Goal: Transaction & Acquisition: Purchase product/service

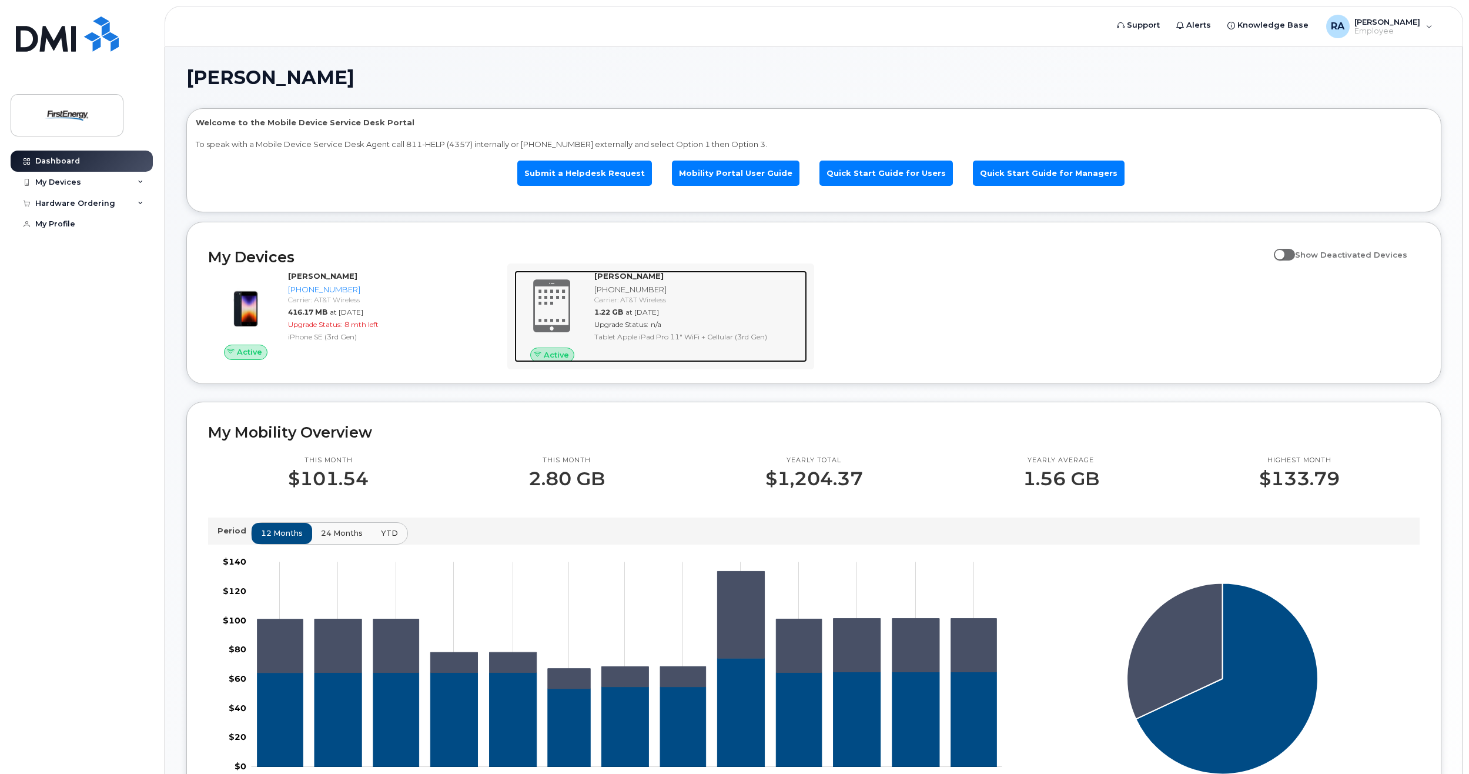
click at [587, 294] on div at bounding box center [551, 305] width 75 height 71
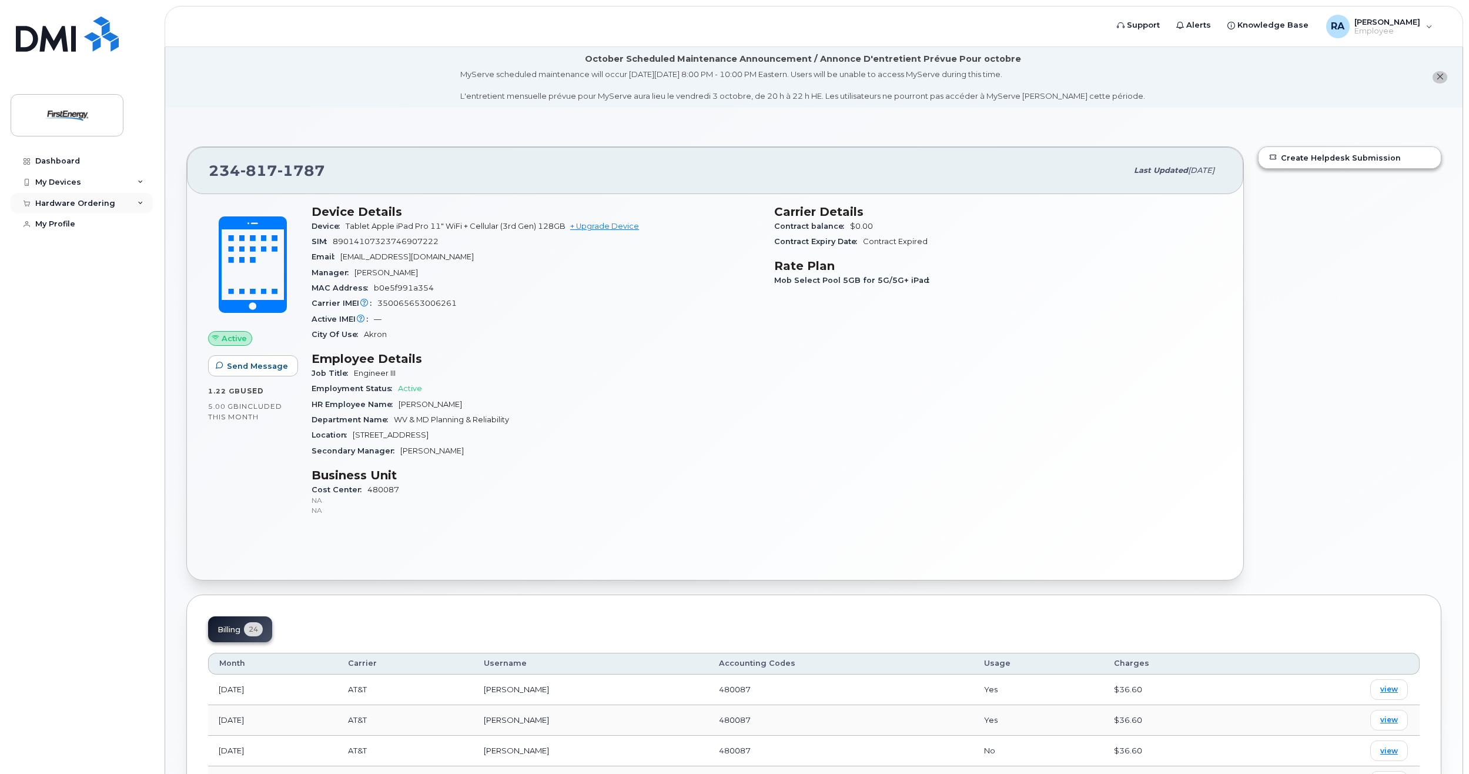
click at [128, 199] on div "Hardware Ordering" at bounding box center [82, 203] width 142 height 21
click at [111, 221] on link "New Order" at bounding box center [92, 224] width 122 height 22
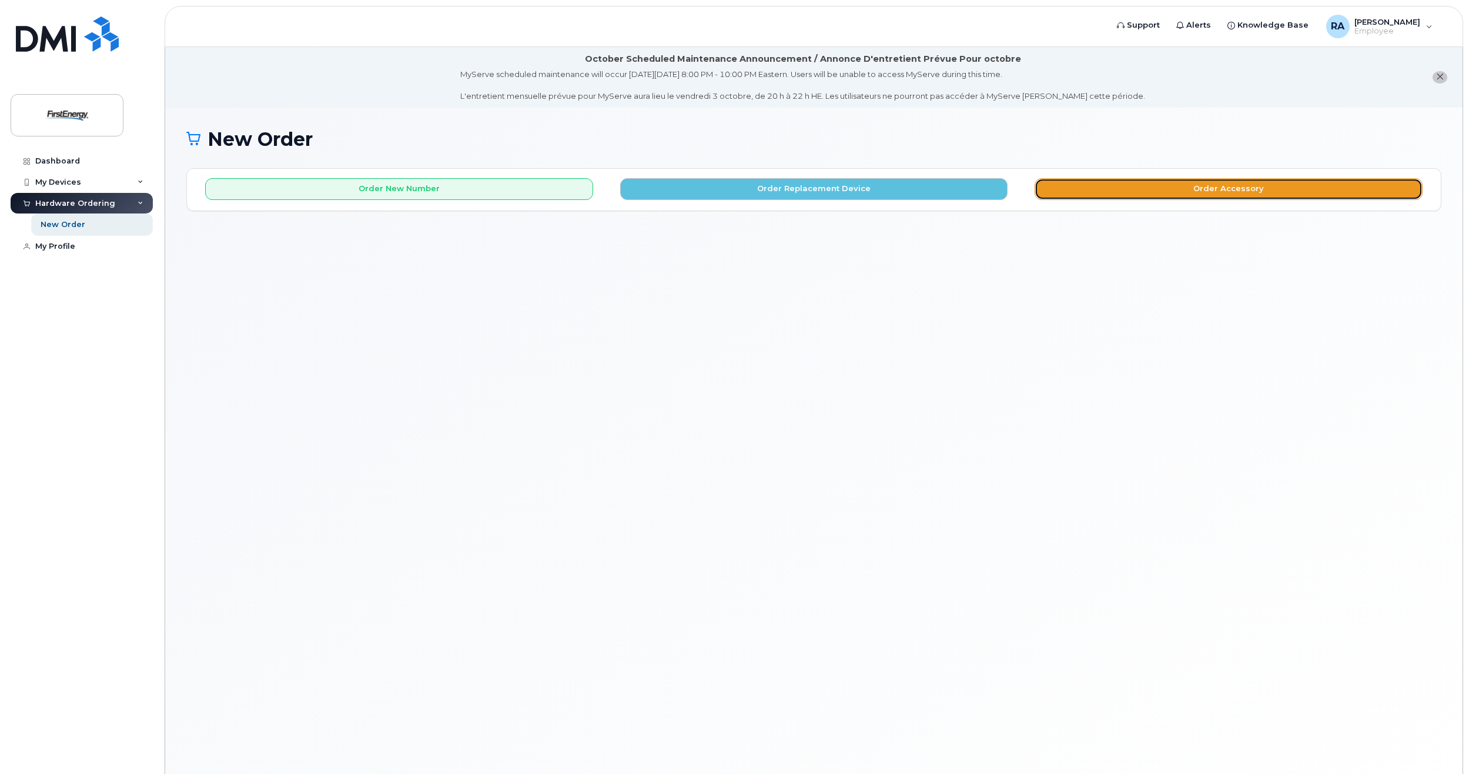
click at [1122, 184] on button "Order Accessory" at bounding box center [1229, 189] width 388 height 22
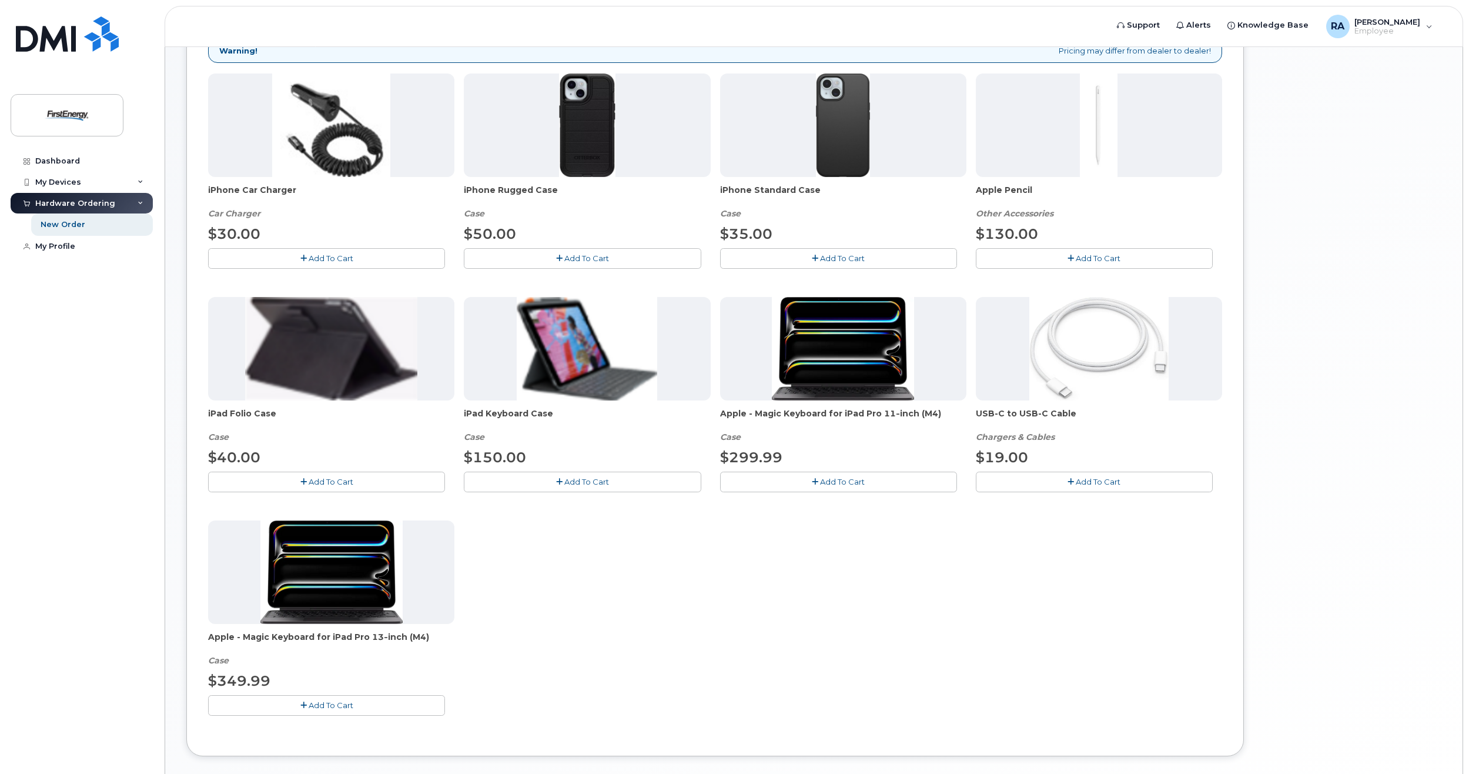
scroll to position [310, 0]
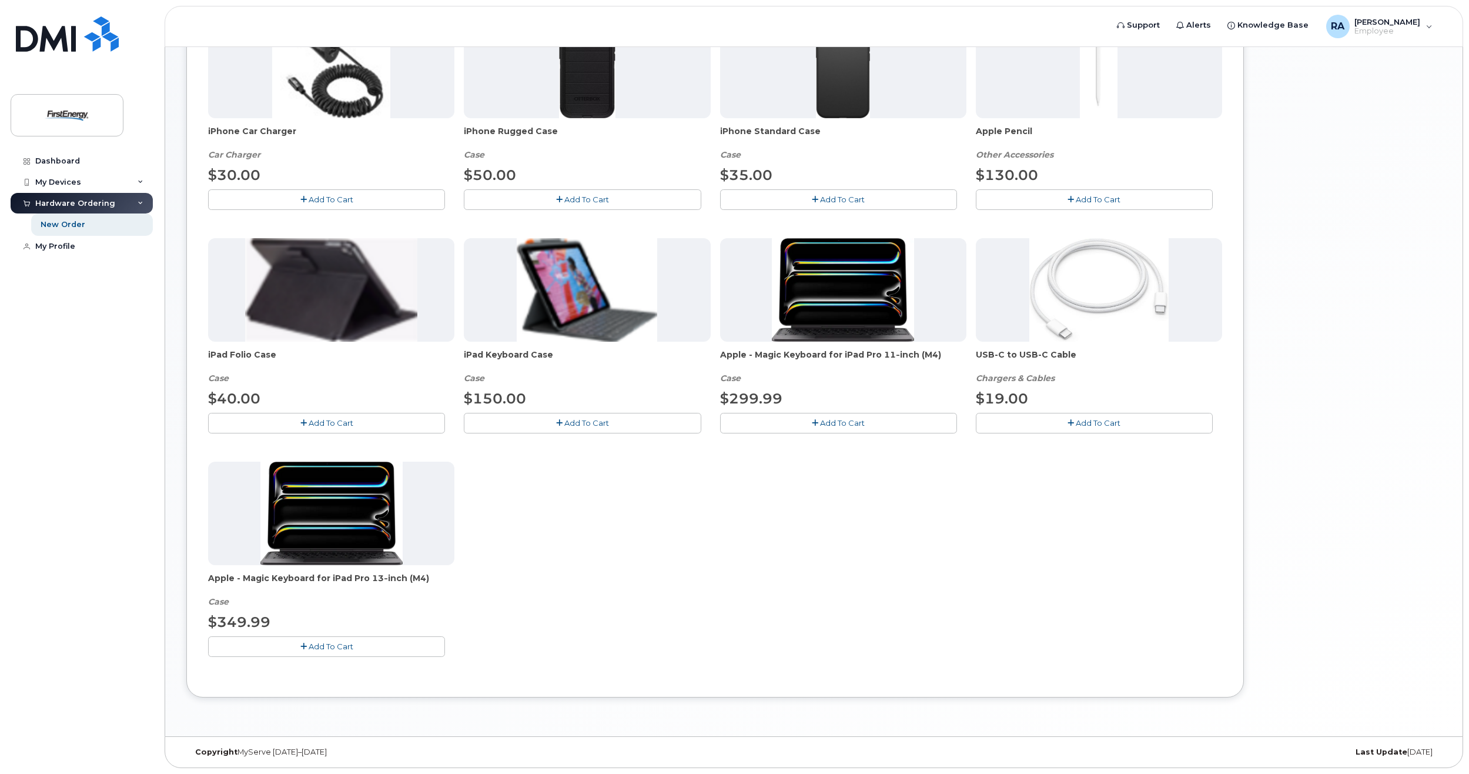
click at [379, 295] on img at bounding box center [331, 289] width 172 height 103
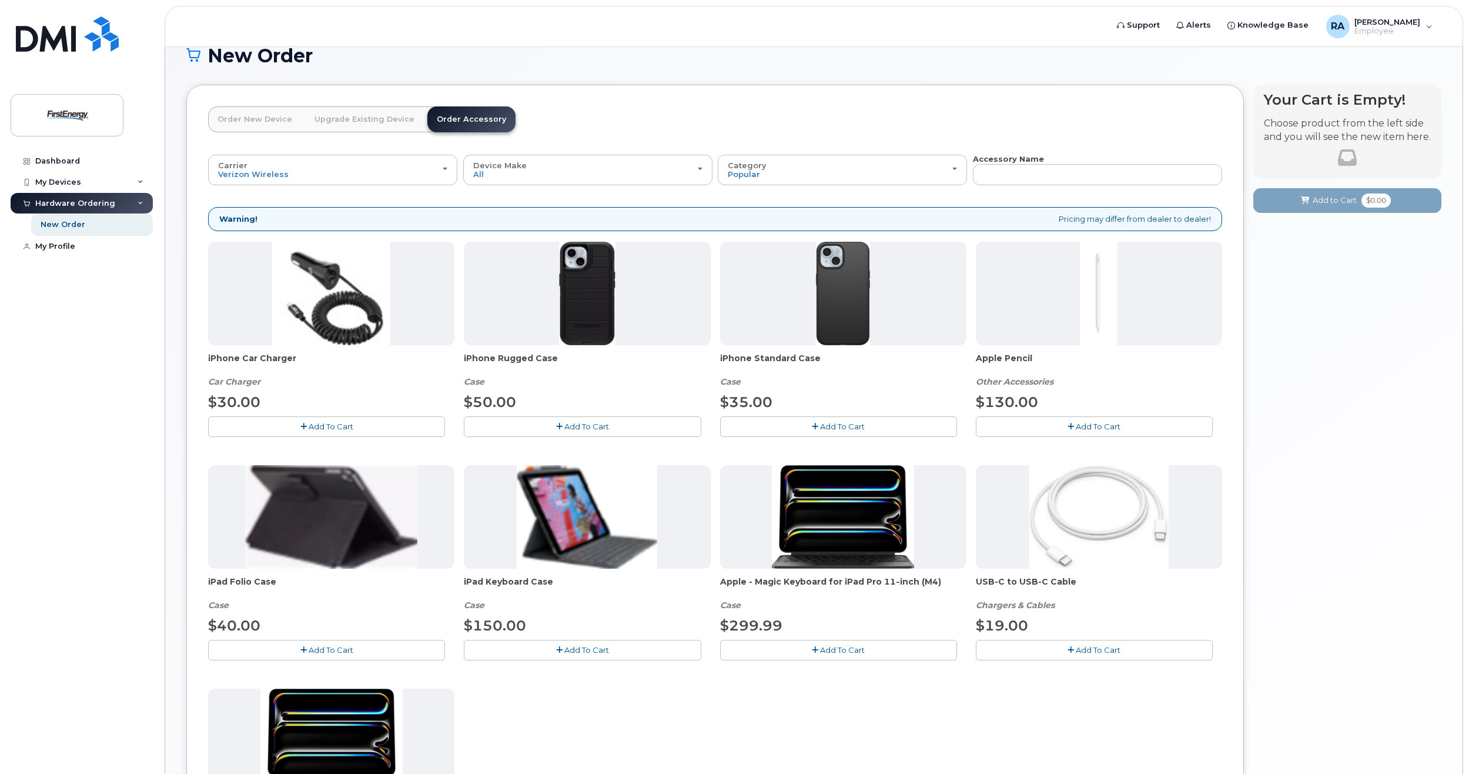
scroll to position [75, 0]
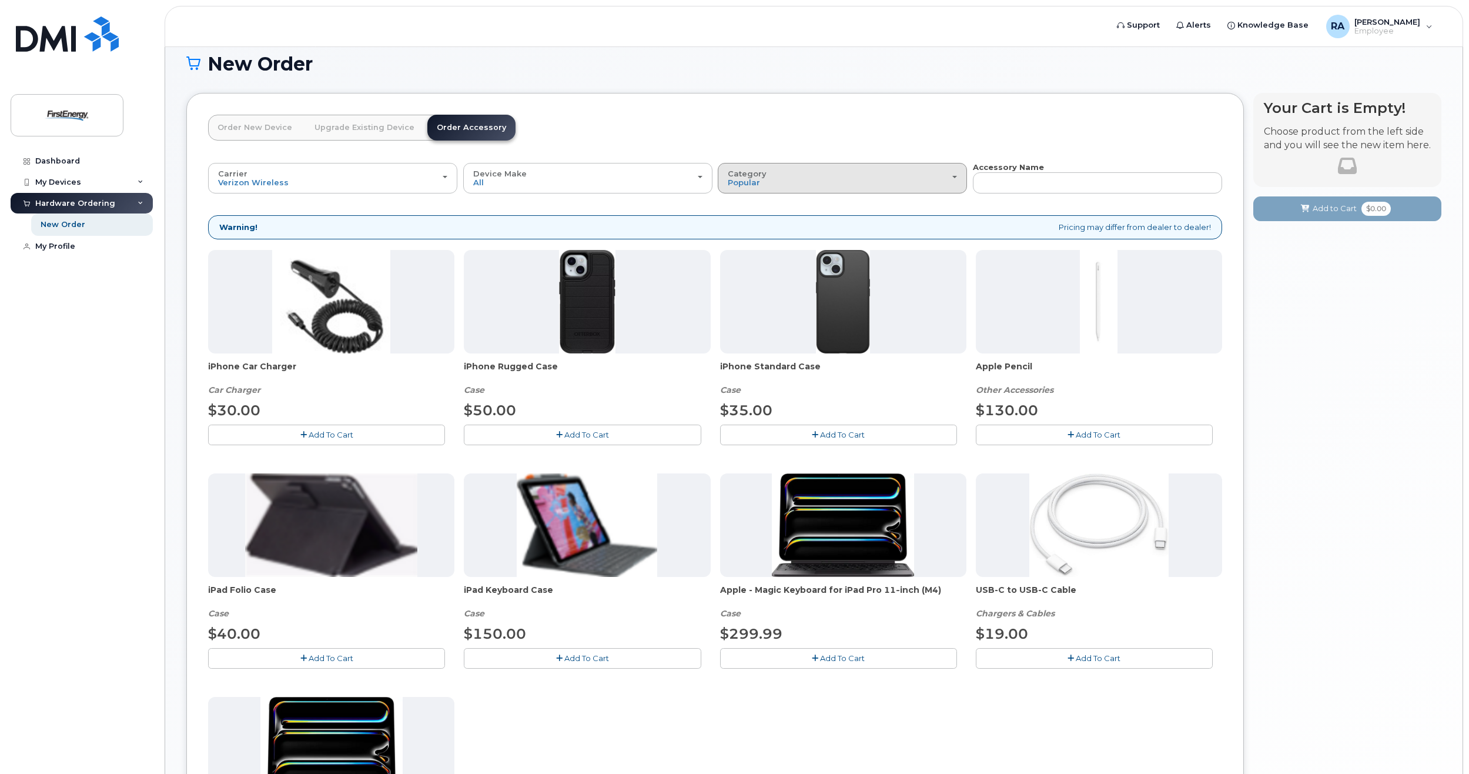
click at [909, 173] on div "Category Popular" at bounding box center [842, 178] width 229 height 18
click at [760, 249] on div "Case" at bounding box center [842, 250] width 243 height 14
click at [419, 178] on div "Carrier Verizon Wireless AT&T Wireless US Cellular" at bounding box center [332, 178] width 229 height 18
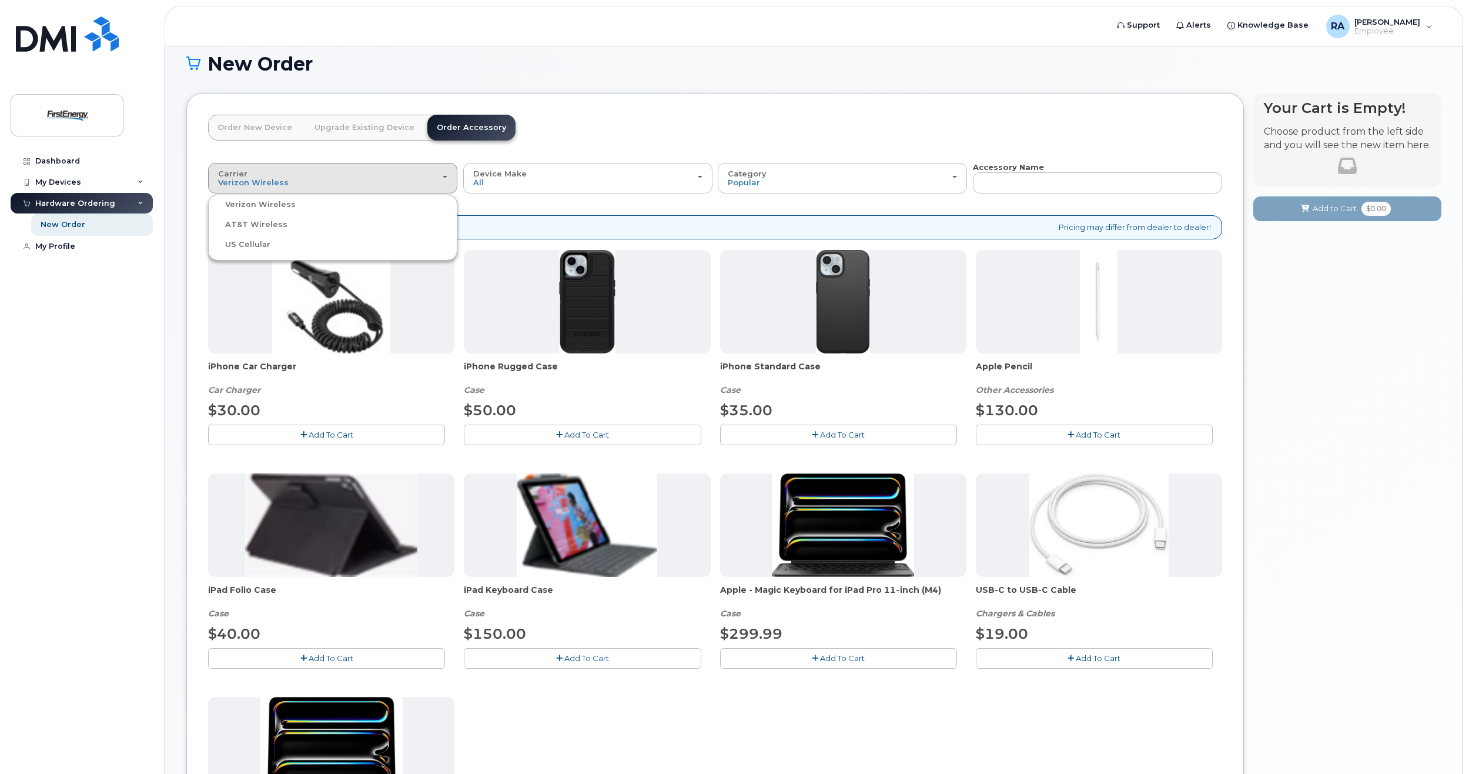
click at [377, 226] on div "AT&T Wireless" at bounding box center [332, 225] width 243 height 14
click at [293, 177] on div "Carrier Verizon Wireless AT&T Wireless US Cellular" at bounding box center [332, 178] width 229 height 18
click at [235, 225] on label "AT&T Wireless" at bounding box center [249, 225] width 76 height 14
click at [0, 0] on input "AT&T Wireless" at bounding box center [0, 0] width 0 height 0
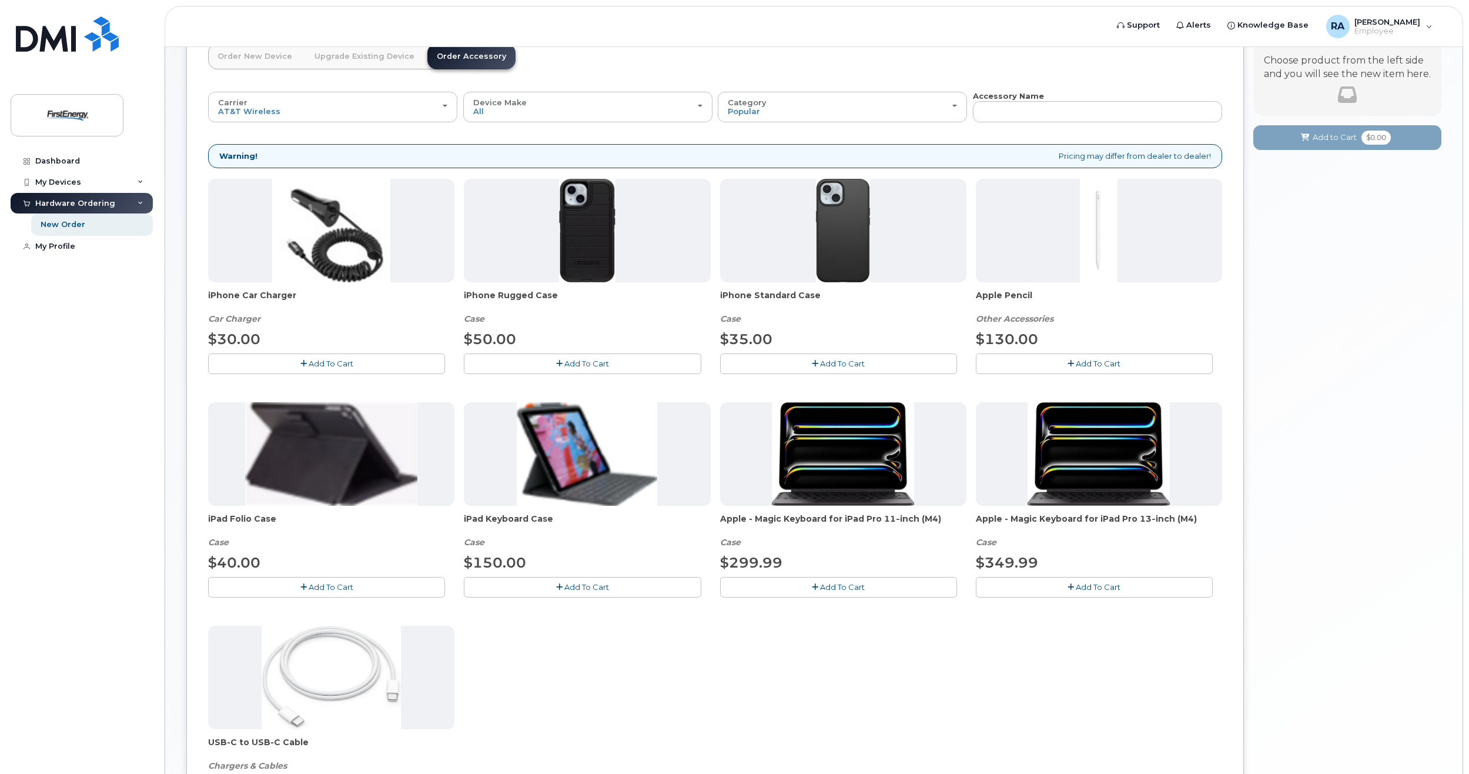
scroll to position [0, 0]
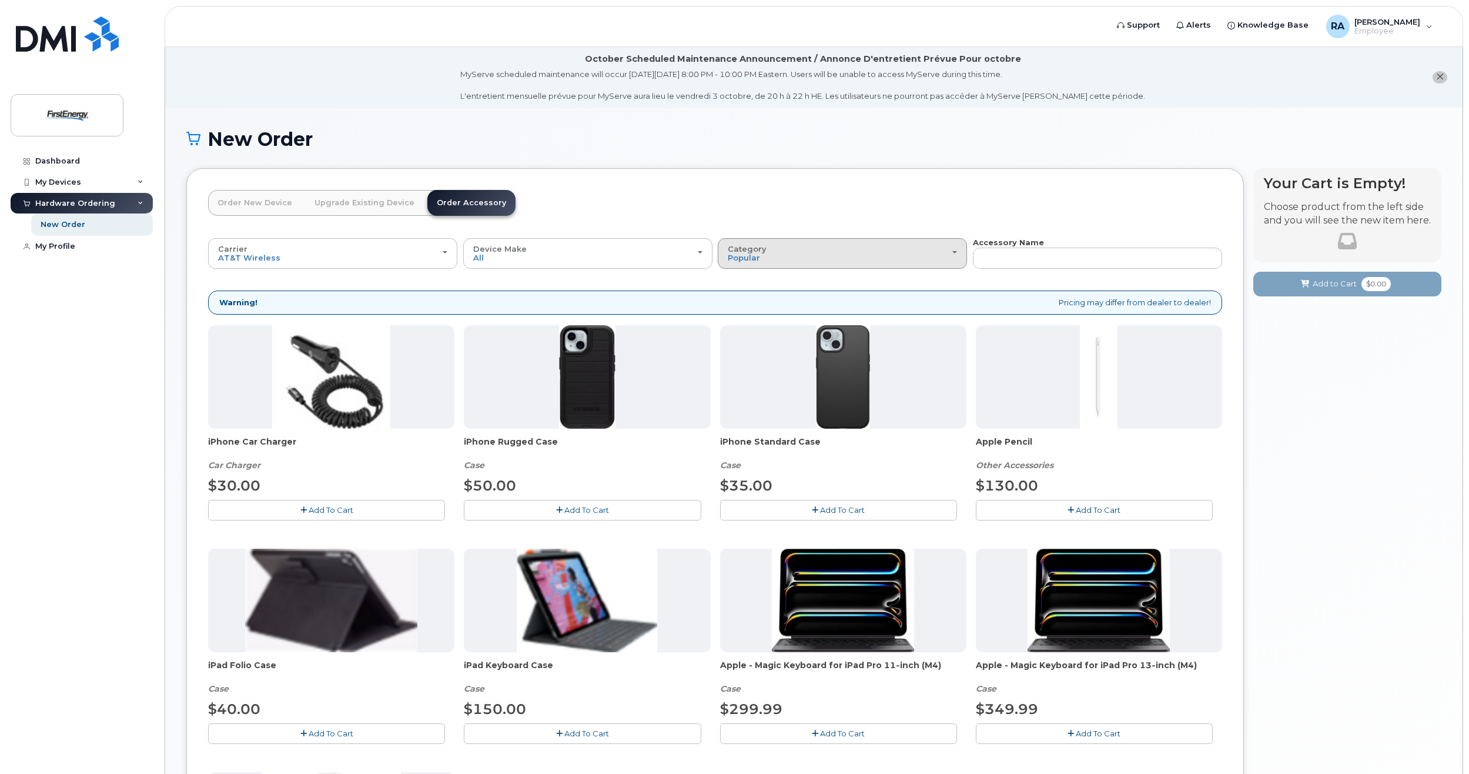
click at [819, 258] on div "Category Popular" at bounding box center [842, 254] width 229 height 18
click at [740, 279] on label "All" at bounding box center [733, 280] width 25 height 14
click at [0, 0] on input "All" at bounding box center [0, 0] width 0 height 0
click at [756, 255] on span "Popular" at bounding box center [744, 257] width 32 height 9
click at [739, 279] on label "All" at bounding box center [733, 280] width 25 height 14
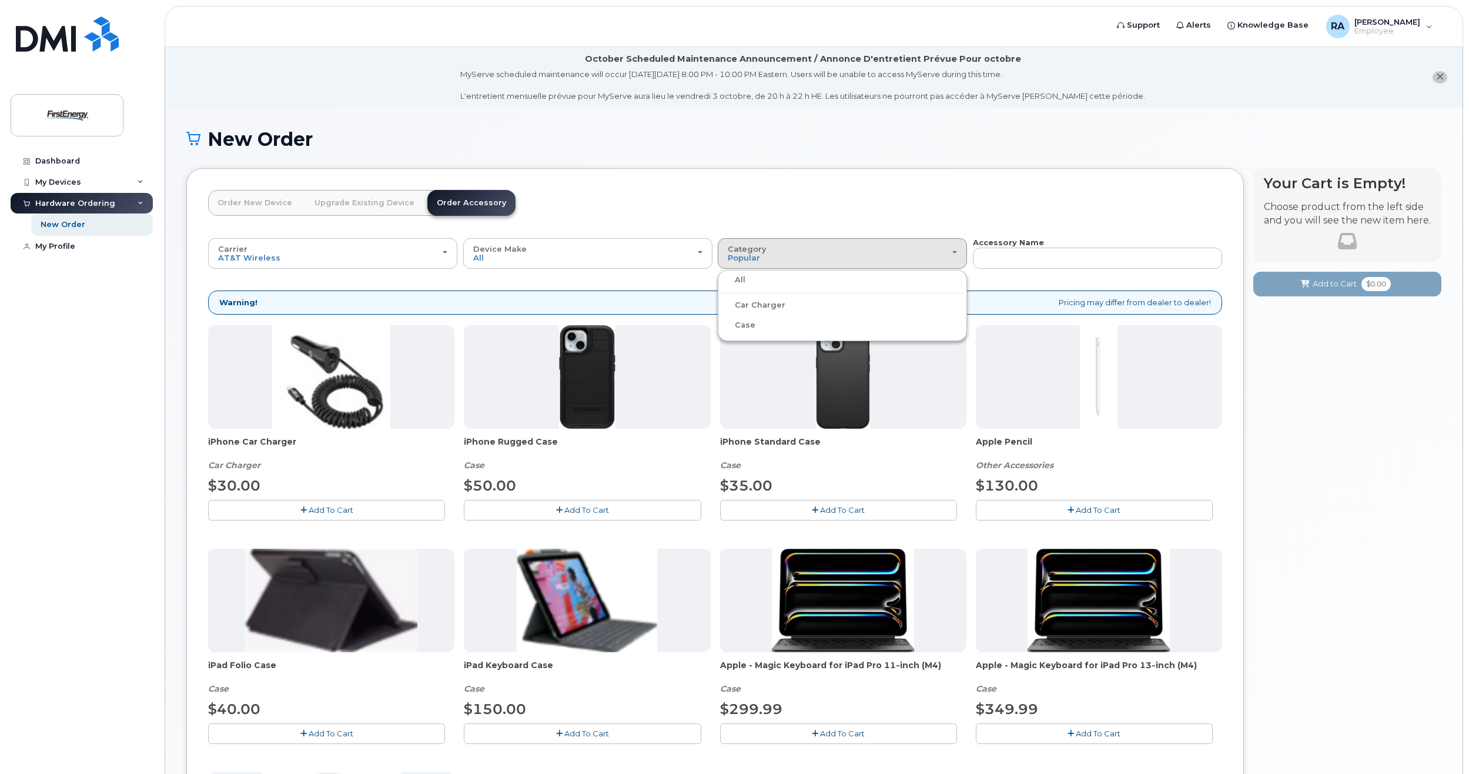
click at [0, 0] on input "All" at bounding box center [0, 0] width 0 height 0
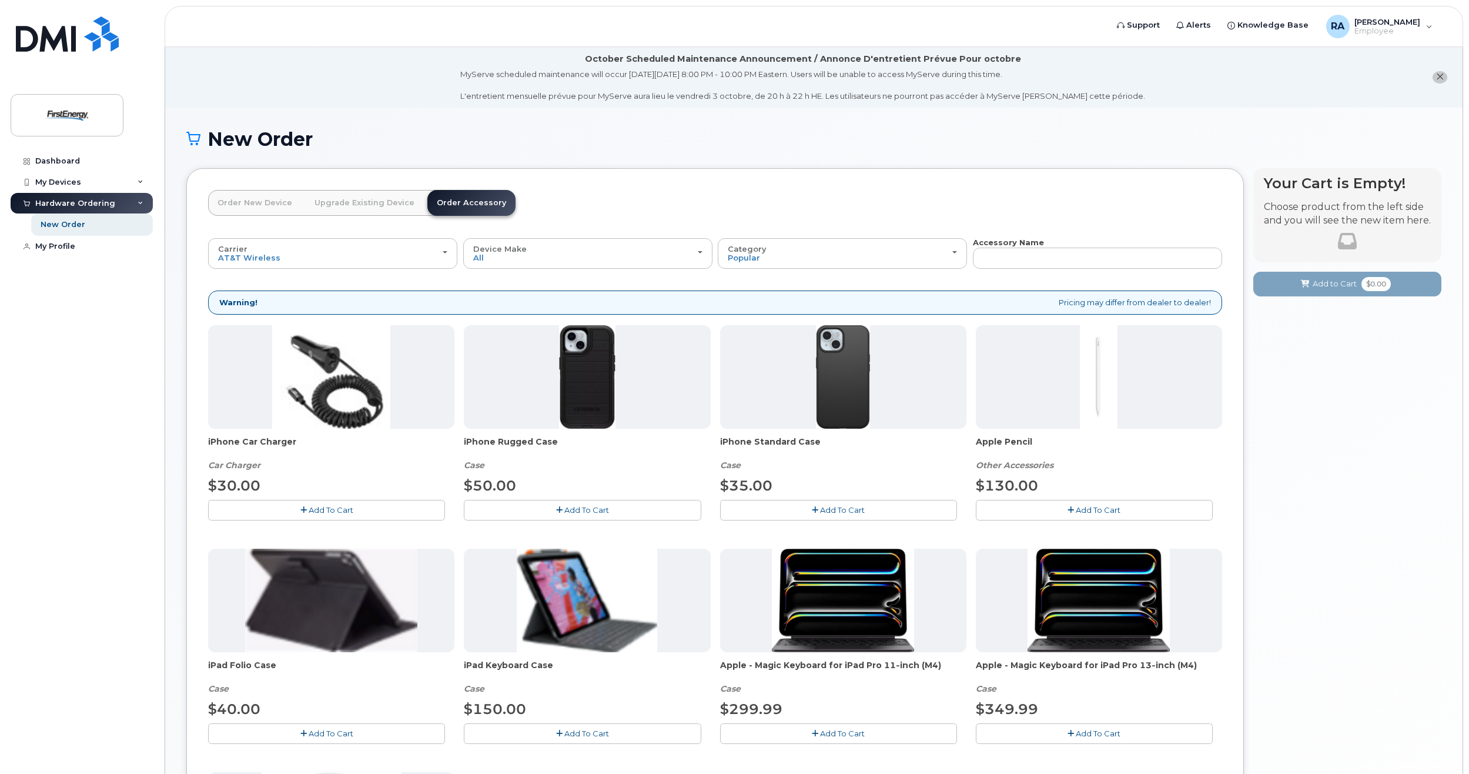
click at [739, 279] on div "Carrier Verizon Wireless AT&T Wireless US Cellular Verizon Wireless AT&T Wirele…" at bounding box center [715, 612] width 1014 height 750
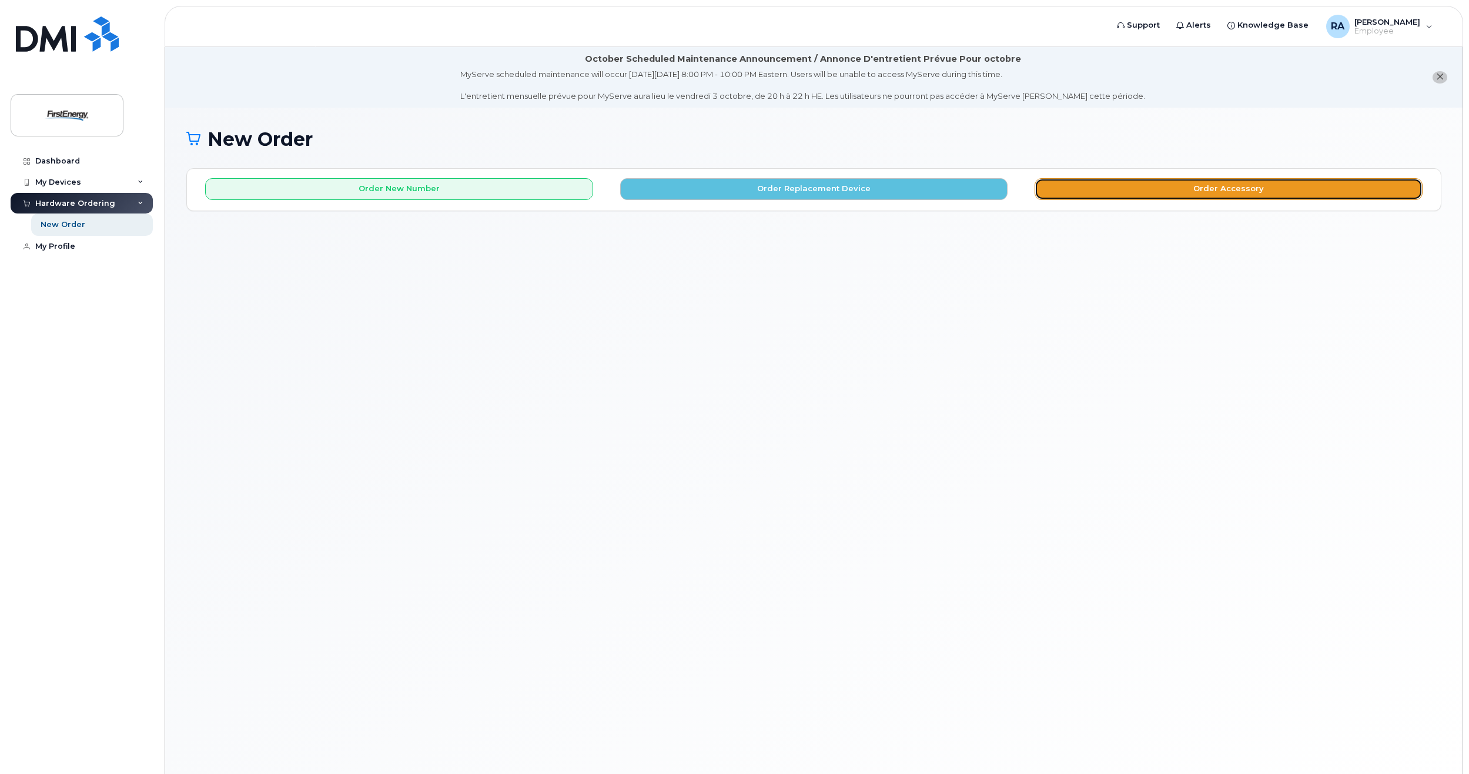
click at [1166, 187] on button "Order Accessory" at bounding box center [1229, 189] width 388 height 22
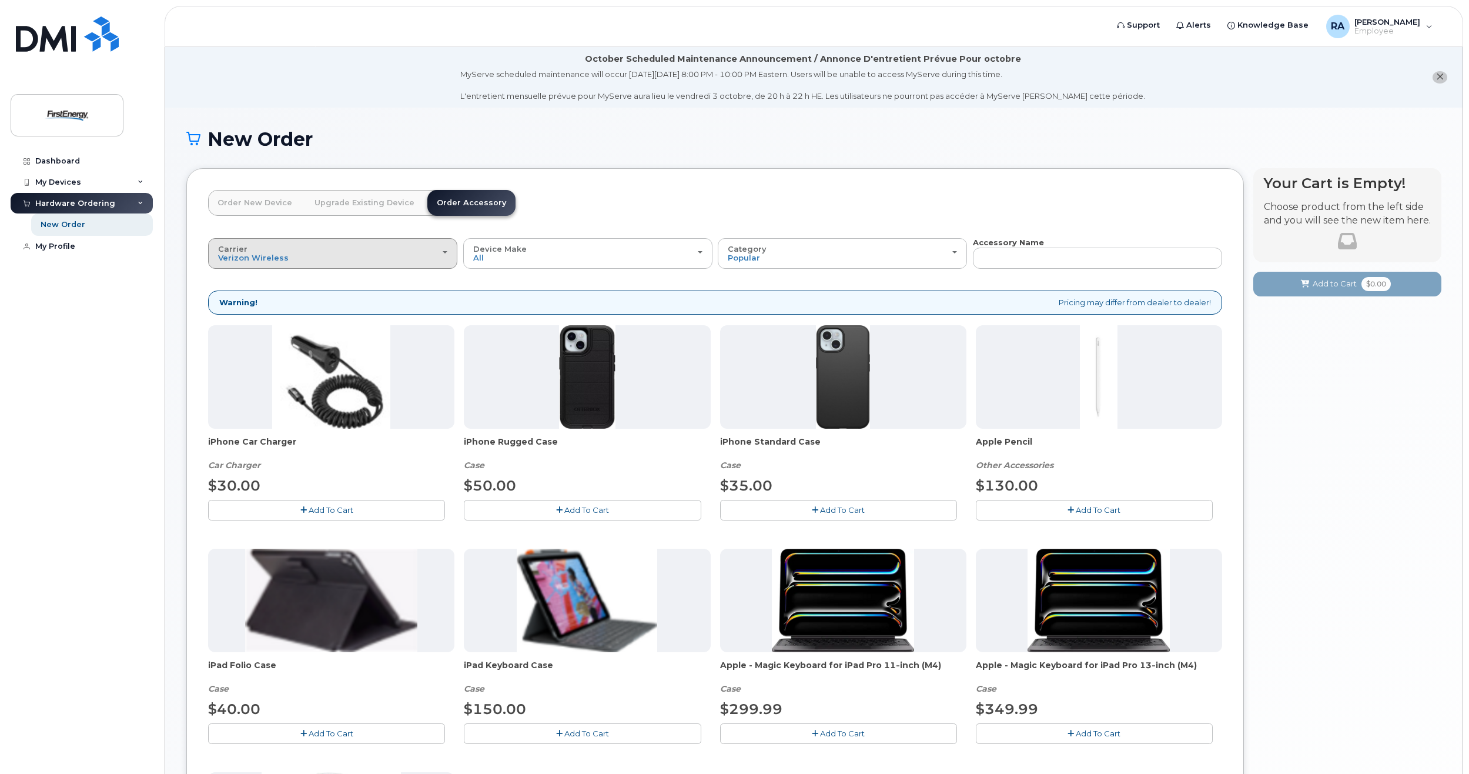
click at [350, 265] on button "Carrier Verizon Wireless AT&T Wireless US Cellular" at bounding box center [332, 253] width 249 height 31
click at [273, 300] on label "AT&T Wireless" at bounding box center [249, 300] width 76 height 14
click at [0, 0] on input "AT&T Wireless" at bounding box center [0, 0] width 0 height 0
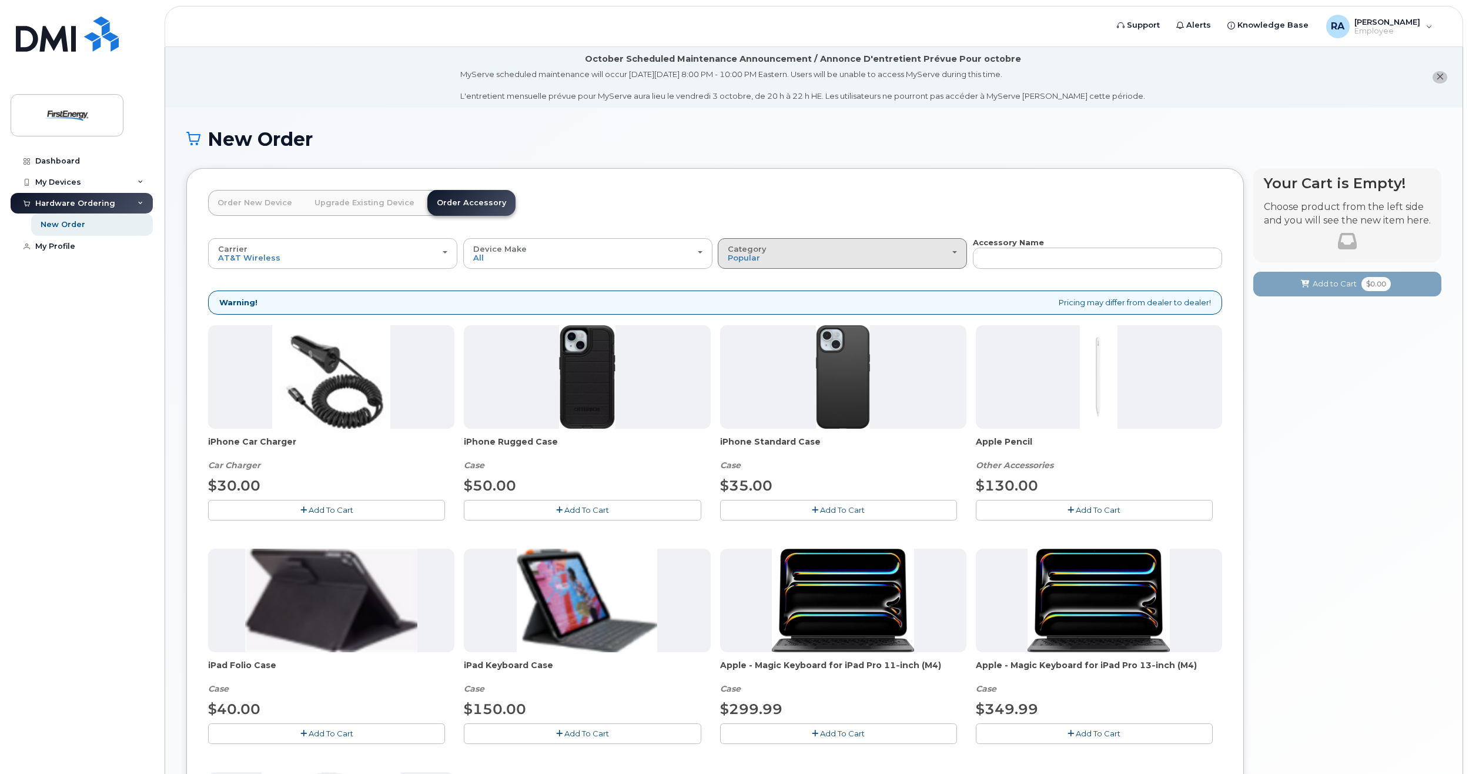
click at [787, 257] on div "Category Popular" at bounding box center [842, 254] width 229 height 18
click at [741, 278] on label "All" at bounding box center [733, 280] width 25 height 14
click at [0, 0] on input "All" at bounding box center [0, 0] width 0 height 0
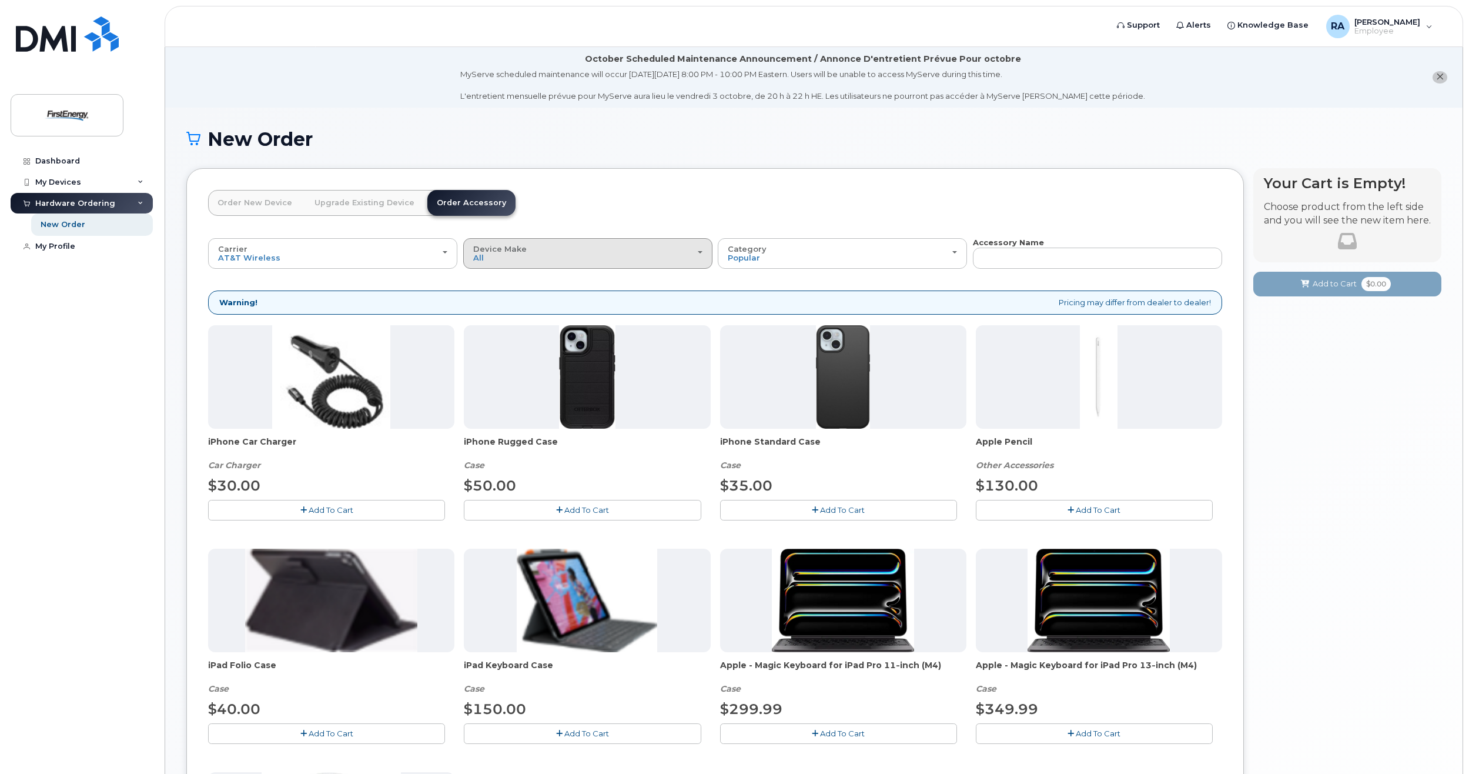
click at [608, 260] on div "Device Make All iPhone Tablet" at bounding box center [587, 254] width 229 height 18
click at [482, 280] on label "All" at bounding box center [478, 280] width 25 height 14
click at [0, 0] on input "All" at bounding box center [0, 0] width 0 height 0
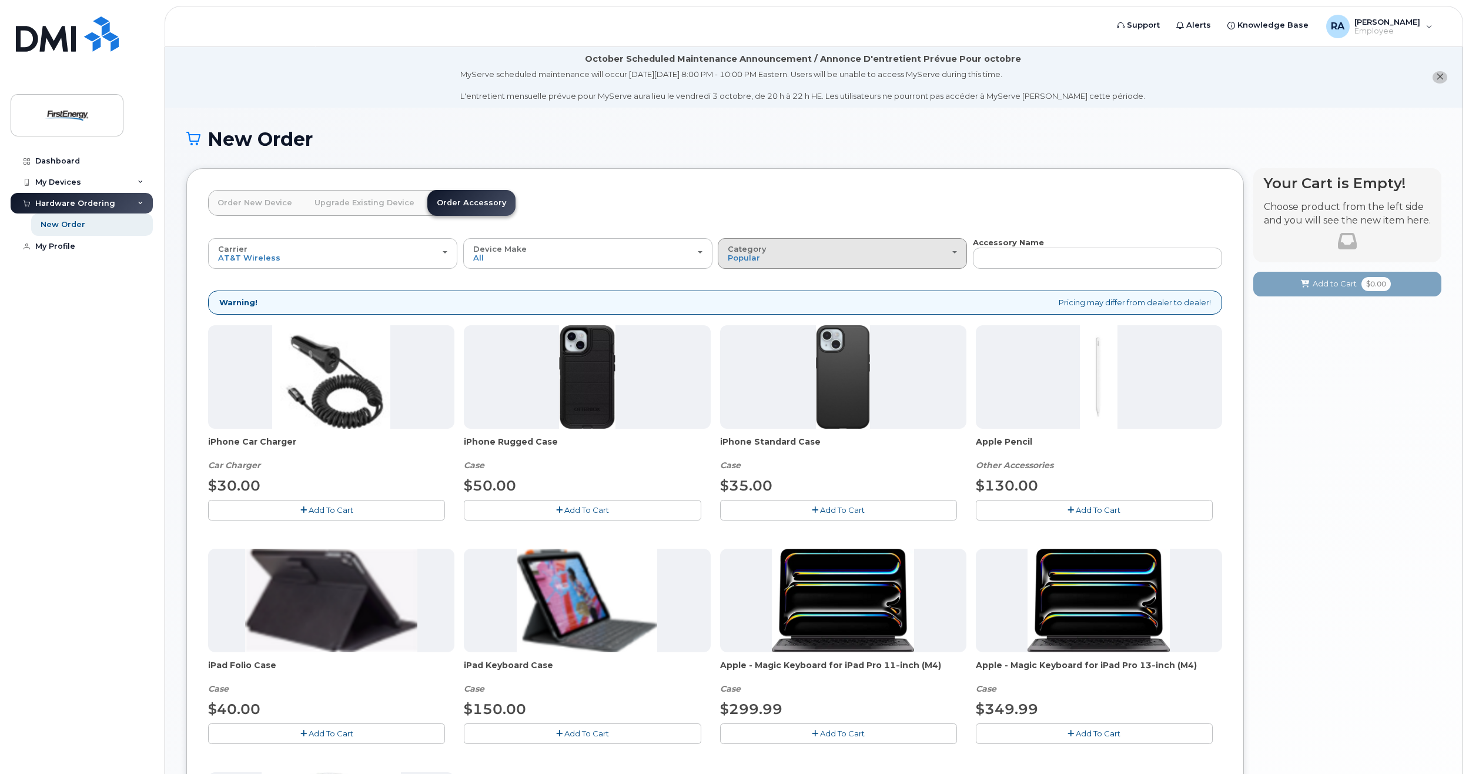
click at [798, 252] on div "Category Popular" at bounding box center [842, 254] width 229 height 18
click at [740, 280] on label "All" at bounding box center [733, 280] width 25 height 14
click at [0, 0] on input "All" at bounding box center [0, 0] width 0 height 0
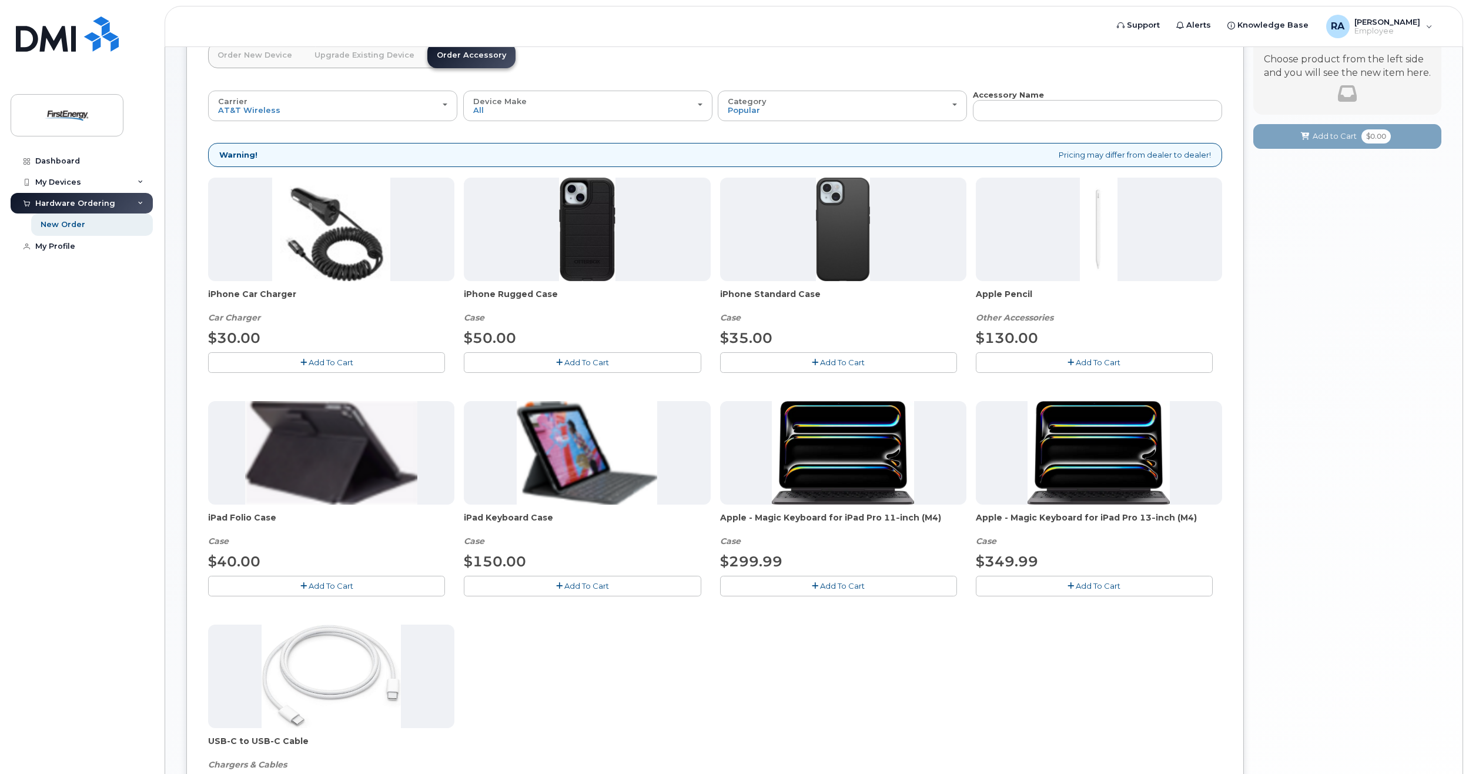
scroll to position [176, 0]
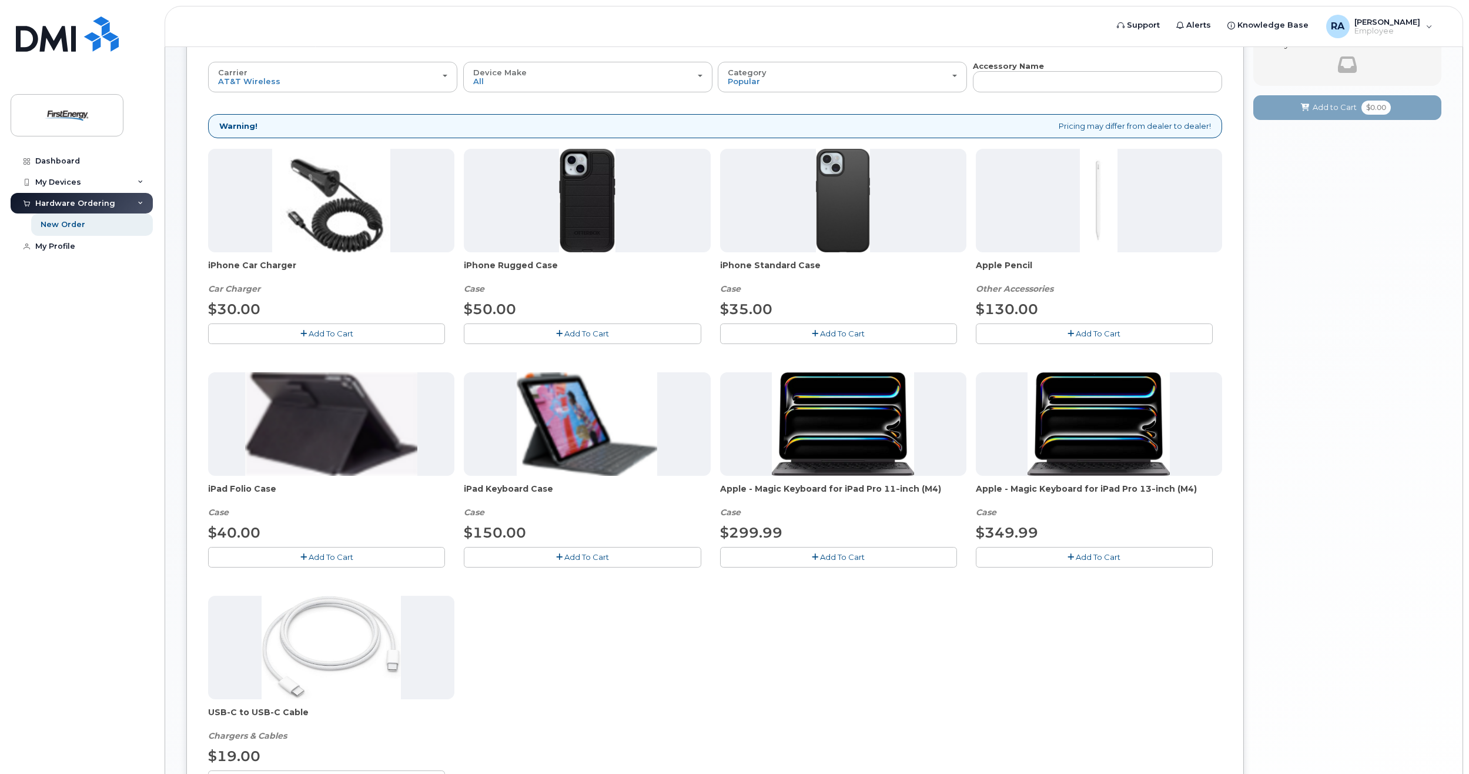
click at [238, 549] on button "Add To Cart" at bounding box center [326, 557] width 237 height 21
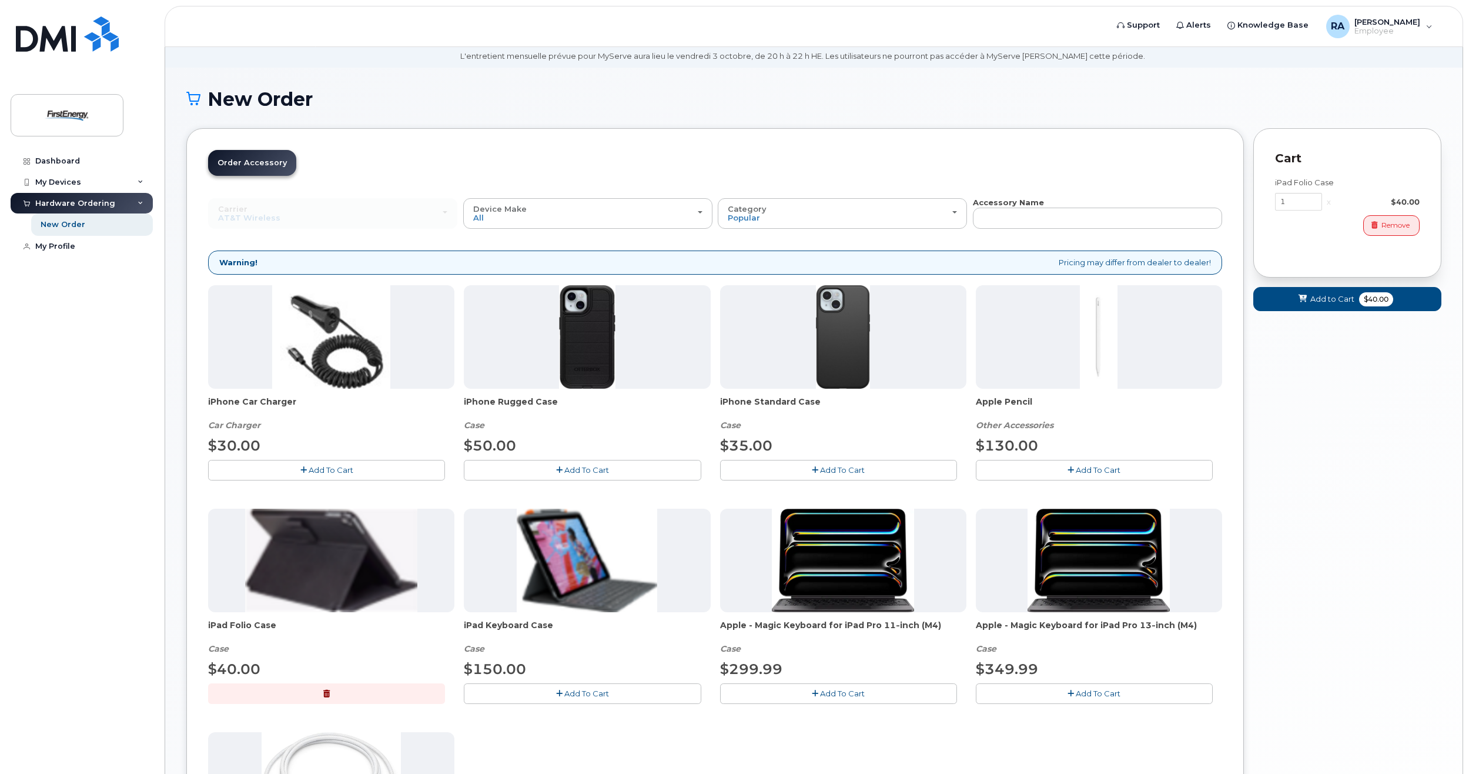
scroll to position [118, 0]
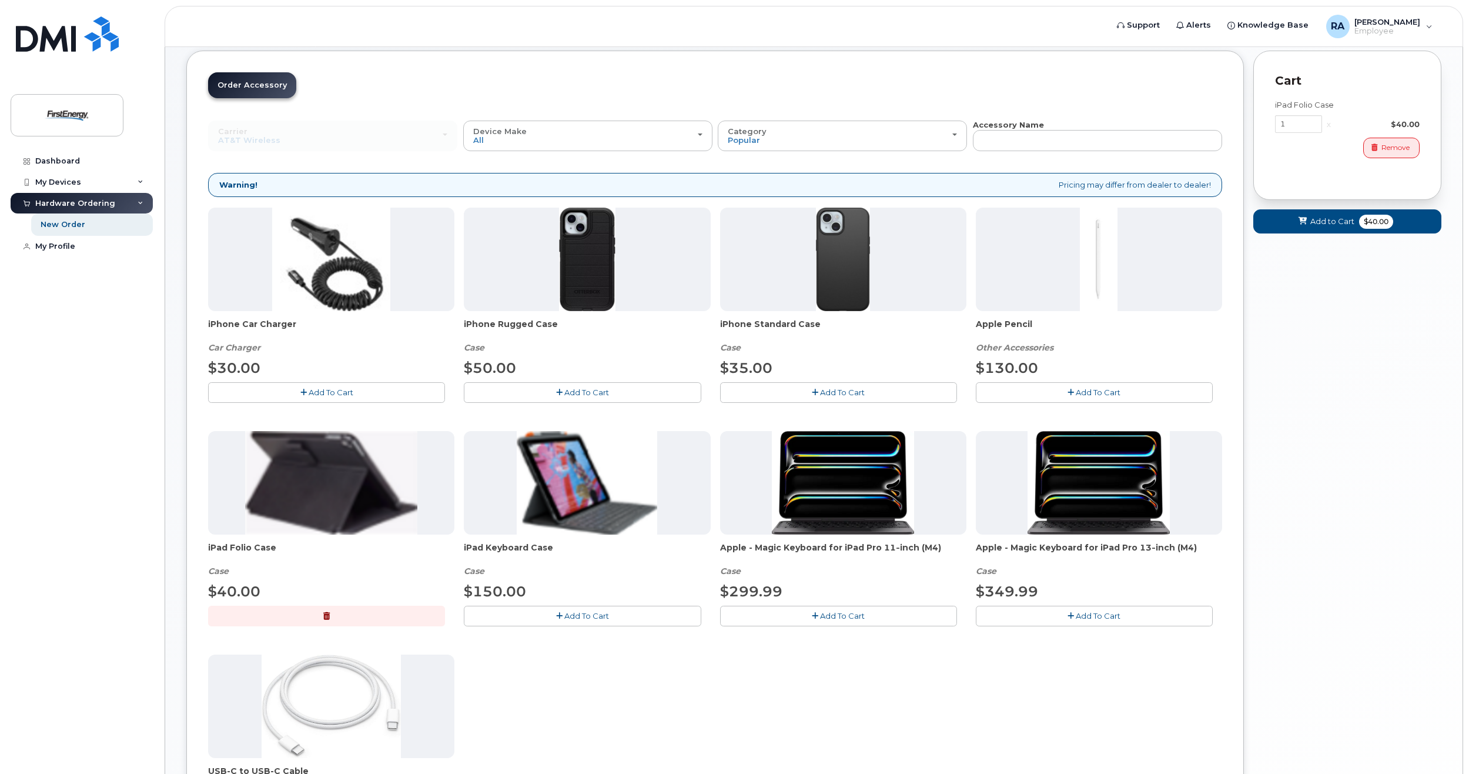
click at [1101, 398] on button "Add To Cart" at bounding box center [1094, 392] width 237 height 21
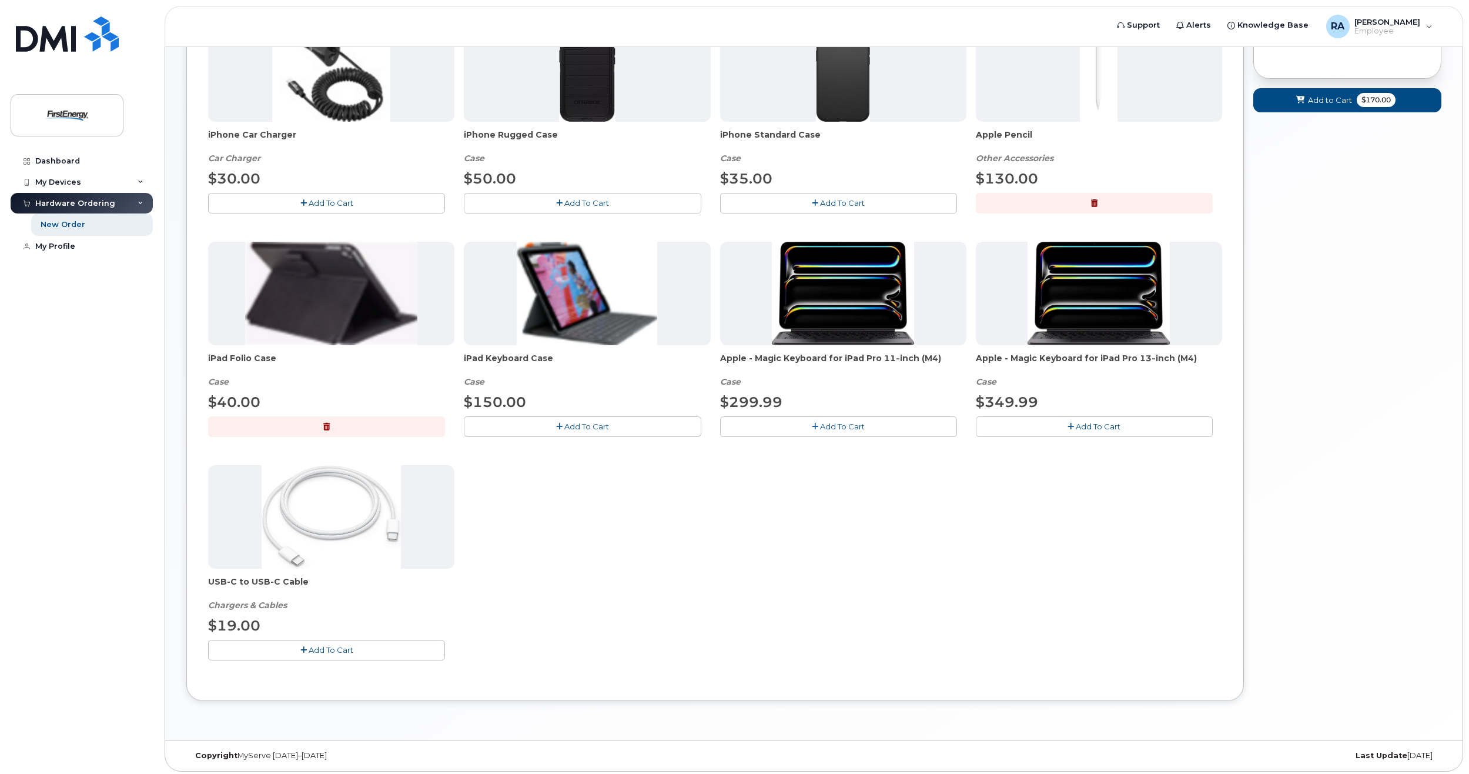
scroll to position [310, 0]
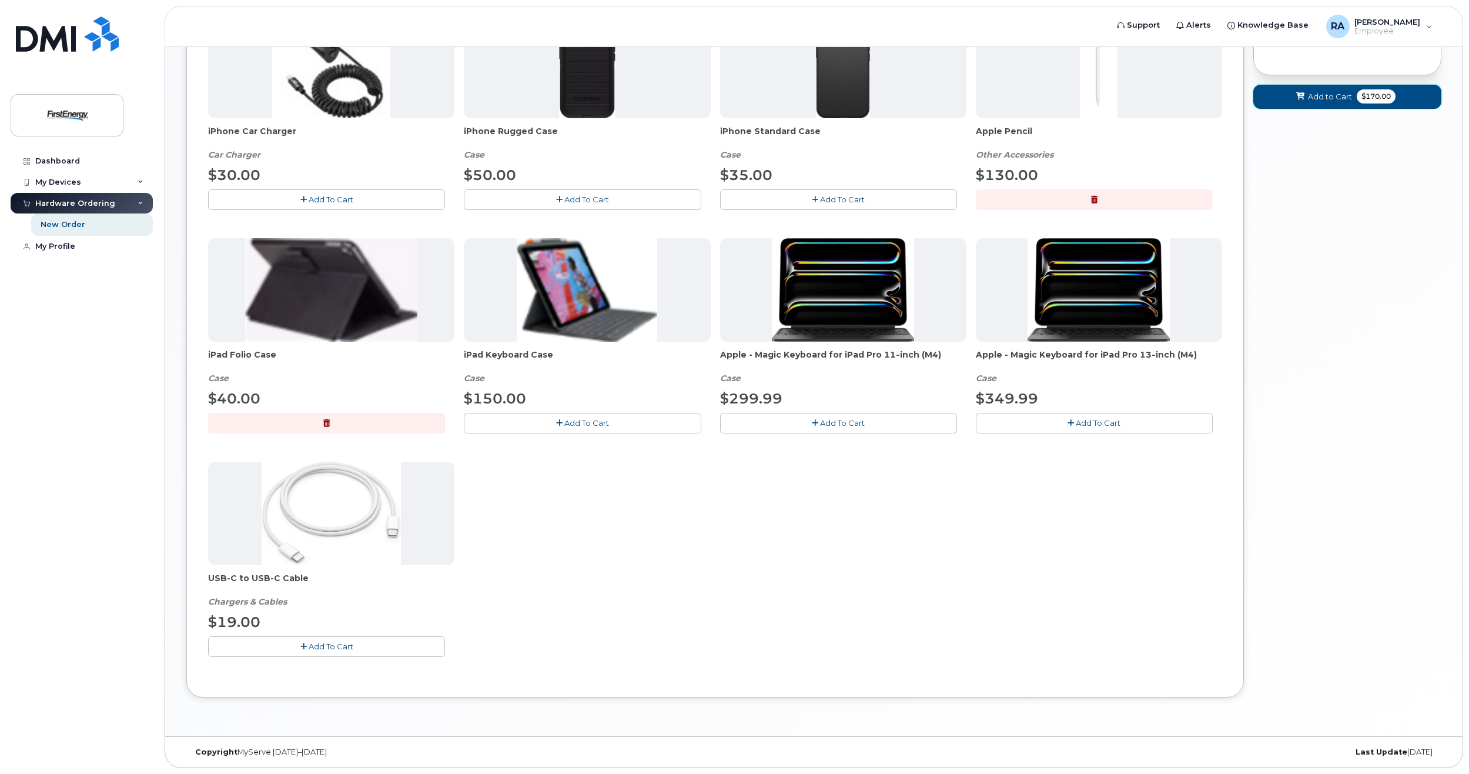
click at [1394, 92] on span "$170.00" at bounding box center [1376, 96] width 39 height 14
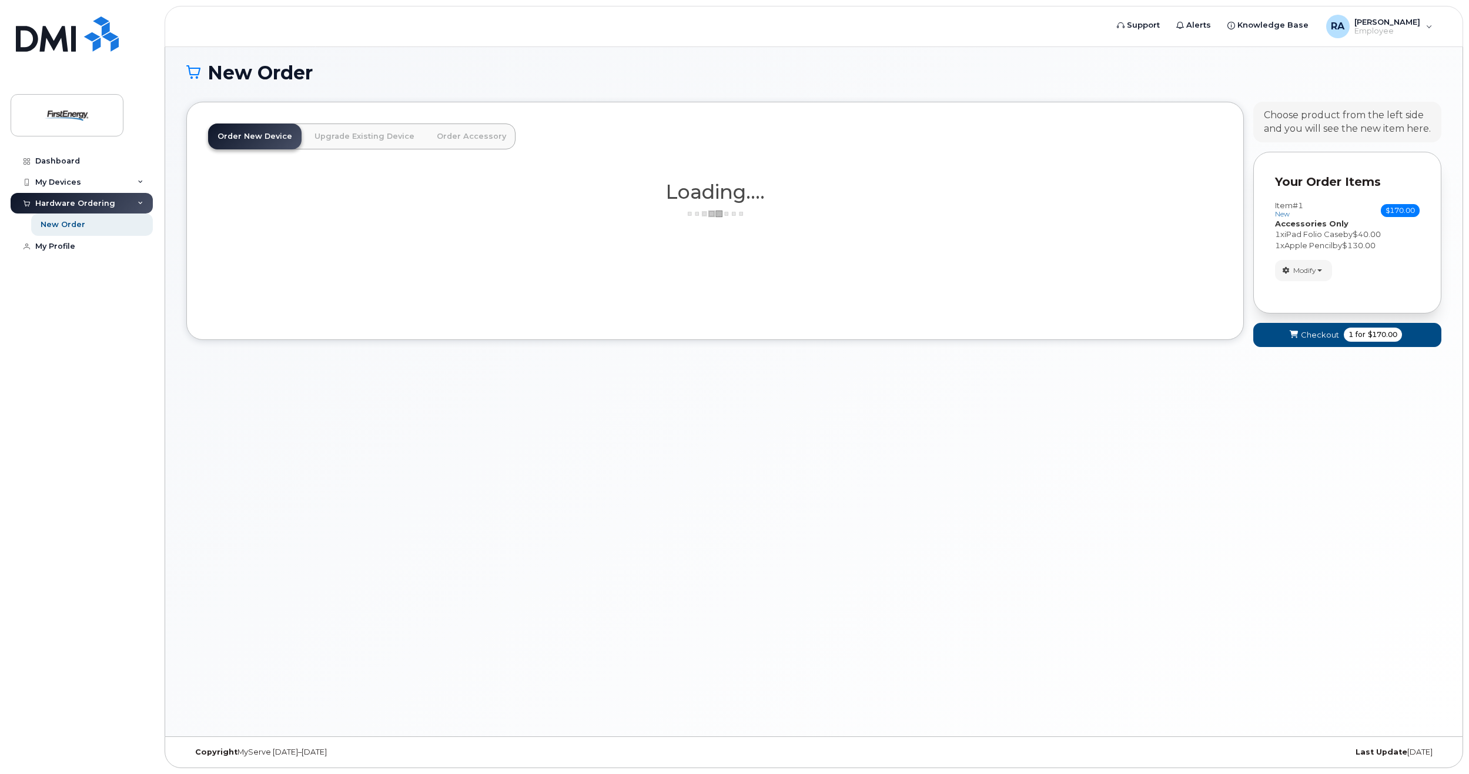
scroll to position [66, 0]
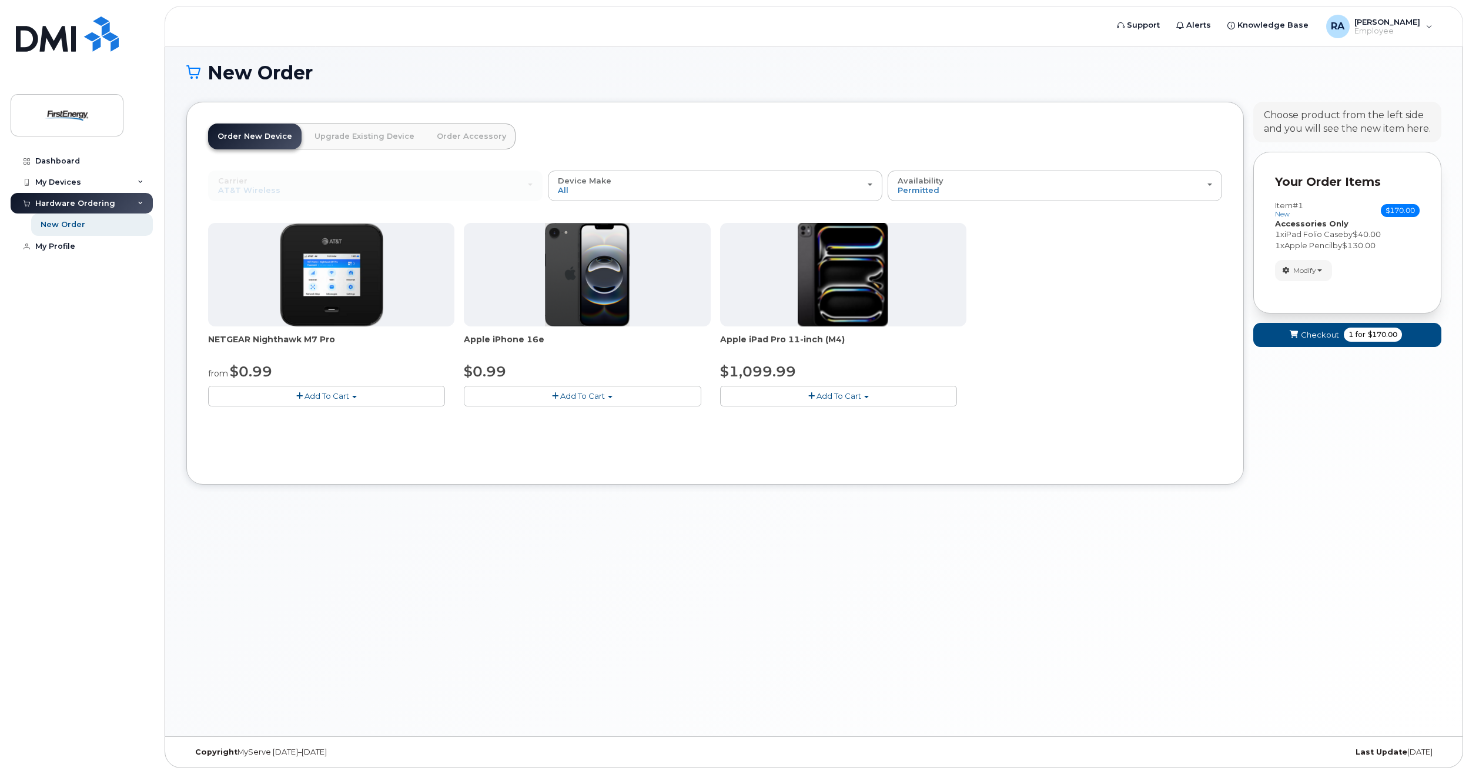
click at [434, 136] on link "Order Accessory" at bounding box center [471, 136] width 88 height 26
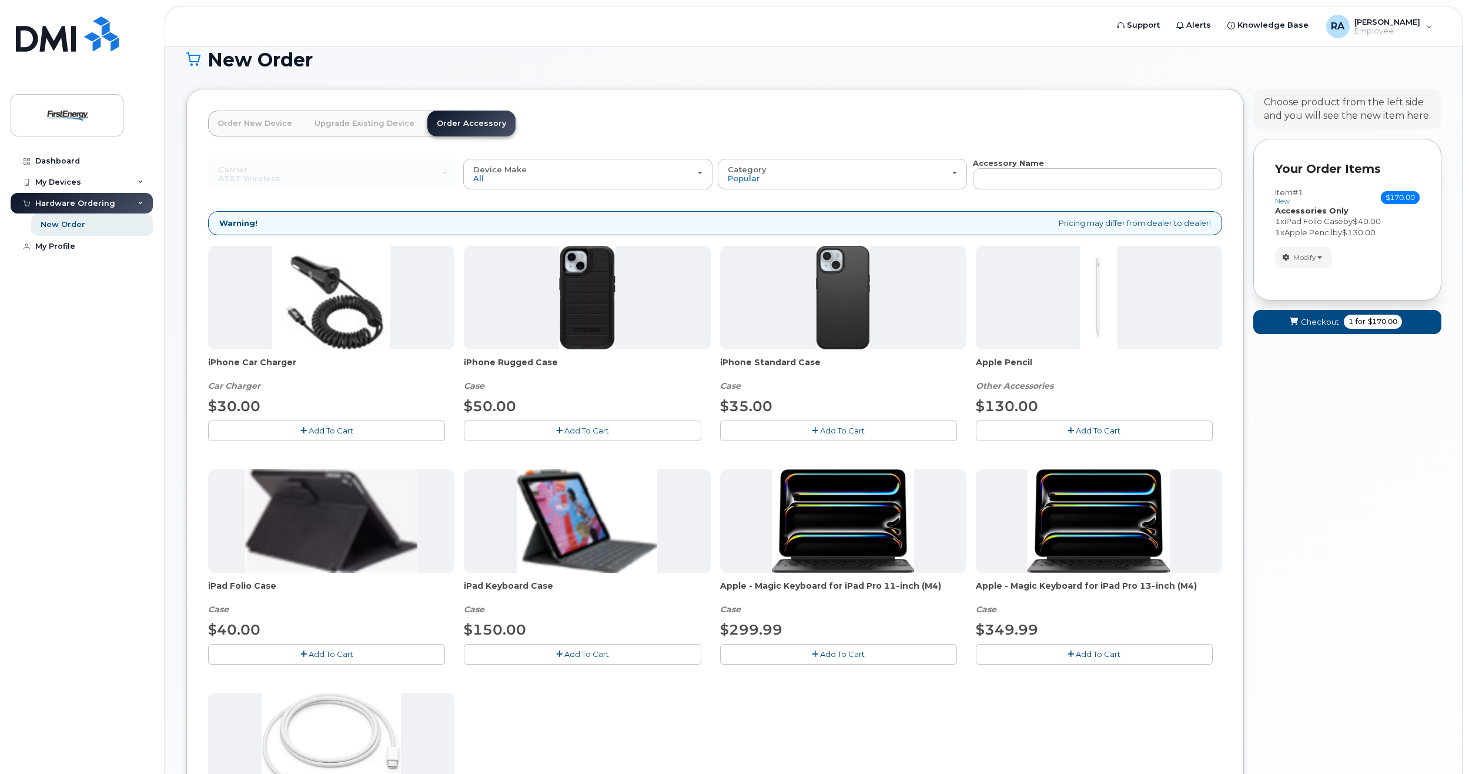
scroll to position [75, 0]
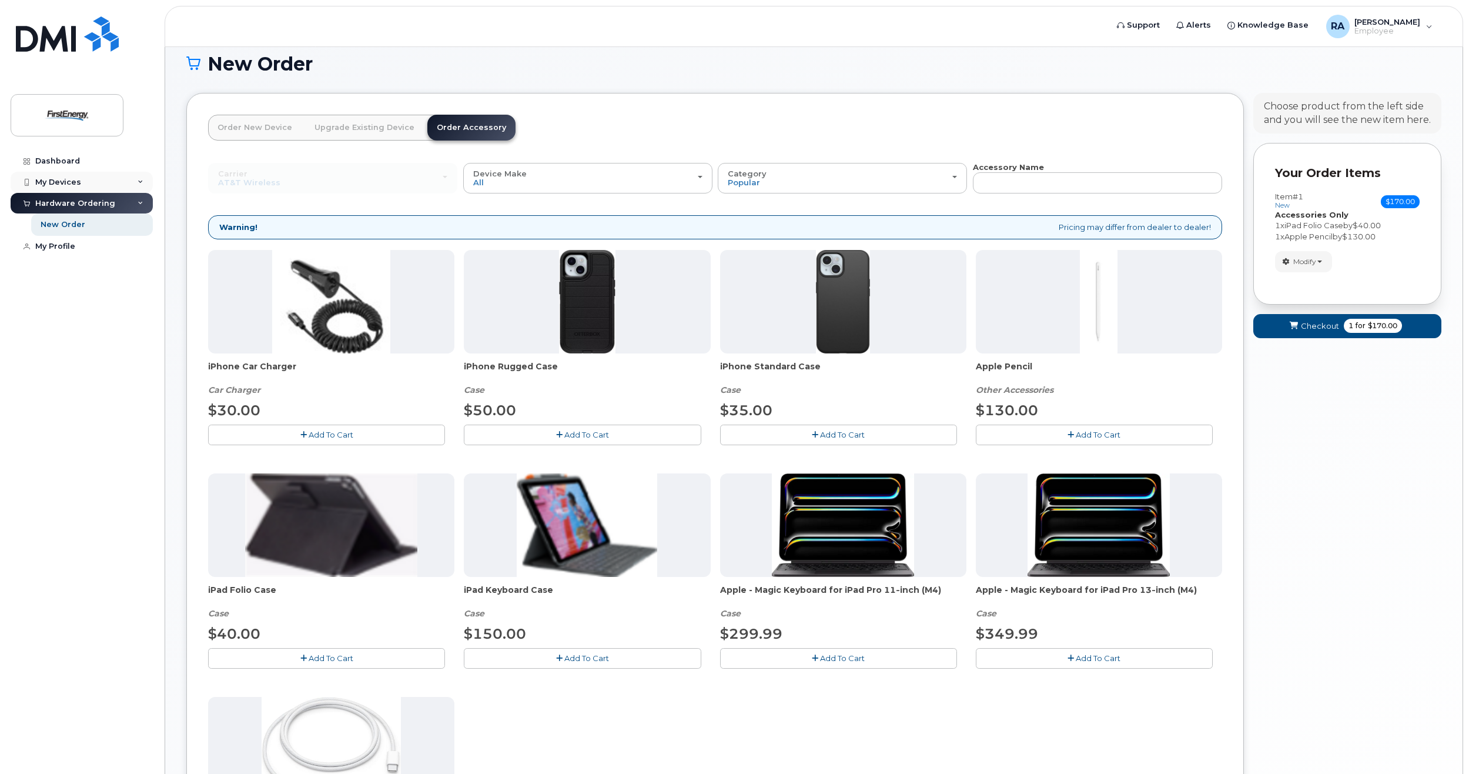
click at [69, 183] on div "My Devices" at bounding box center [58, 182] width 46 height 9
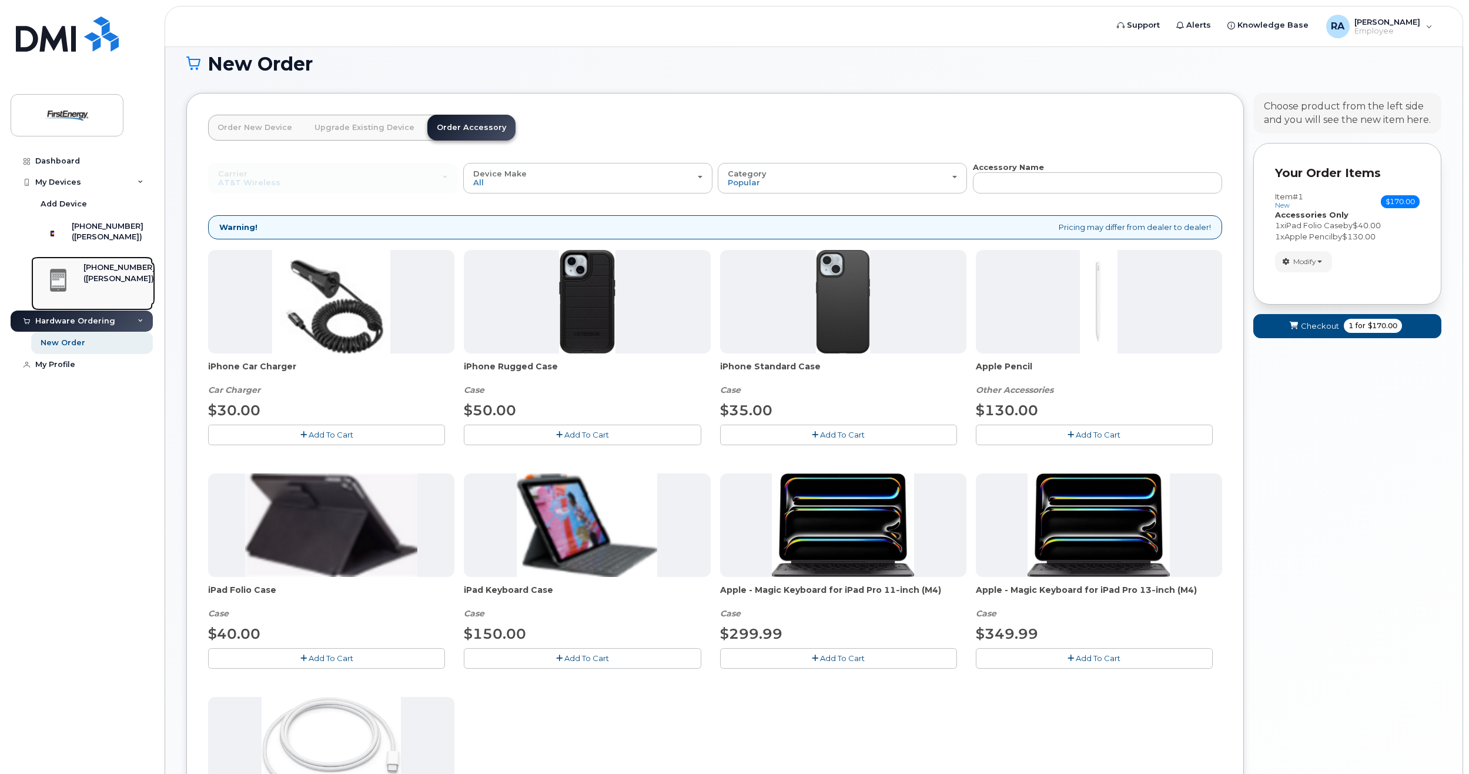
click at [95, 284] on div "([PERSON_NAME])" at bounding box center [119, 278] width 72 height 11
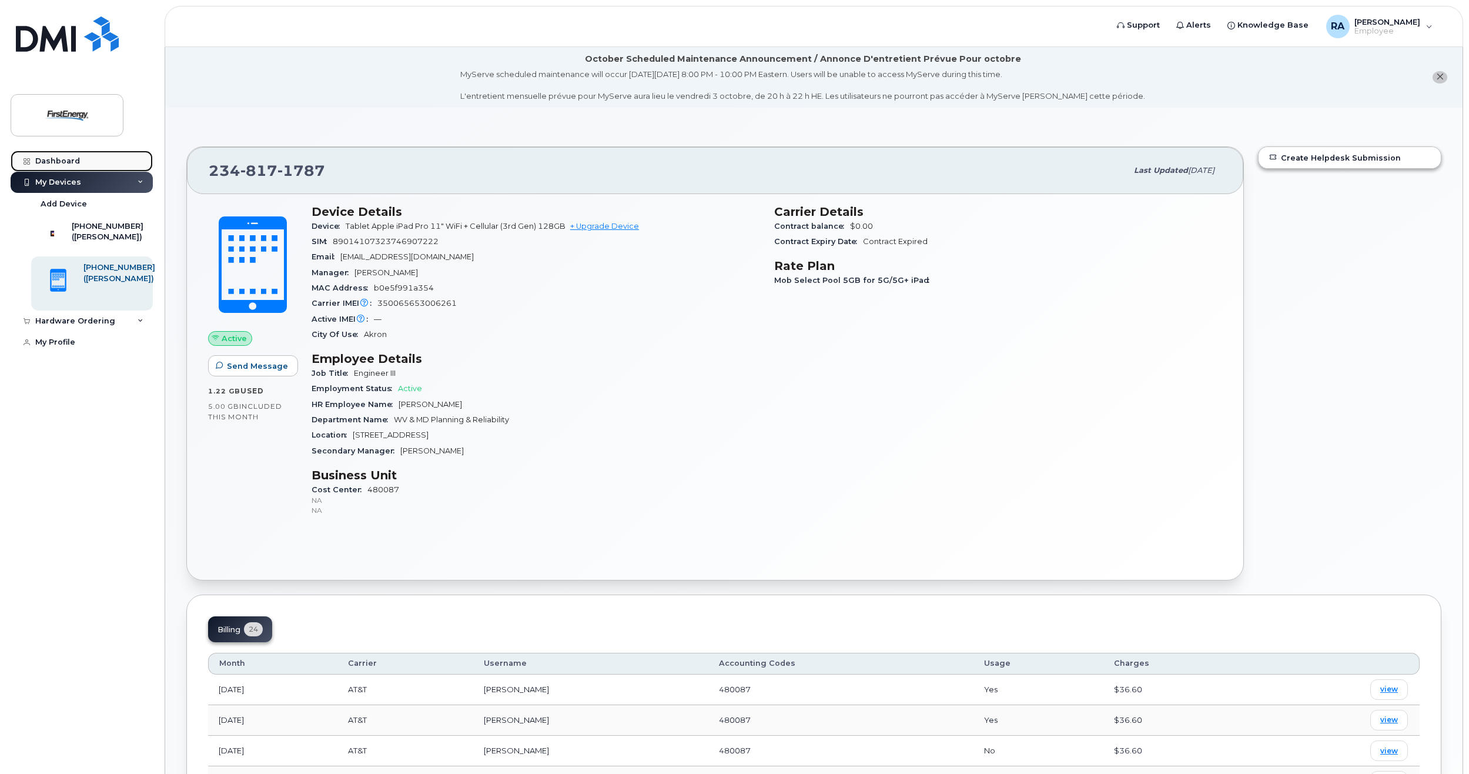
click at [56, 159] on div "Dashboard" at bounding box center [57, 160] width 45 height 9
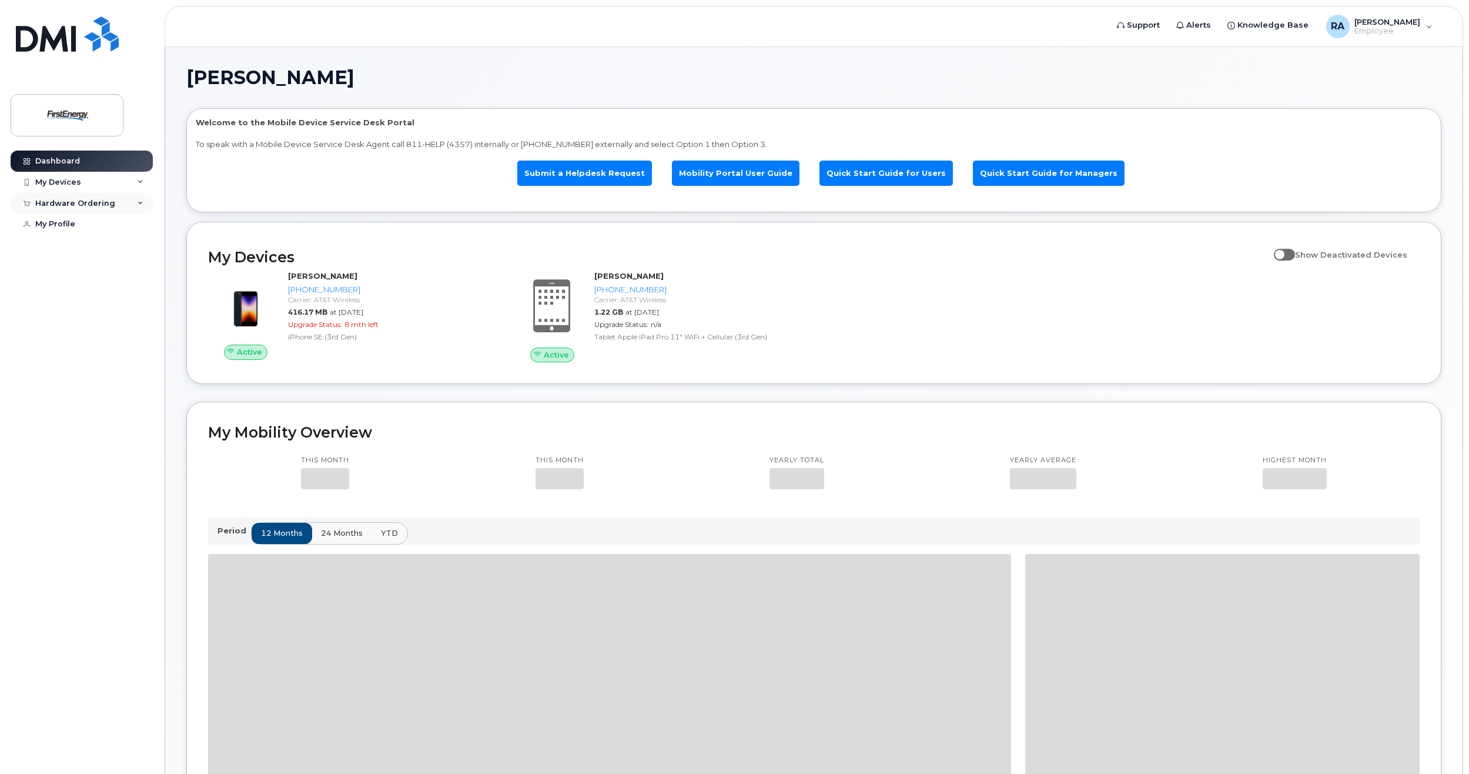
click at [82, 208] on div "Hardware Ordering" at bounding box center [82, 203] width 142 height 21
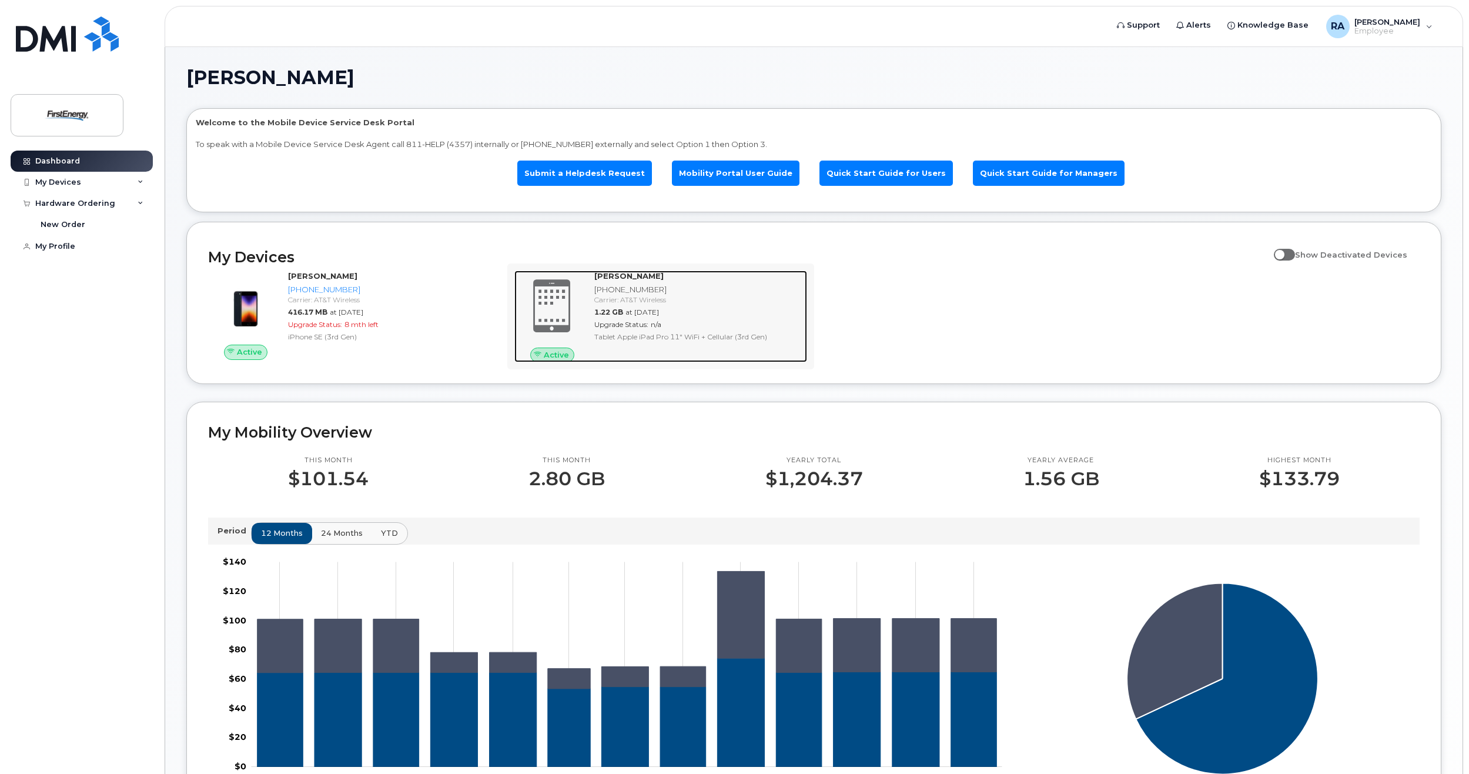
click at [624, 274] on strong "[PERSON_NAME]" at bounding box center [628, 275] width 69 height 9
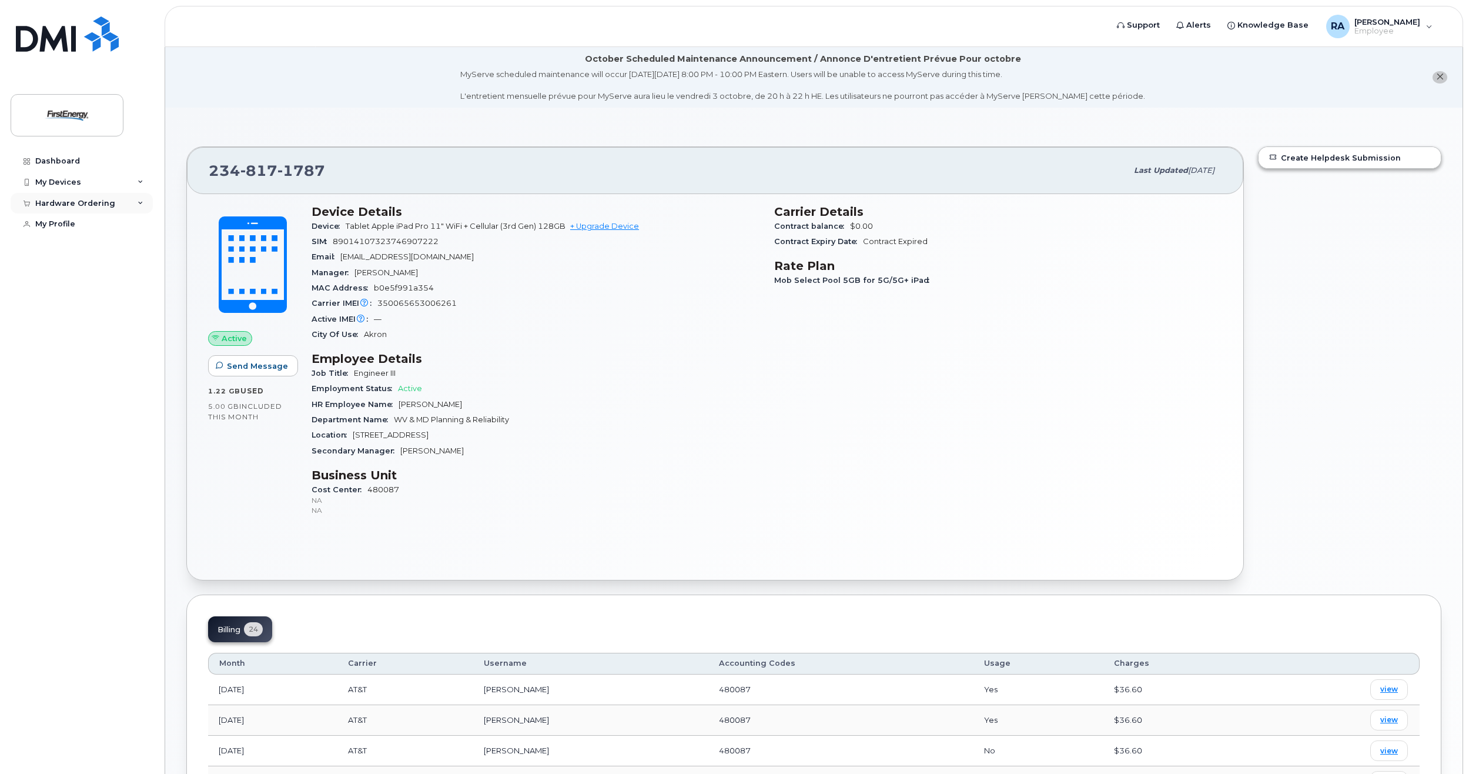
click at [89, 208] on div "Hardware Ordering" at bounding box center [75, 203] width 80 height 9
click at [87, 221] on link "New Order" at bounding box center [92, 224] width 122 height 22
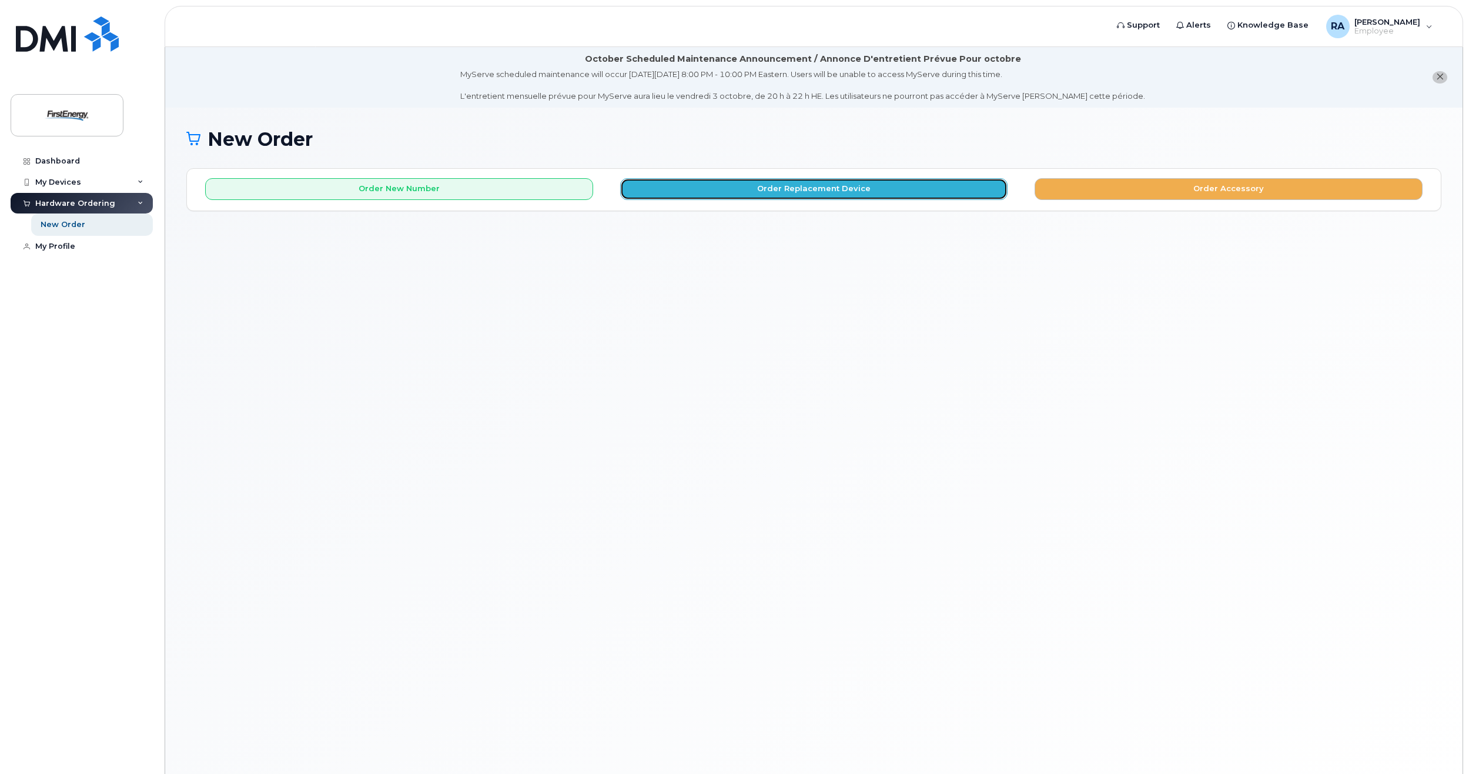
click at [703, 185] on button "Order Replacement Device" at bounding box center [814, 189] width 388 height 22
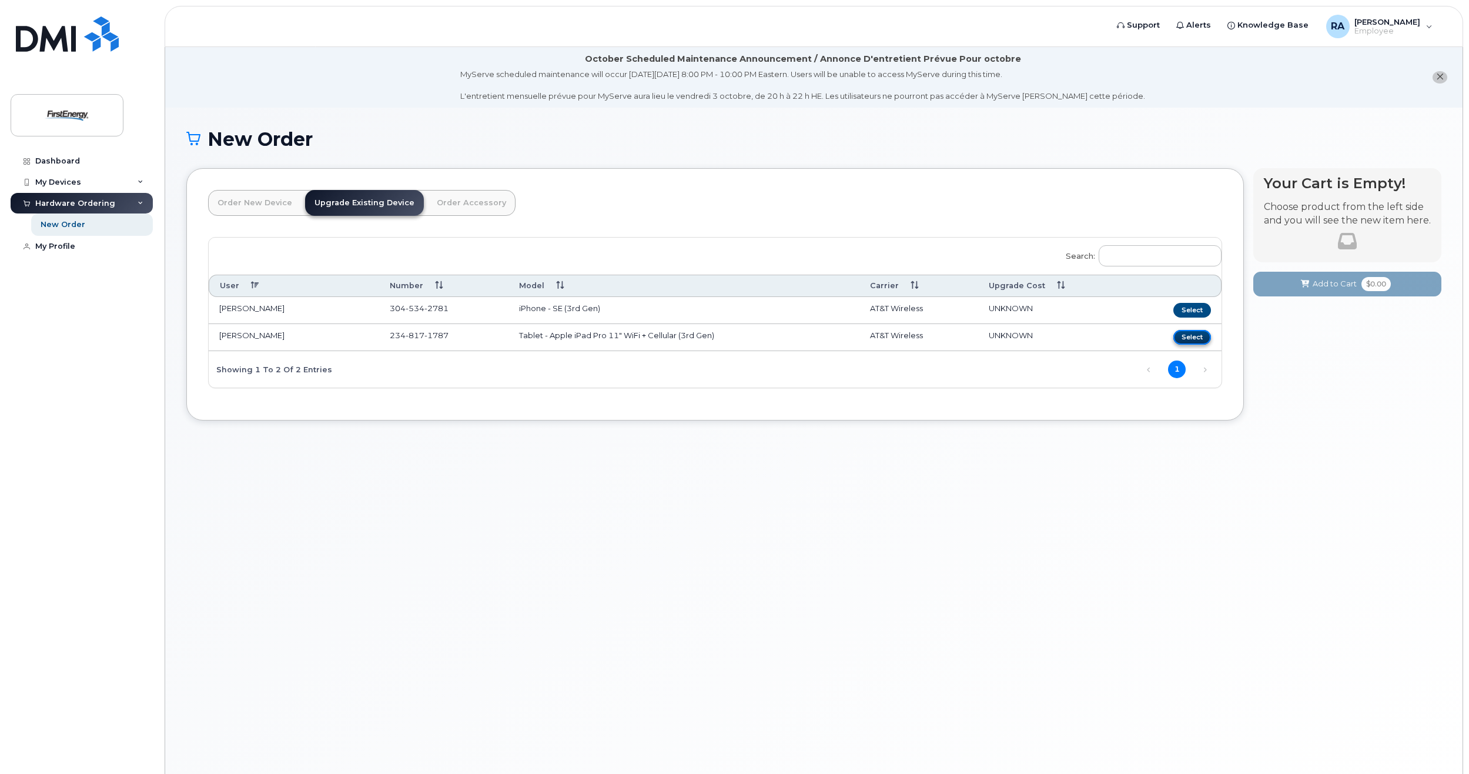
click at [1189, 339] on button "Select" at bounding box center [1193, 337] width 38 height 15
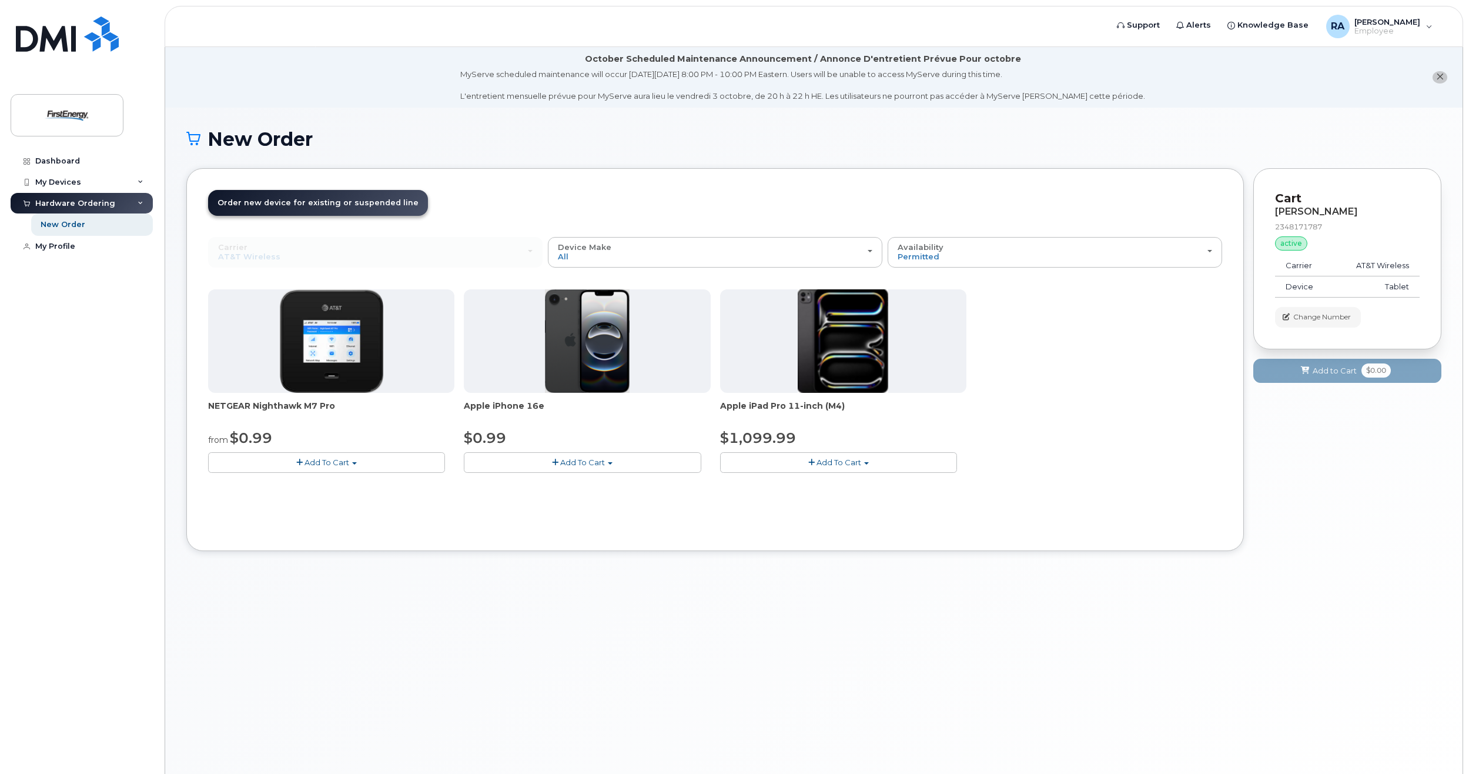
click at [828, 463] on span "Add To Cart" at bounding box center [839, 461] width 45 height 9
click at [816, 482] on link "$1099.99 - Upgrade" at bounding box center [779, 484] width 112 height 15
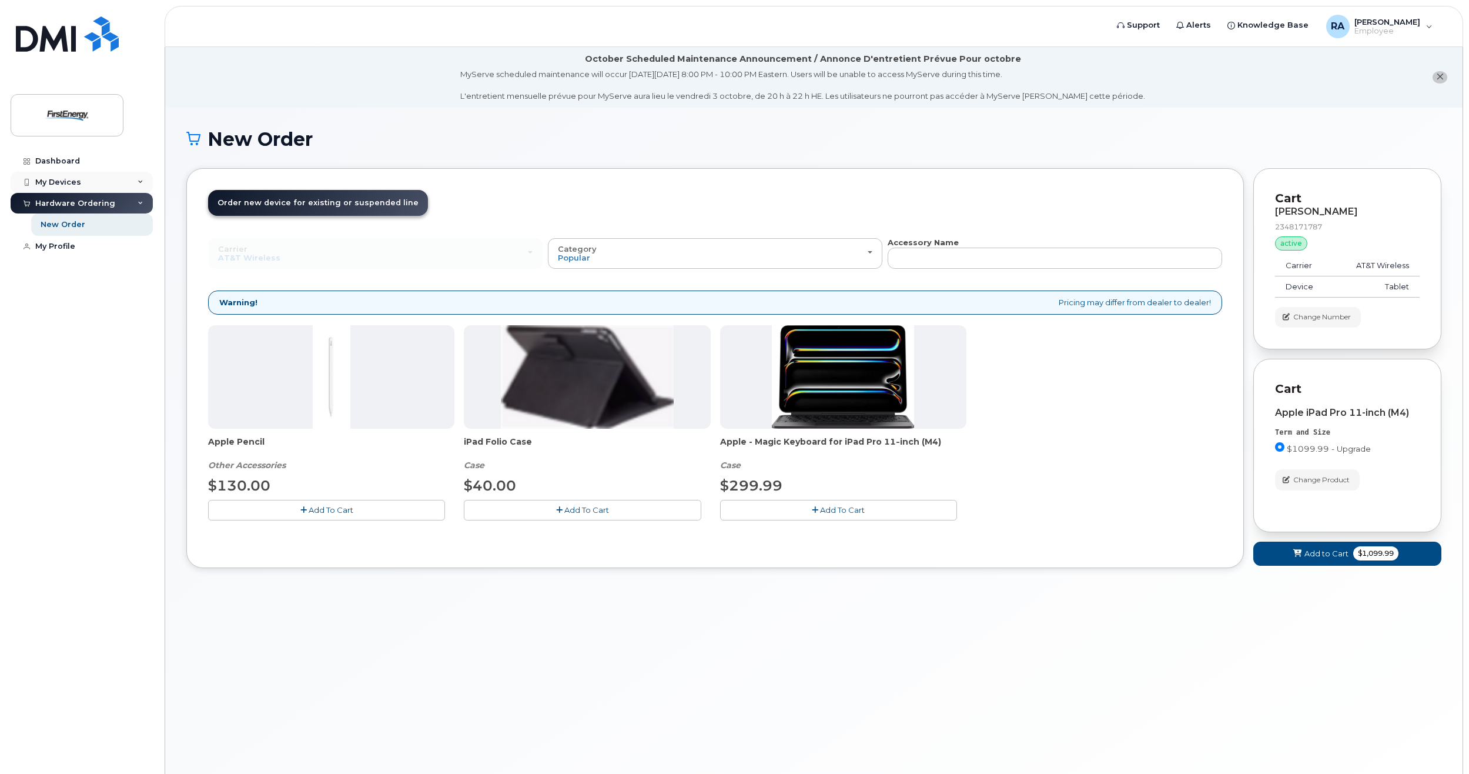
click at [79, 179] on div "My Devices" at bounding box center [58, 182] width 46 height 9
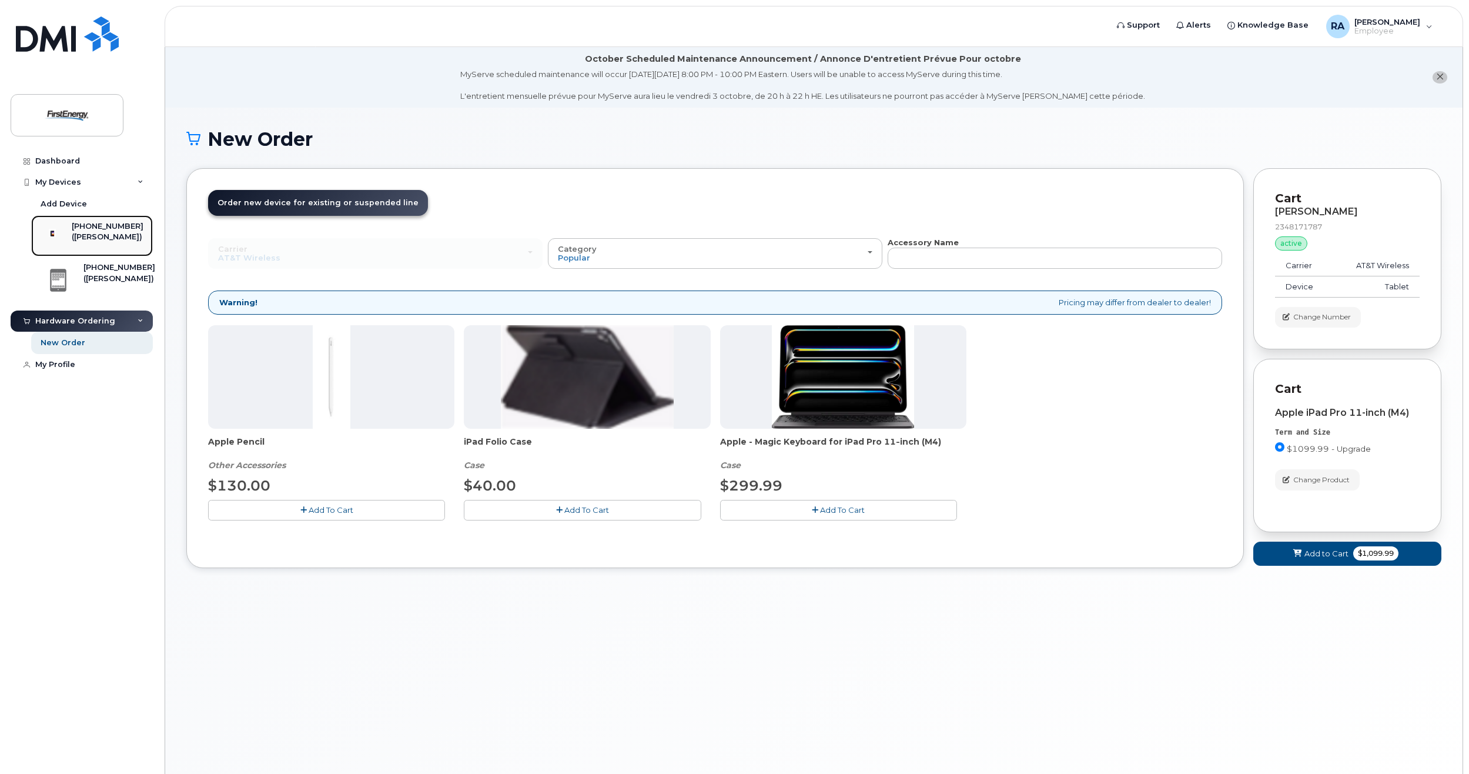
click at [98, 238] on div "([PERSON_NAME])" at bounding box center [108, 237] width 72 height 11
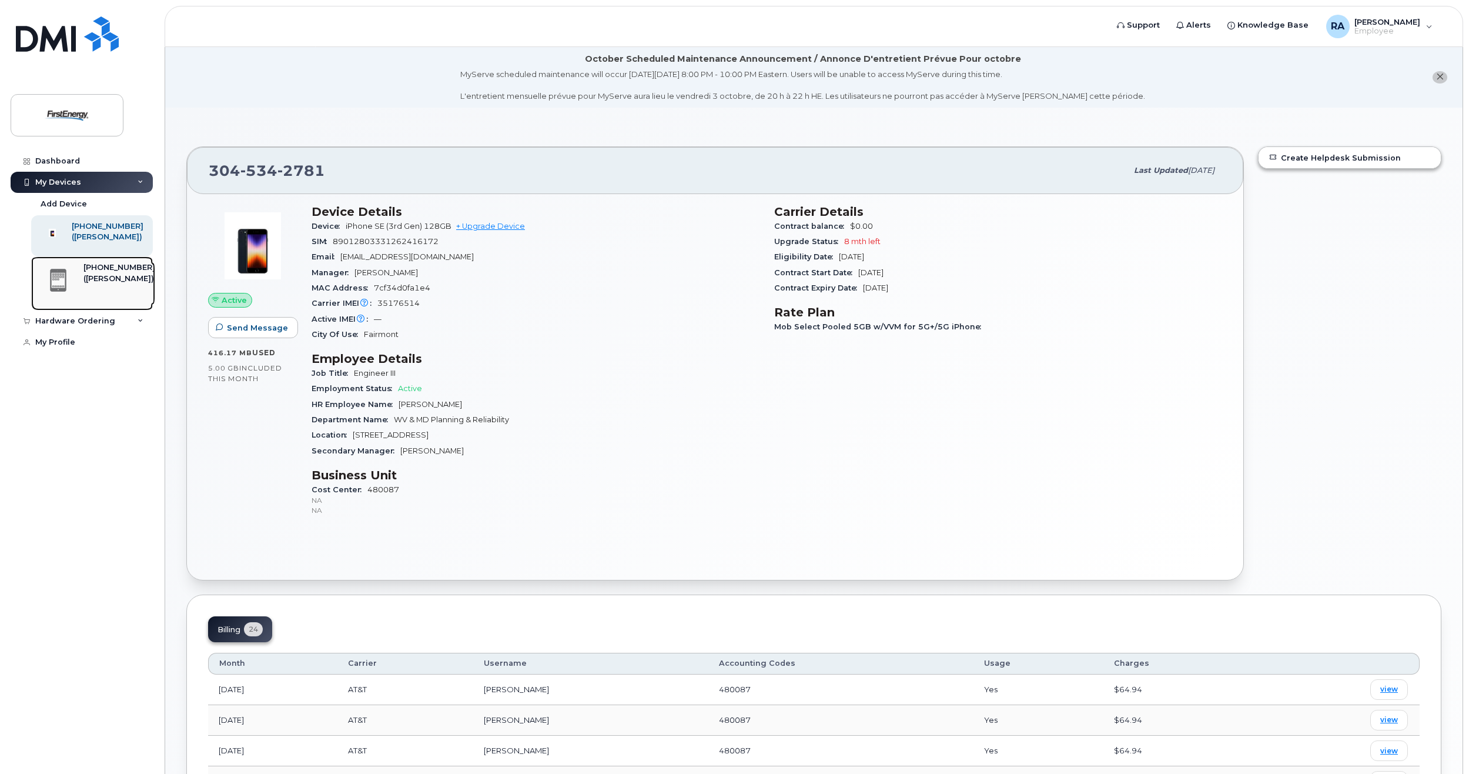
click at [83, 283] on div "([PERSON_NAME])" at bounding box center [119, 278] width 72 height 11
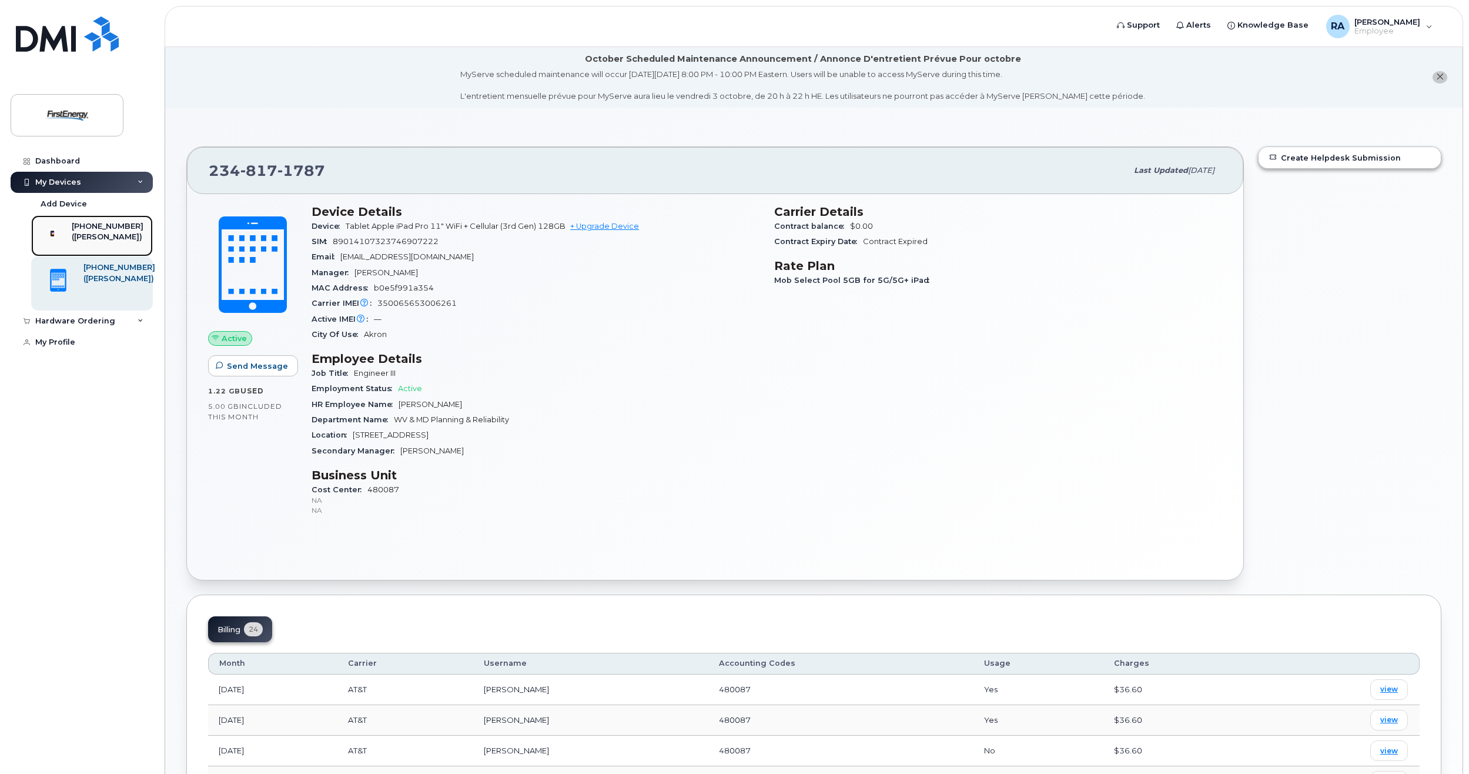
click at [100, 230] on div "[PHONE_NUMBER]" at bounding box center [108, 226] width 72 height 11
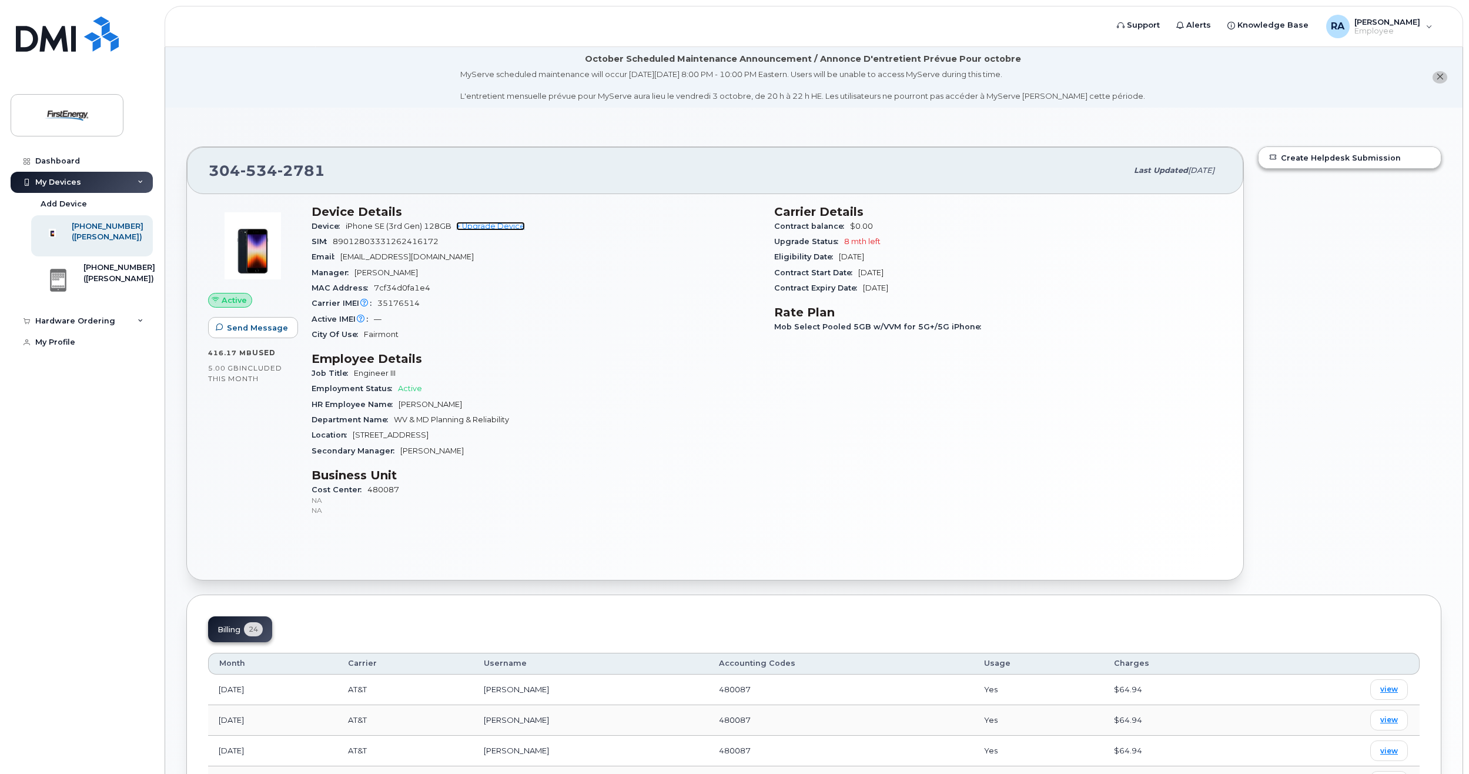
click at [516, 226] on link "+ Upgrade Device" at bounding box center [490, 226] width 69 height 9
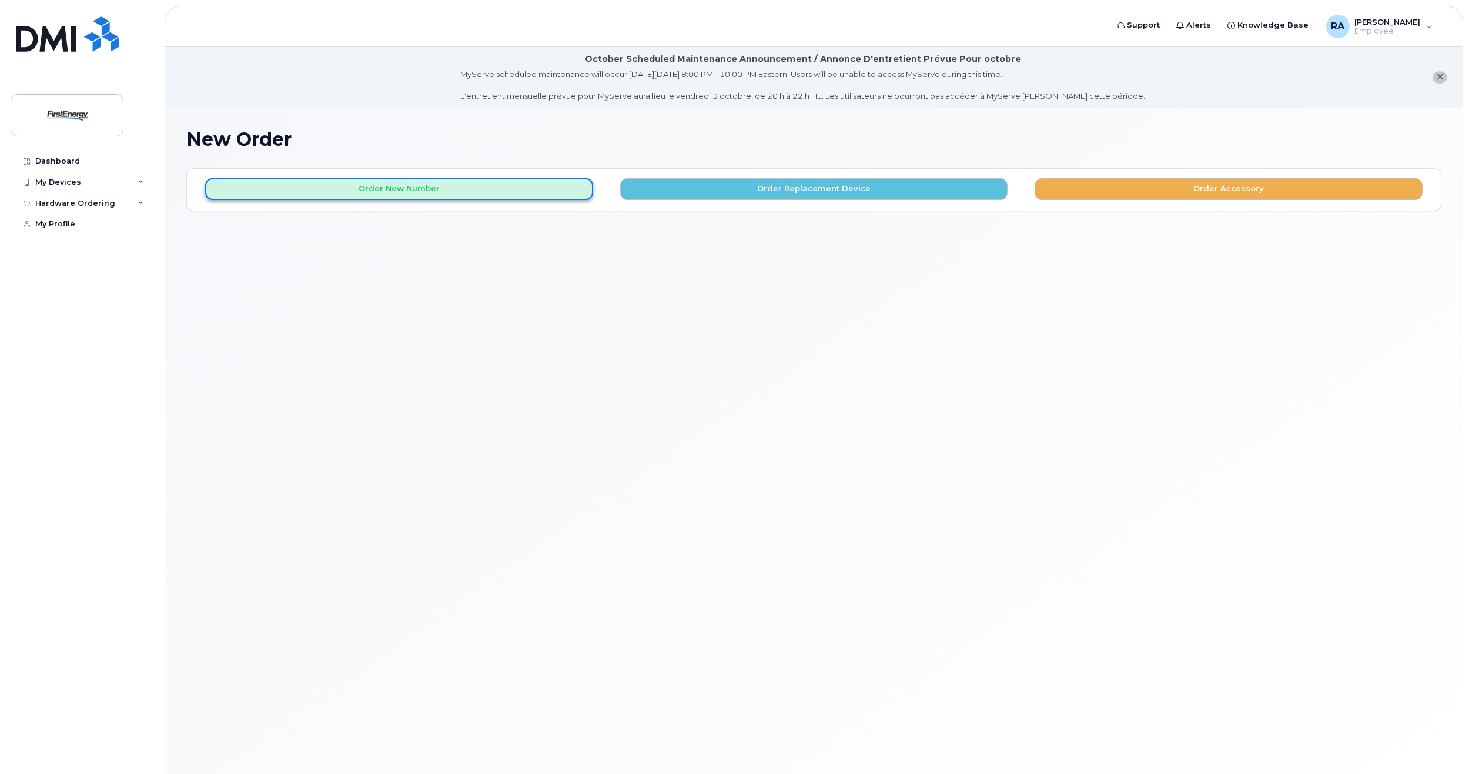
click at [456, 195] on button "Order New Number" at bounding box center [399, 189] width 388 height 22
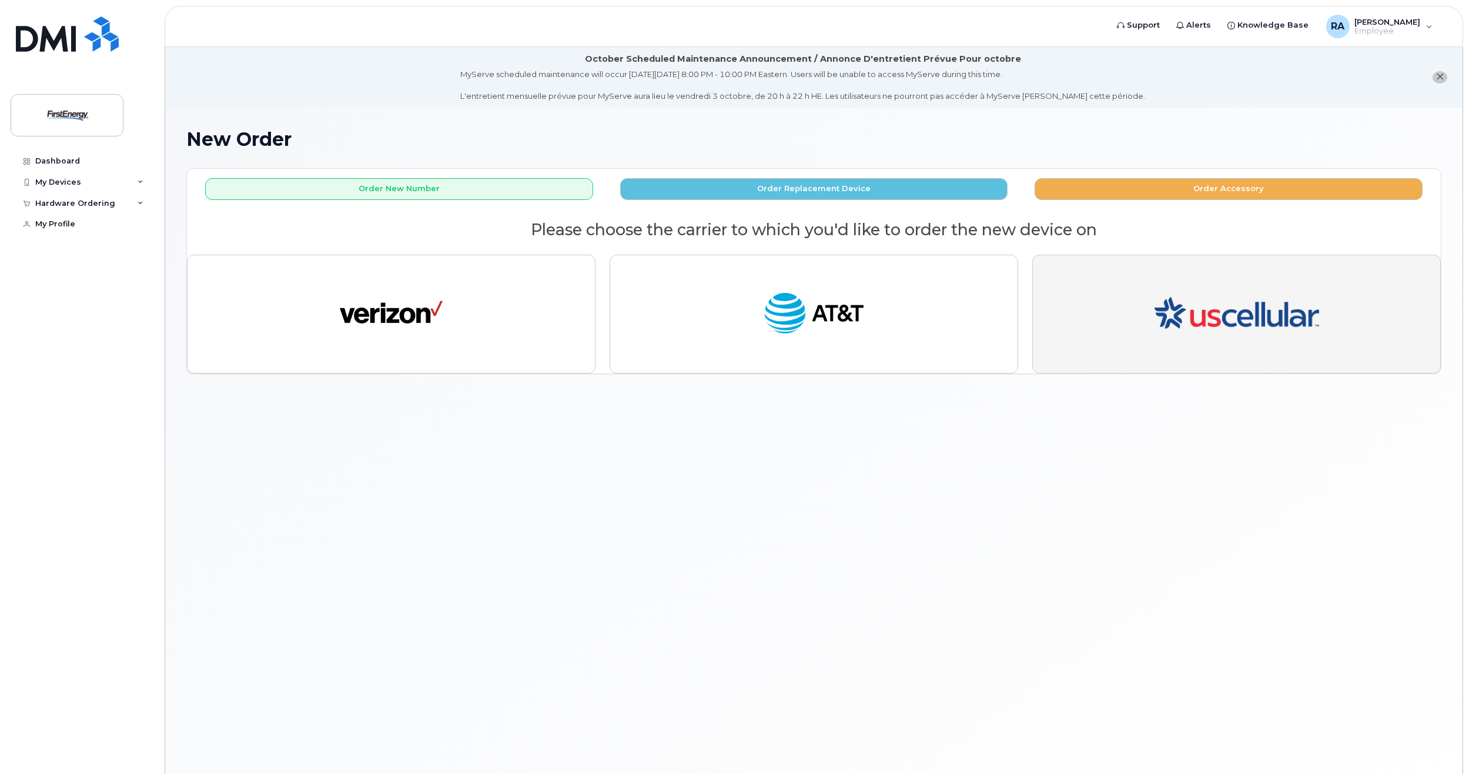
click at [1201, 333] on img "button" at bounding box center [1237, 314] width 165 height 99
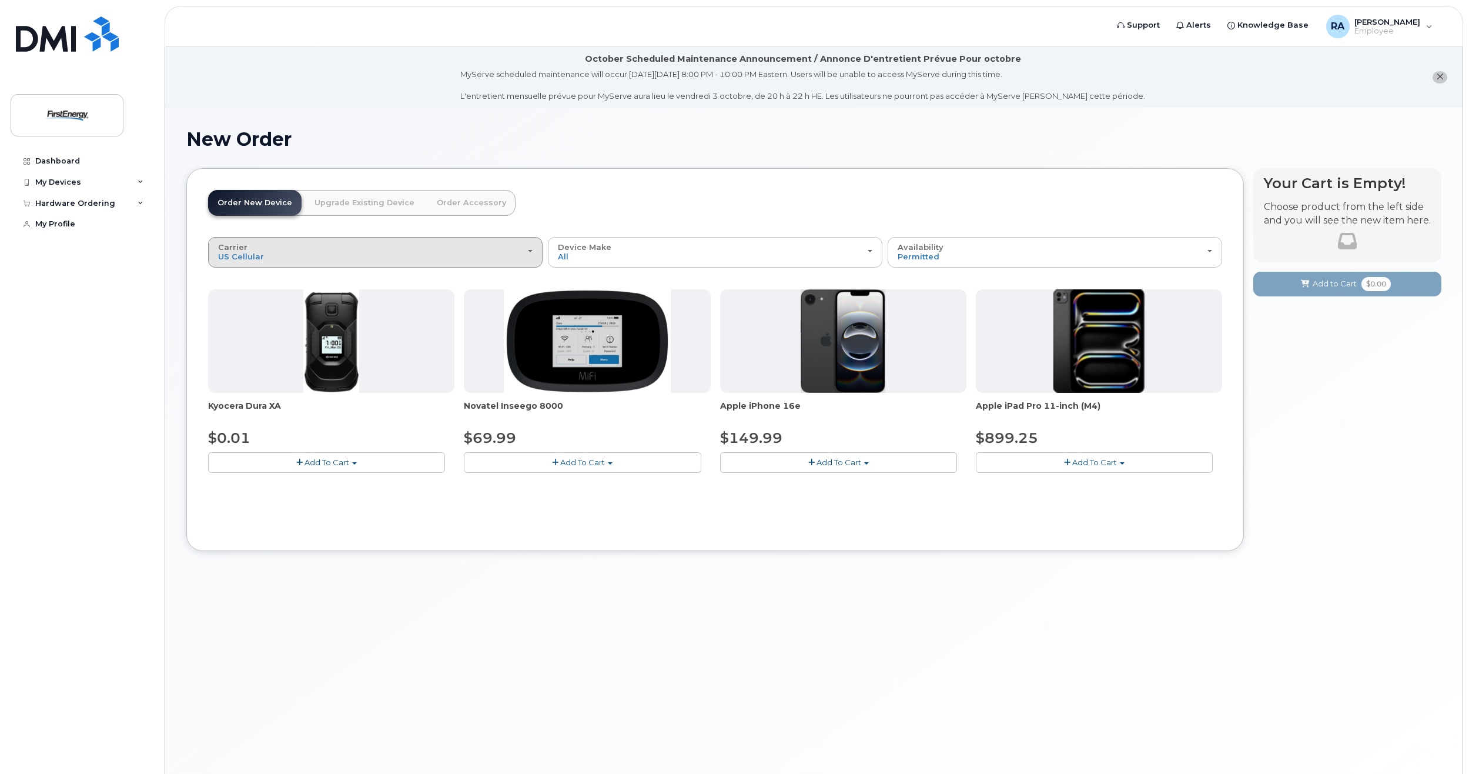
click at [317, 246] on div "Carrier Verizon Wireless AT&T Wireless US Cellular" at bounding box center [375, 252] width 315 height 18
click at [260, 295] on label "AT&T Wireless" at bounding box center [249, 299] width 76 height 14
click at [0, 0] on input "AT&T Wireless" at bounding box center [0, 0] width 0 height 0
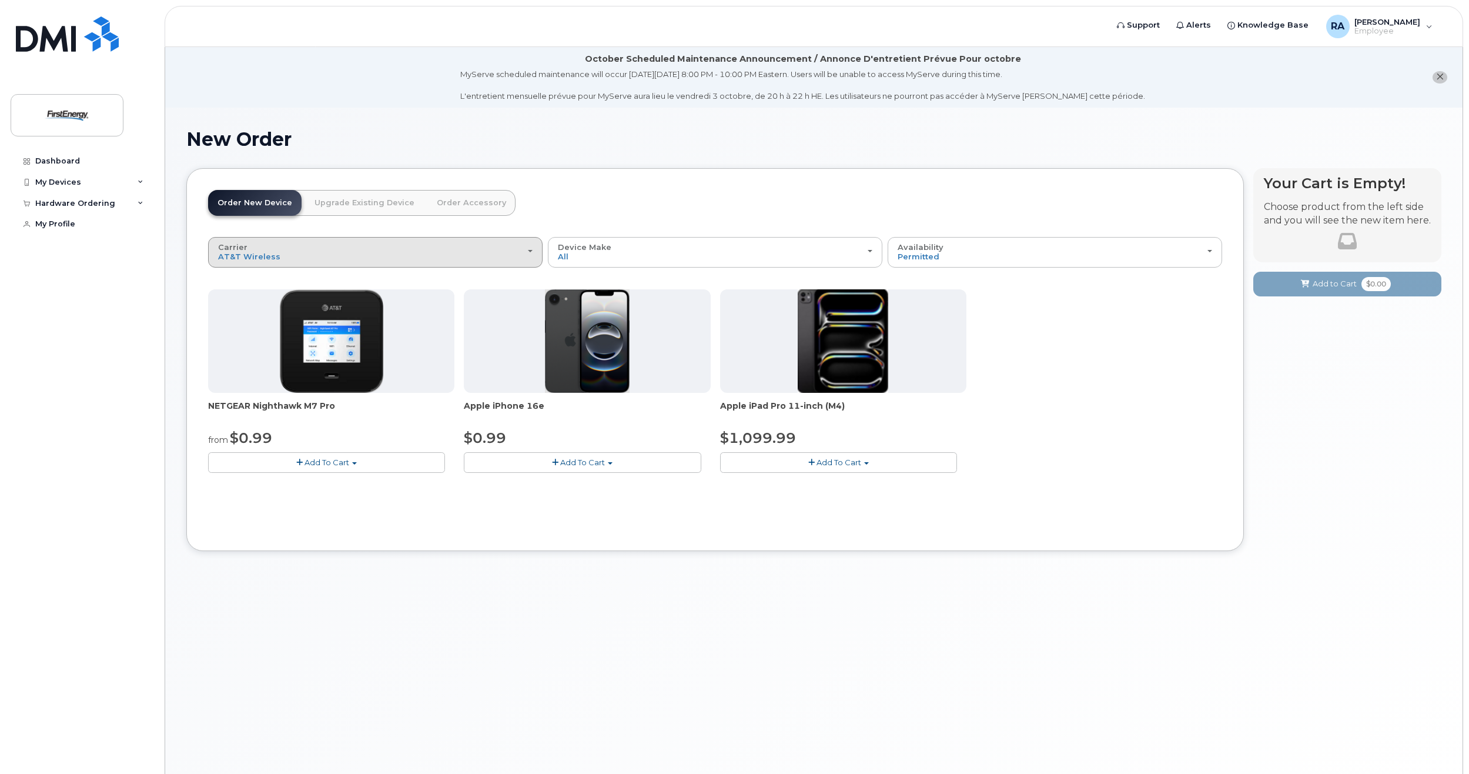
click at [359, 245] on div "Carrier Verizon Wireless AT&T Wireless US Cellular" at bounding box center [375, 252] width 315 height 18
click at [259, 274] on label "Verizon Wireless" at bounding box center [253, 279] width 85 height 14
click at [0, 0] on input "Verizon Wireless" at bounding box center [0, 0] width 0 height 0
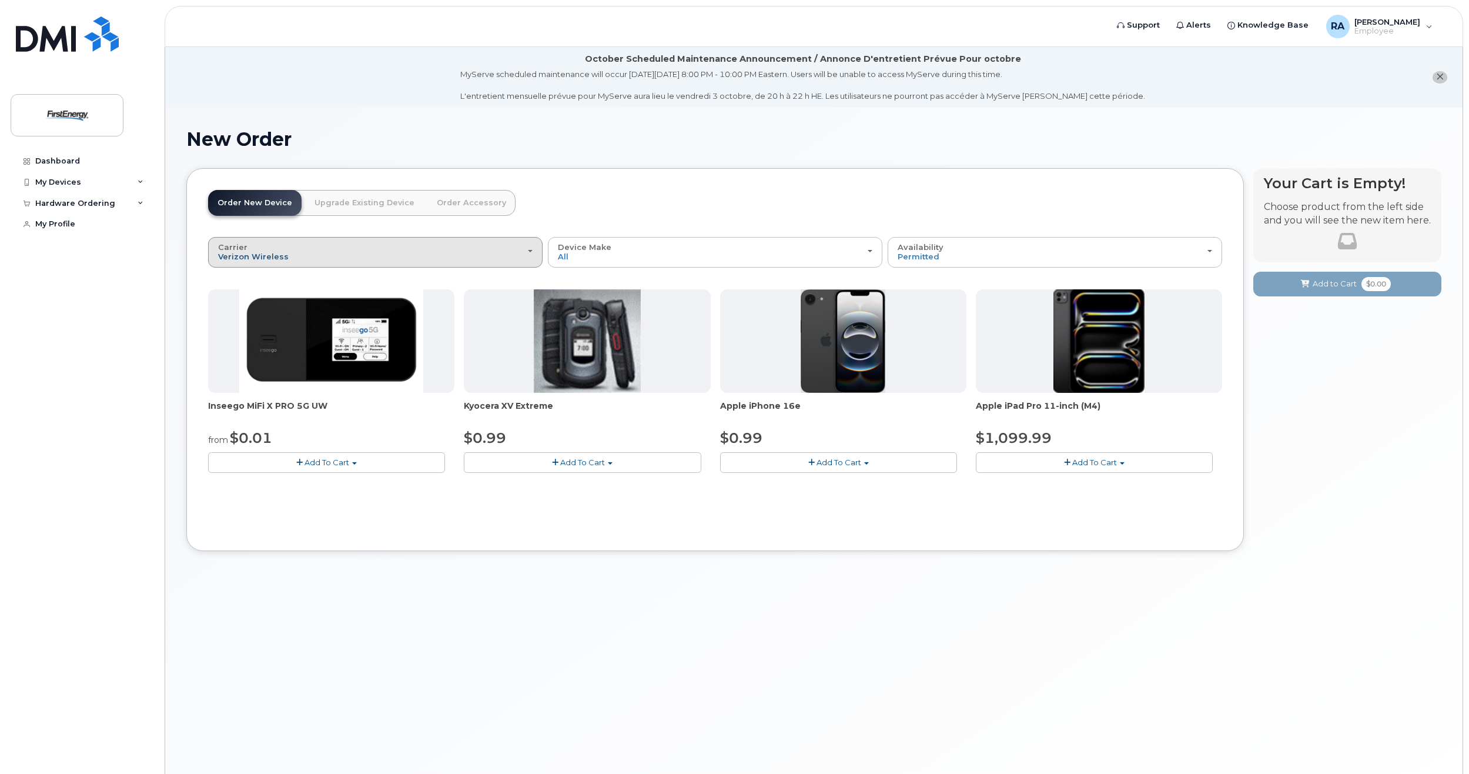
click at [280, 260] on span "Verizon Wireless" at bounding box center [253, 256] width 71 height 9
click at [276, 299] on label "AT&T Wireless" at bounding box center [249, 299] width 76 height 14
click at [0, 0] on input "AT&T Wireless" at bounding box center [0, 0] width 0 height 0
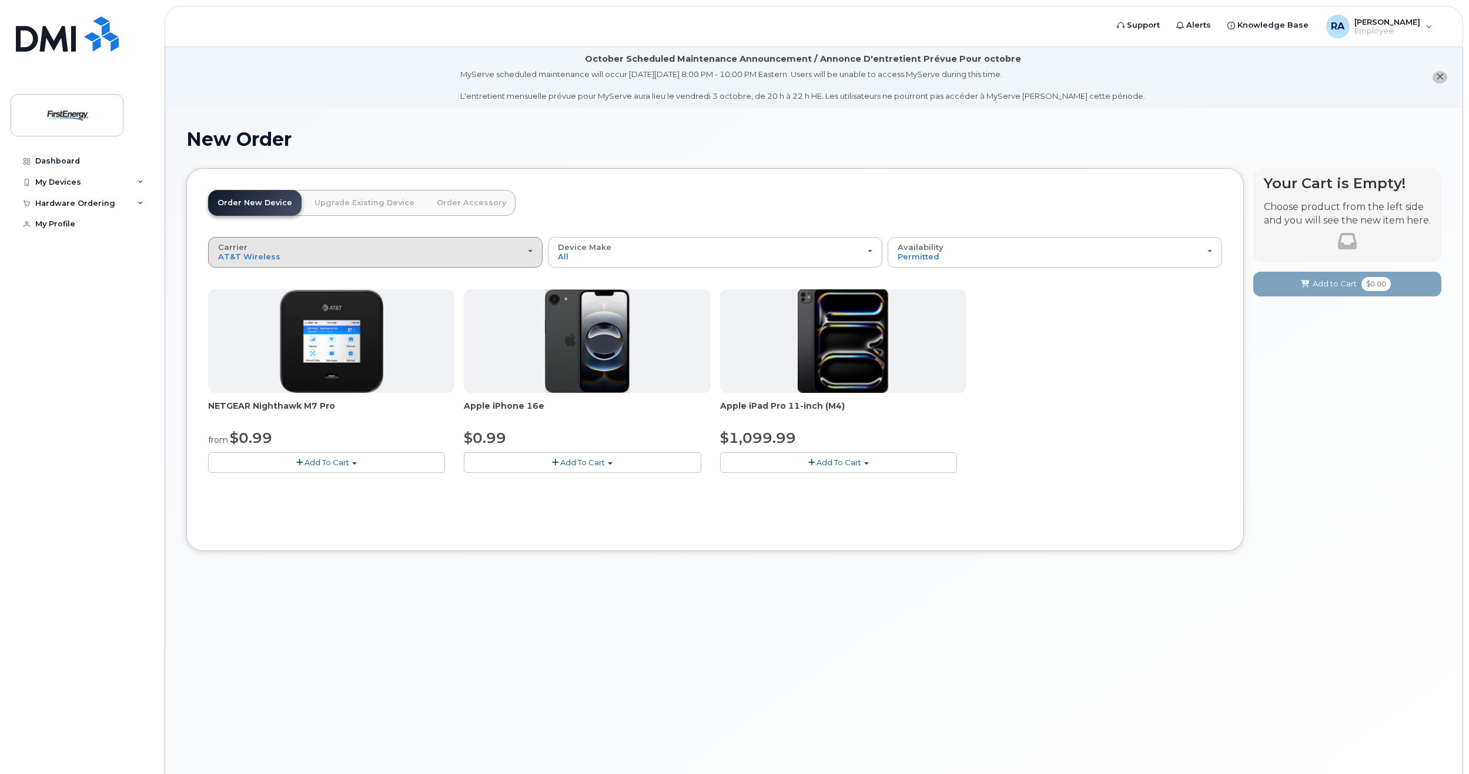
click at [268, 245] on div "Carrier Verizon Wireless AT&T Wireless US Cellular" at bounding box center [375, 252] width 315 height 18
click at [245, 317] on label "US Cellular" at bounding box center [240, 319] width 59 height 14
click at [0, 0] on input "US Cellular" at bounding box center [0, 0] width 0 height 0
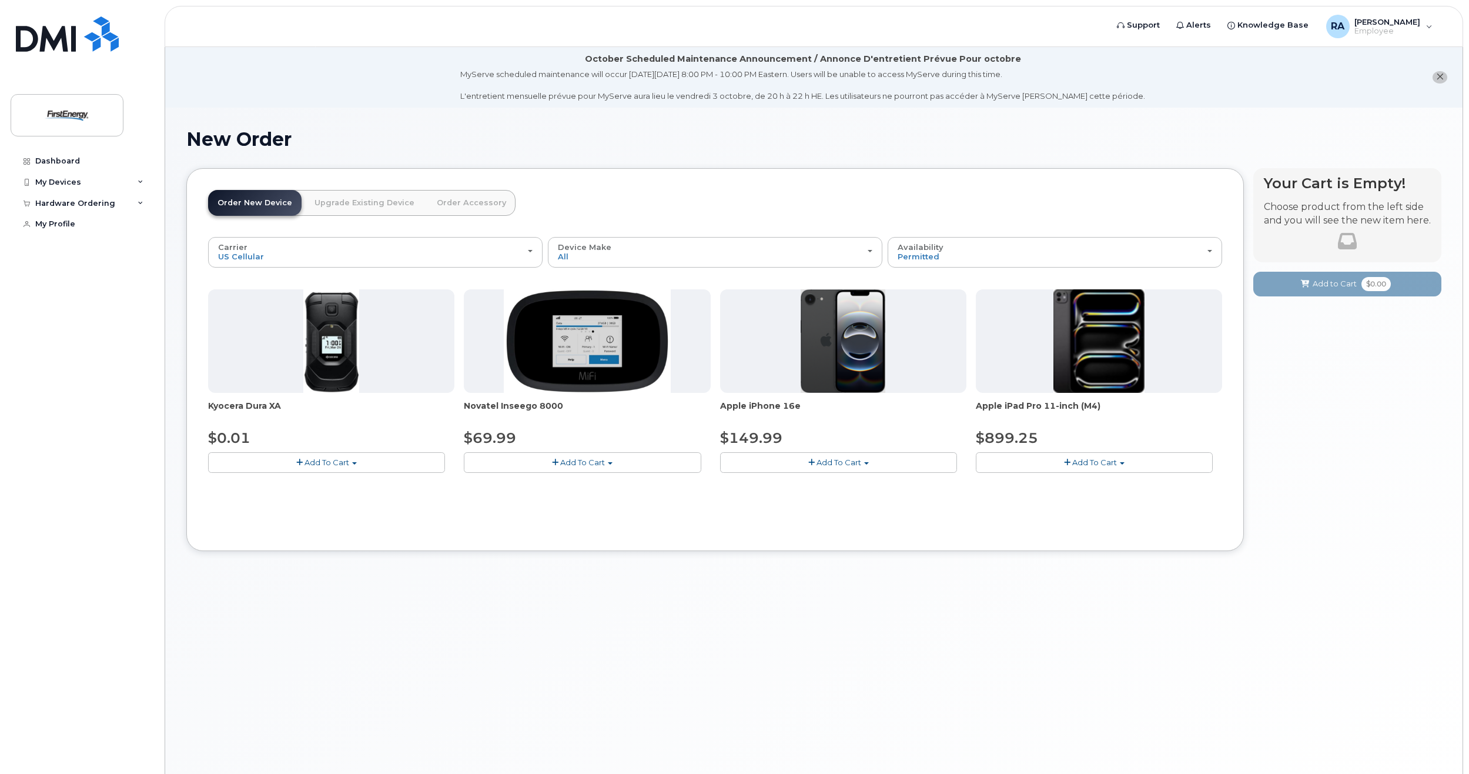
click at [342, 459] on span "Add To Cart" at bounding box center [327, 461] width 45 height 9
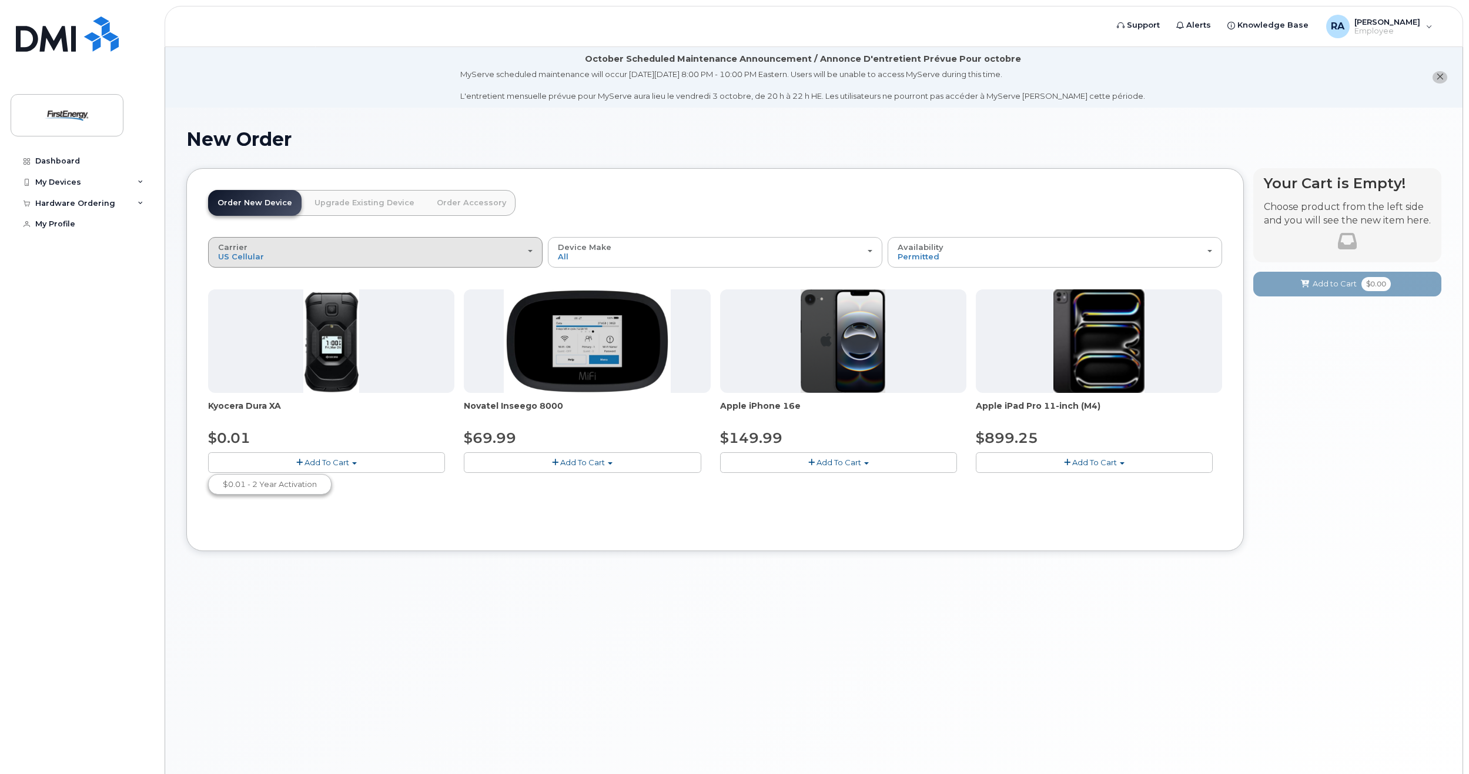
click at [255, 246] on div "Carrier Verizon Wireless AT&T Wireless US Cellular" at bounding box center [375, 252] width 315 height 18
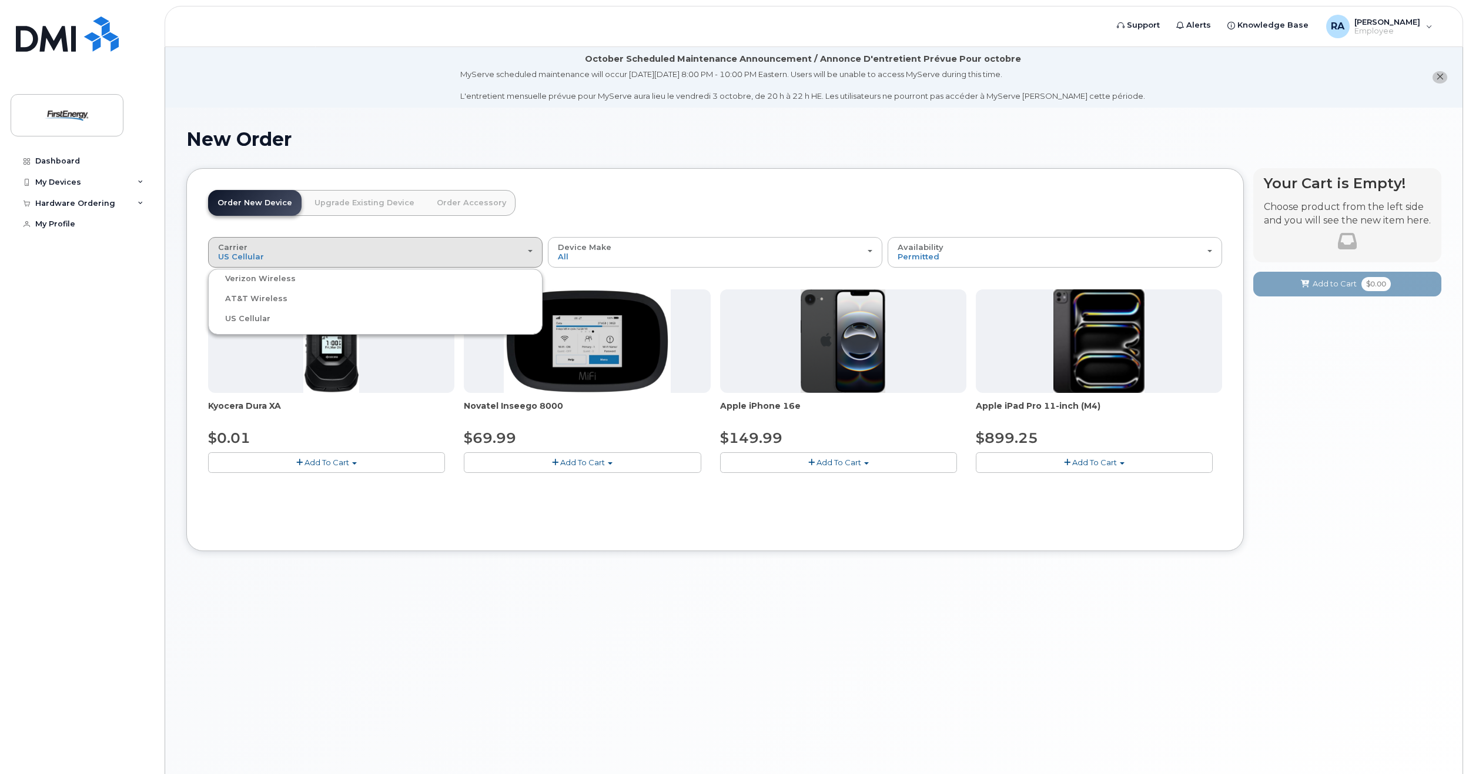
click at [255, 278] on label "Verizon Wireless" at bounding box center [253, 279] width 85 height 14
click at [0, 0] on input "Verizon Wireless" at bounding box center [0, 0] width 0 height 0
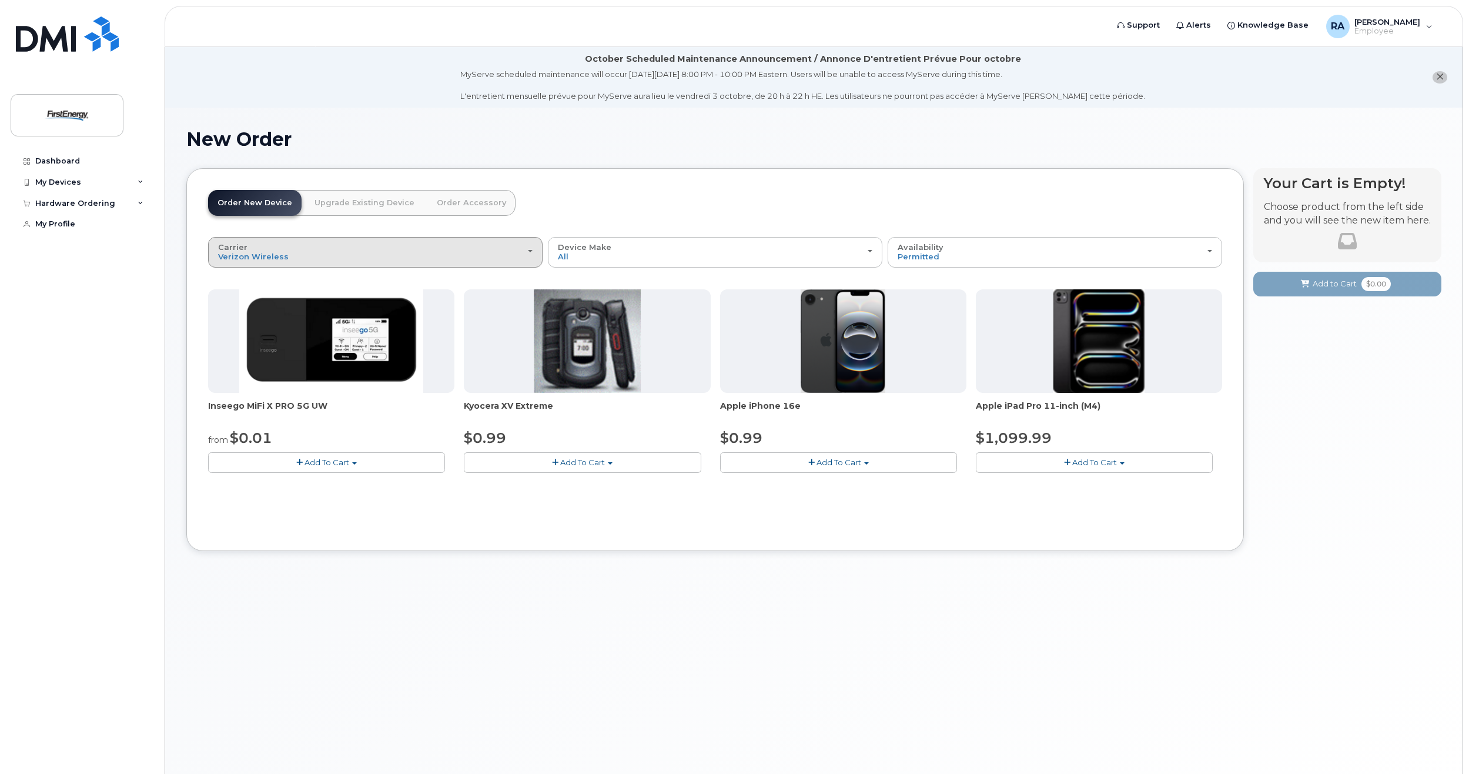
click at [259, 239] on button "Carrier Verizon Wireless AT&T Wireless US Cellular" at bounding box center [375, 252] width 335 height 31
click at [259, 295] on label "AT&T Wireless" at bounding box center [249, 299] width 76 height 14
click at [0, 0] on input "AT&T Wireless" at bounding box center [0, 0] width 0 height 0
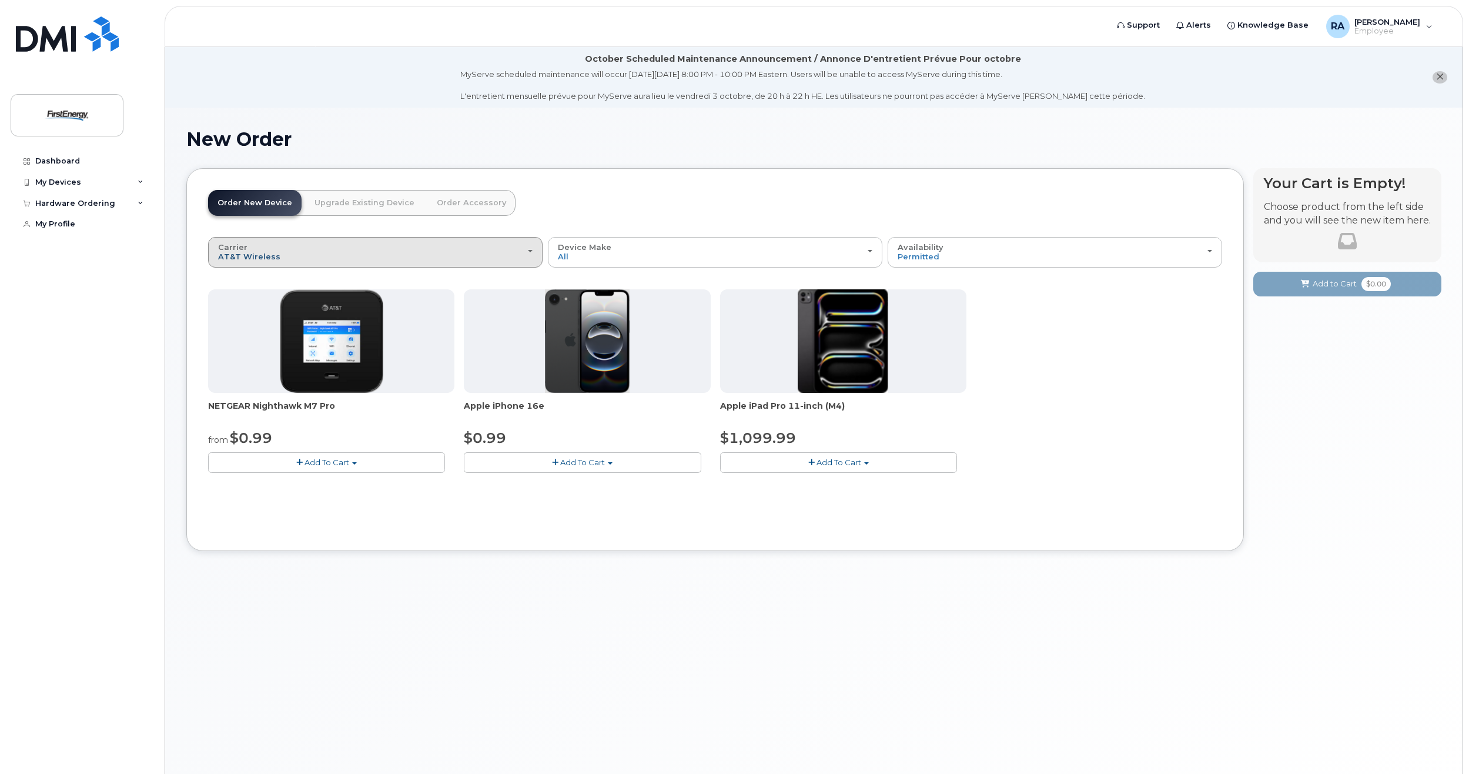
click at [264, 260] on span "AT&T Wireless" at bounding box center [249, 256] width 62 height 9
click at [257, 314] on label "US Cellular" at bounding box center [240, 319] width 59 height 14
click at [0, 0] on input "US Cellular" at bounding box center [0, 0] width 0 height 0
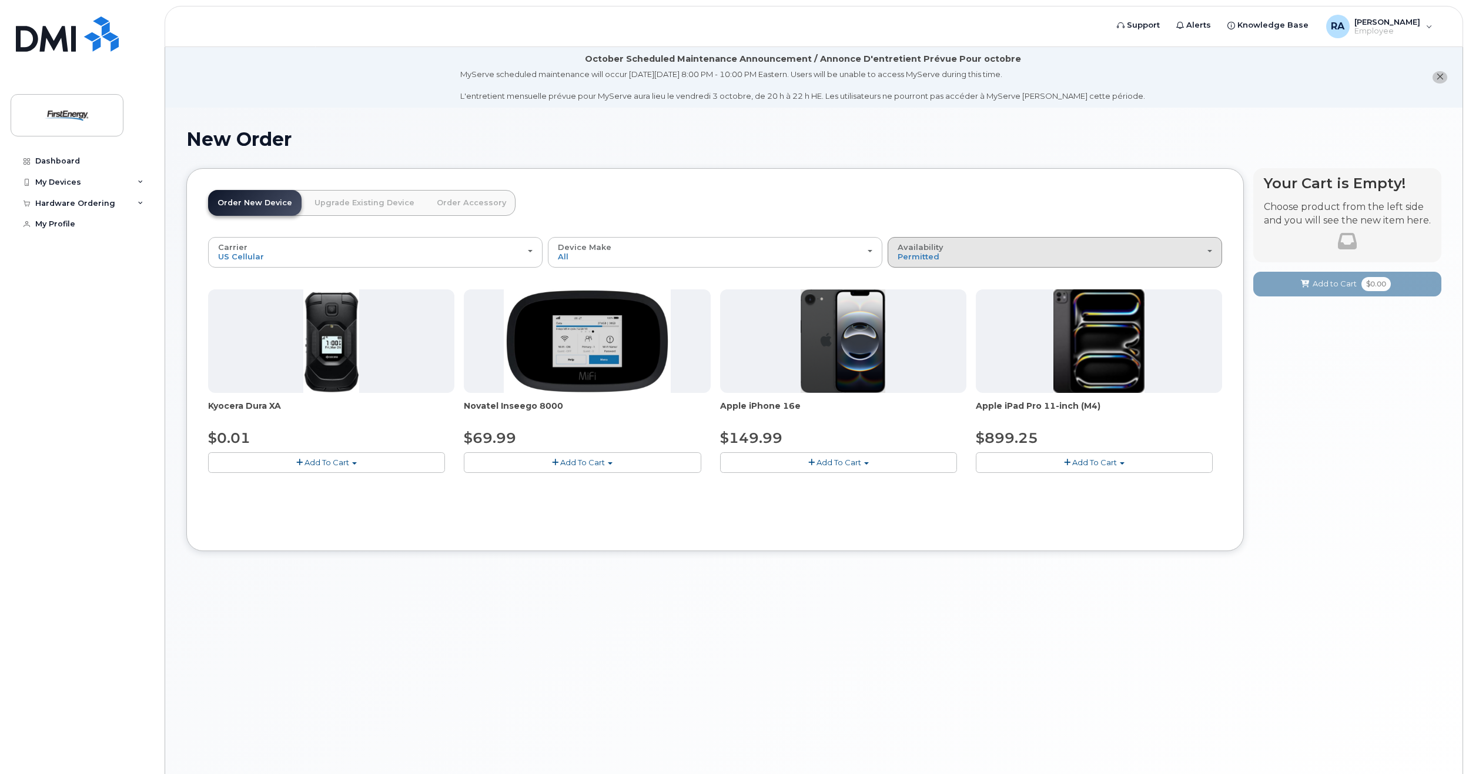
click at [947, 241] on button "Availability Permitted All" at bounding box center [1055, 252] width 335 height 31
click at [780, 221] on header "Order New Device Upgrade Existing Device Order Accessory Order new device and n…" at bounding box center [715, 213] width 1014 height 47
click at [448, 202] on link "Order Accessory" at bounding box center [471, 203] width 88 height 26
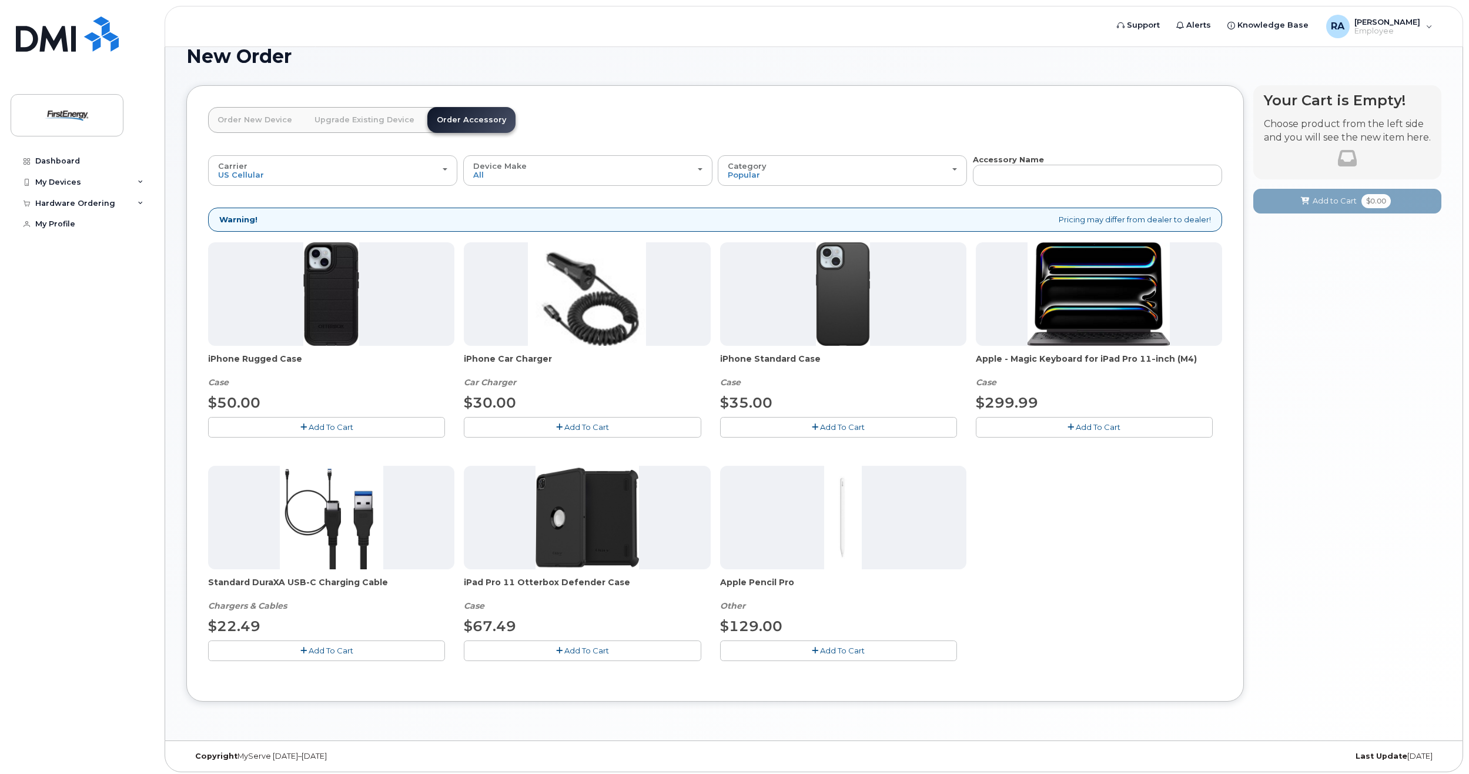
scroll to position [87, 0]
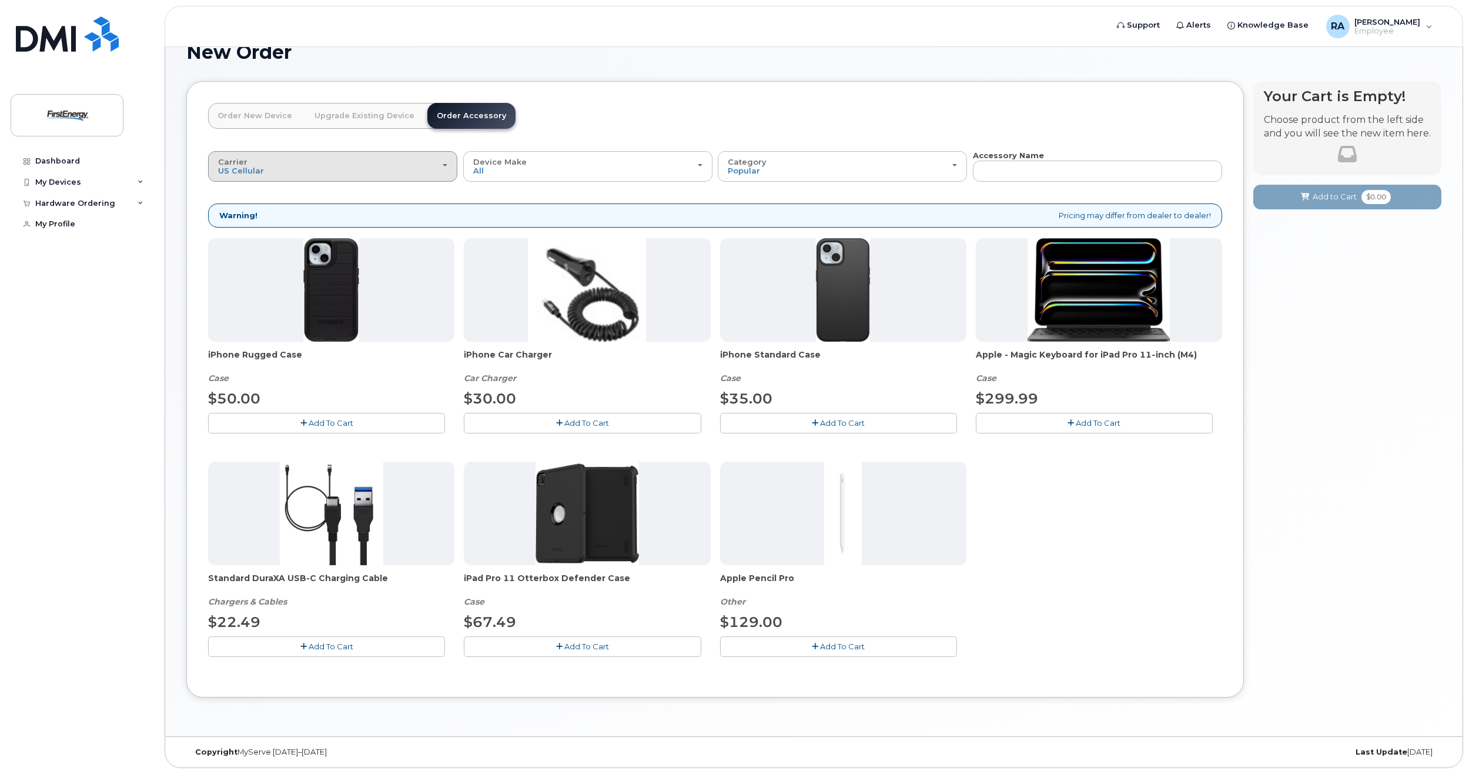
click at [382, 159] on div "Carrier Verizon Wireless AT&T Wireless US Cellular" at bounding box center [332, 167] width 229 height 18
click at [254, 193] on label "Verizon Wireless" at bounding box center [253, 193] width 85 height 14
click at [0, 0] on input "Verizon Wireless" at bounding box center [0, 0] width 0 height 0
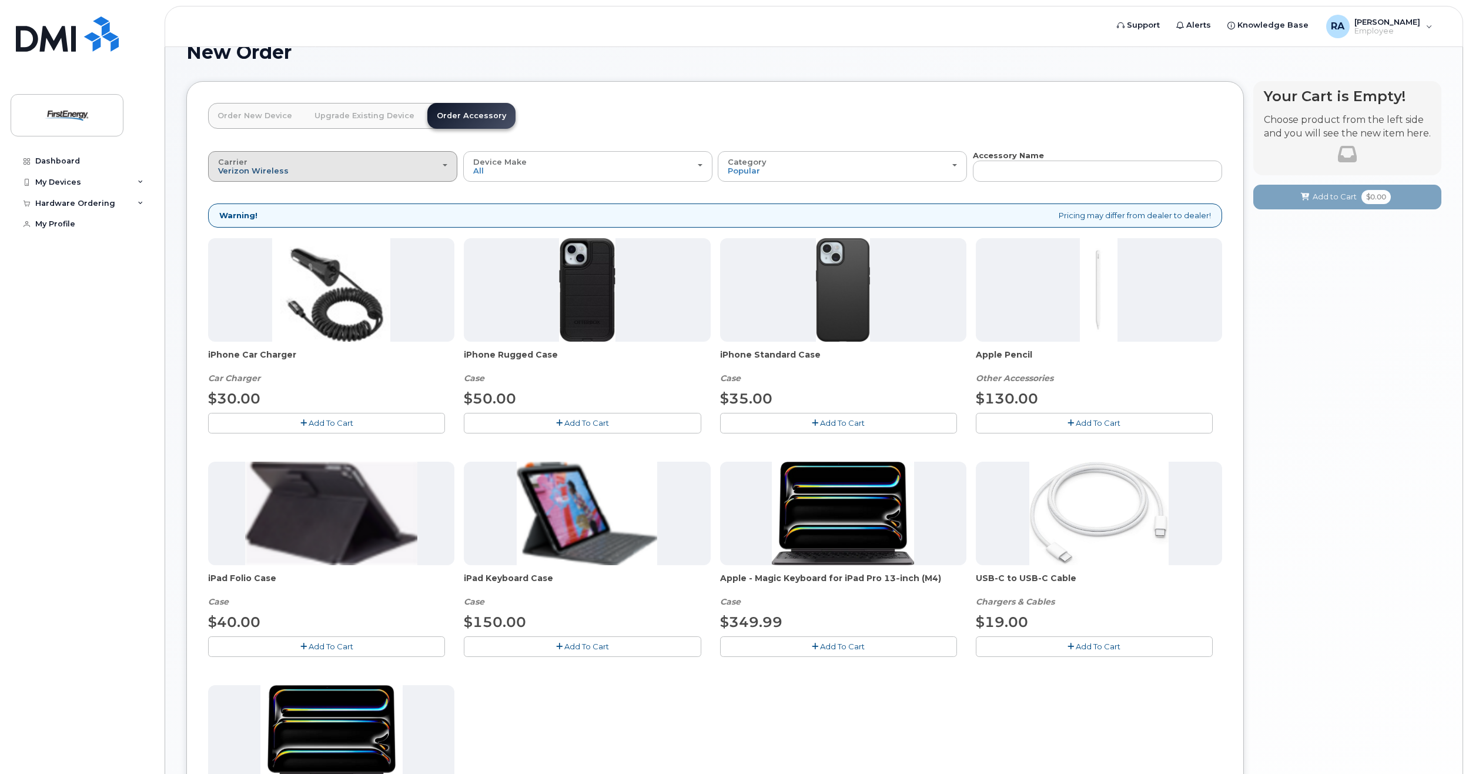
click at [268, 172] on span "Verizon Wireless" at bounding box center [253, 170] width 71 height 9
click at [264, 234] on label "US Cellular" at bounding box center [240, 233] width 59 height 14
click at [0, 0] on input "US Cellular" at bounding box center [0, 0] width 0 height 0
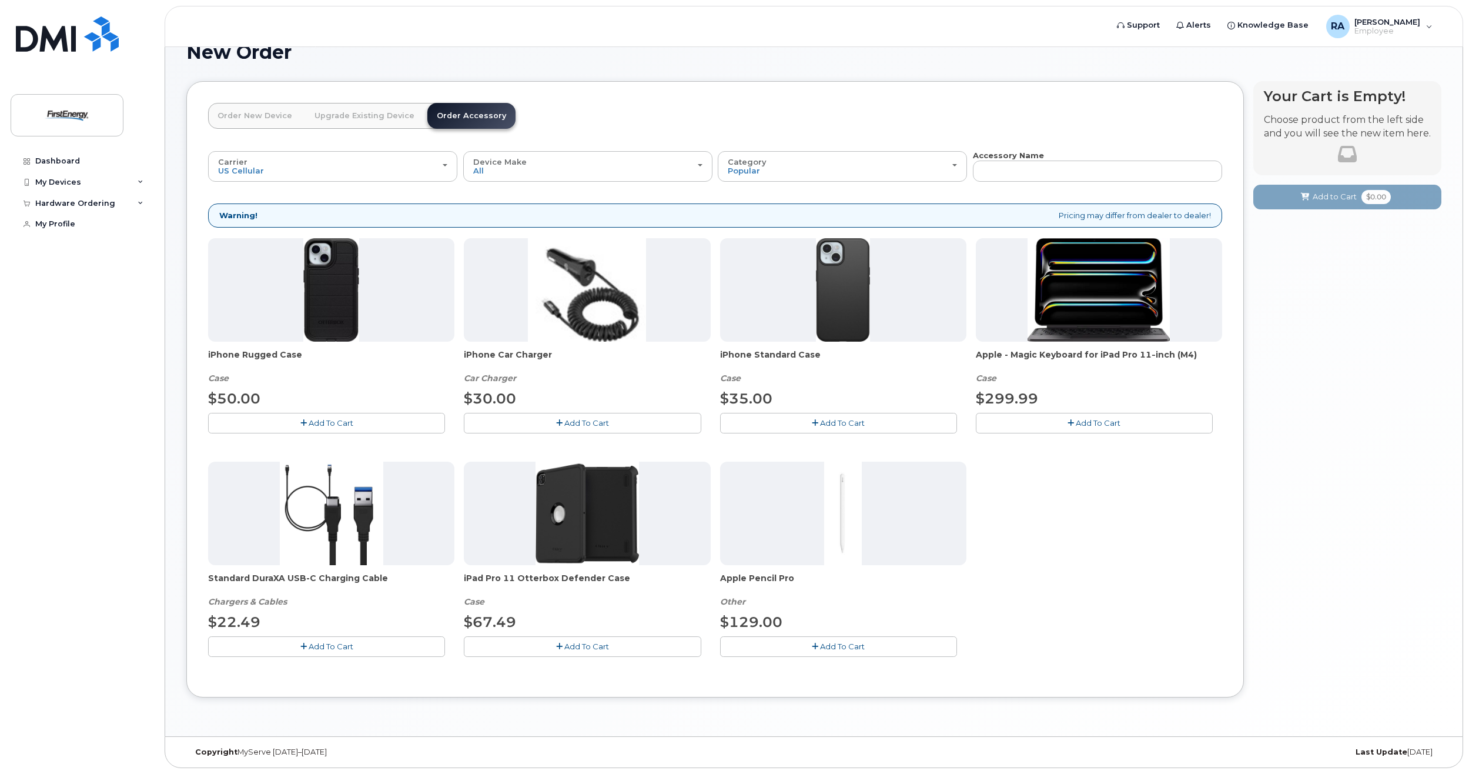
click at [579, 646] on span "Add To Cart" at bounding box center [586, 645] width 45 height 9
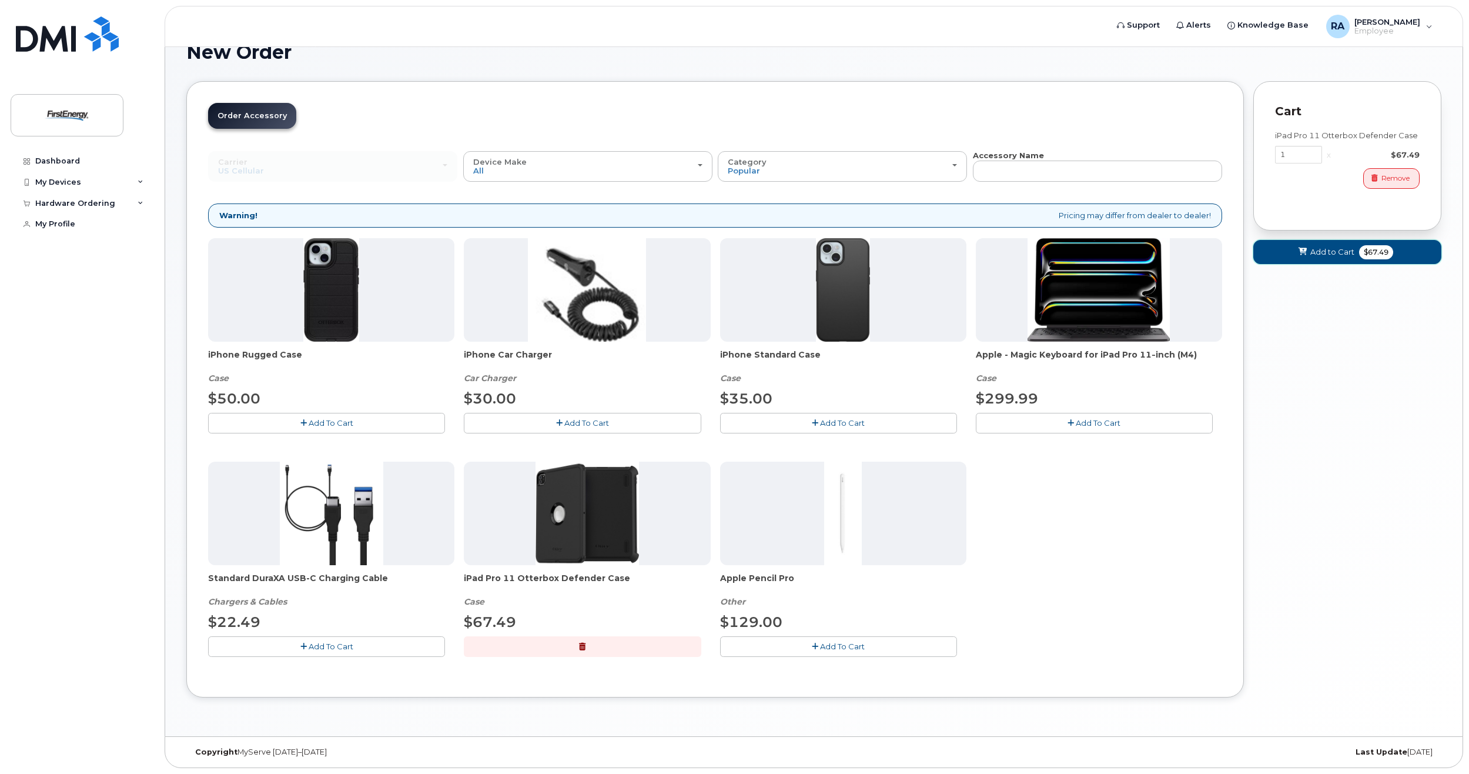
click at [1358, 256] on button "Add to Cart $67.49" at bounding box center [1348, 252] width 188 height 24
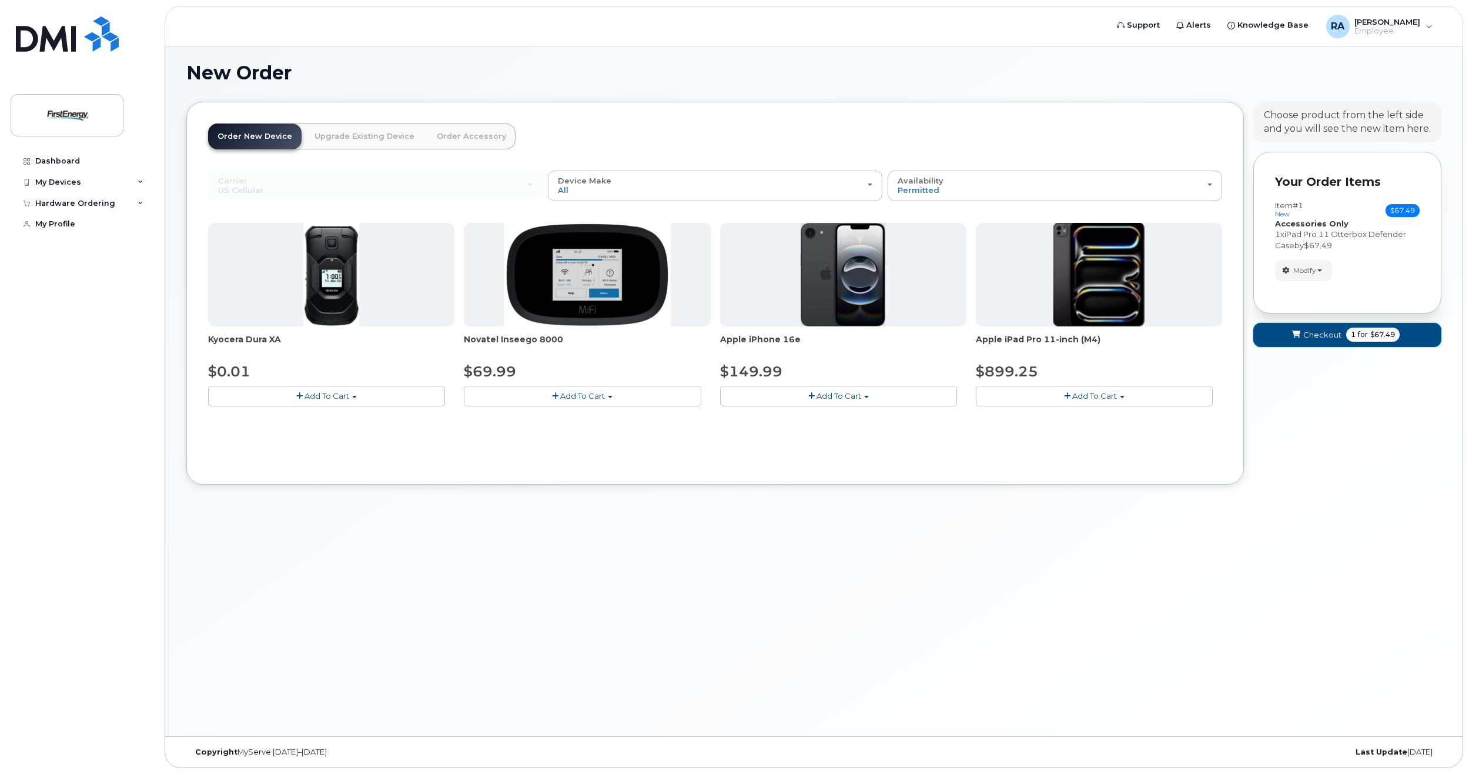
click at [1314, 340] on button "Checkout 1 for $67.49" at bounding box center [1348, 335] width 188 height 24
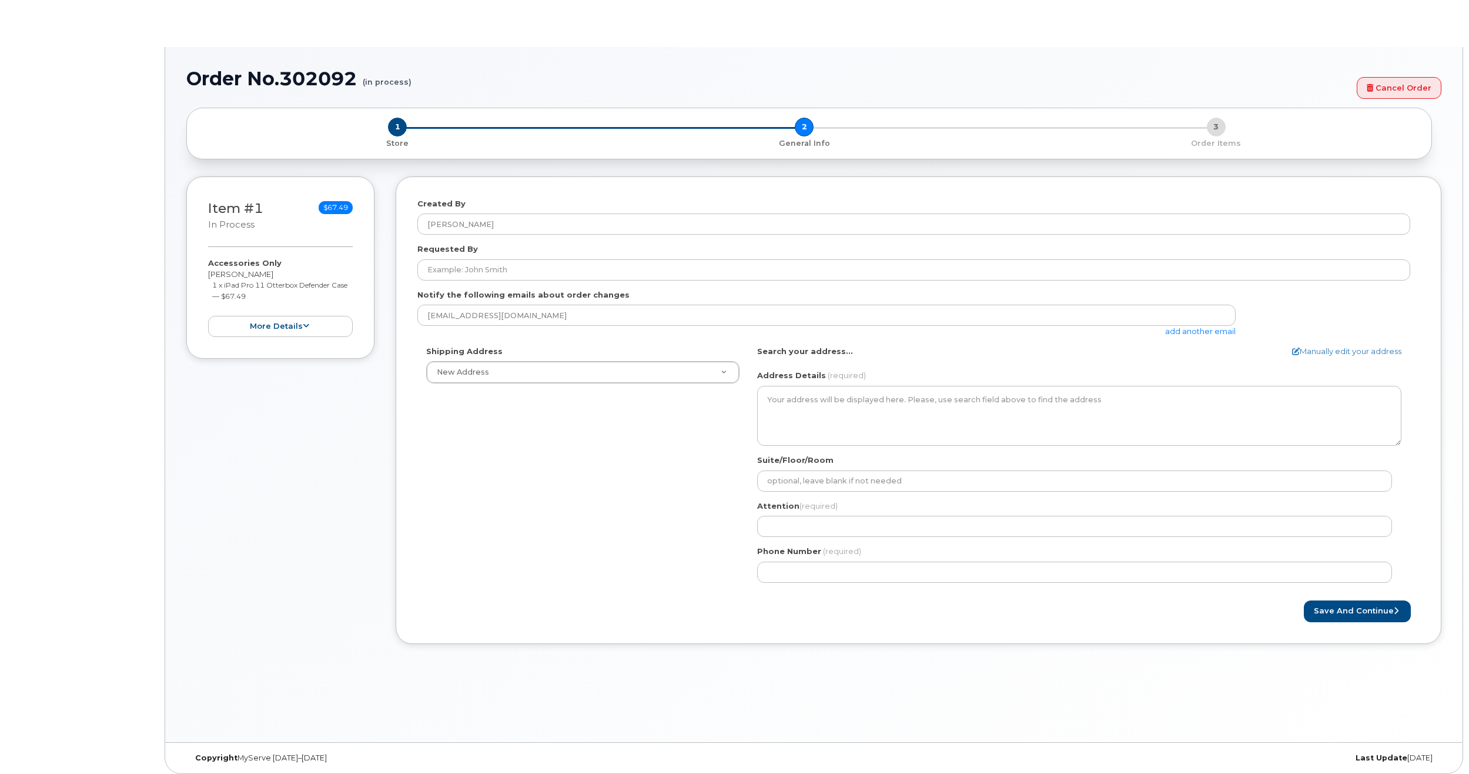
select select
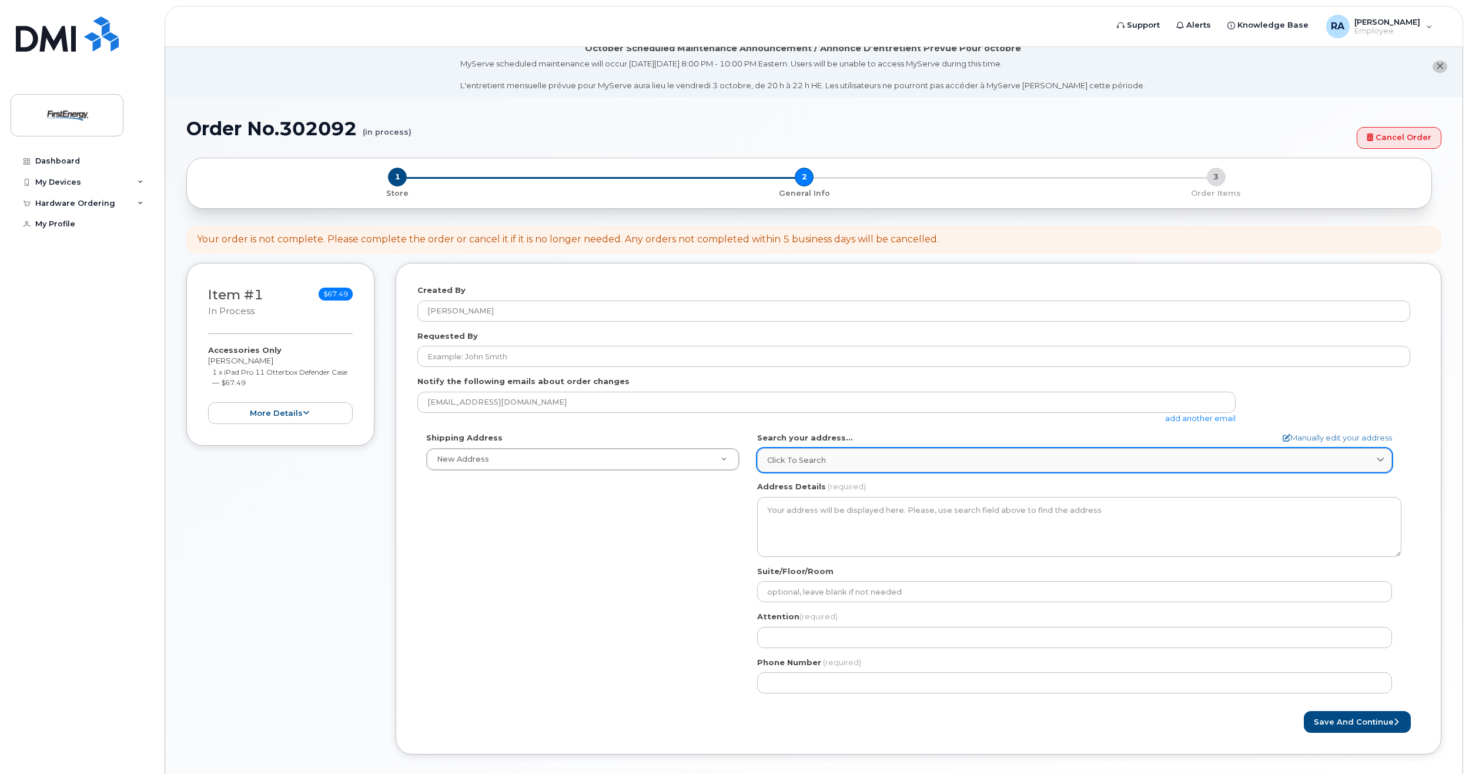
scroll to position [9, 0]
click at [1027, 467] on link "Click to search" at bounding box center [1074, 462] width 635 height 24
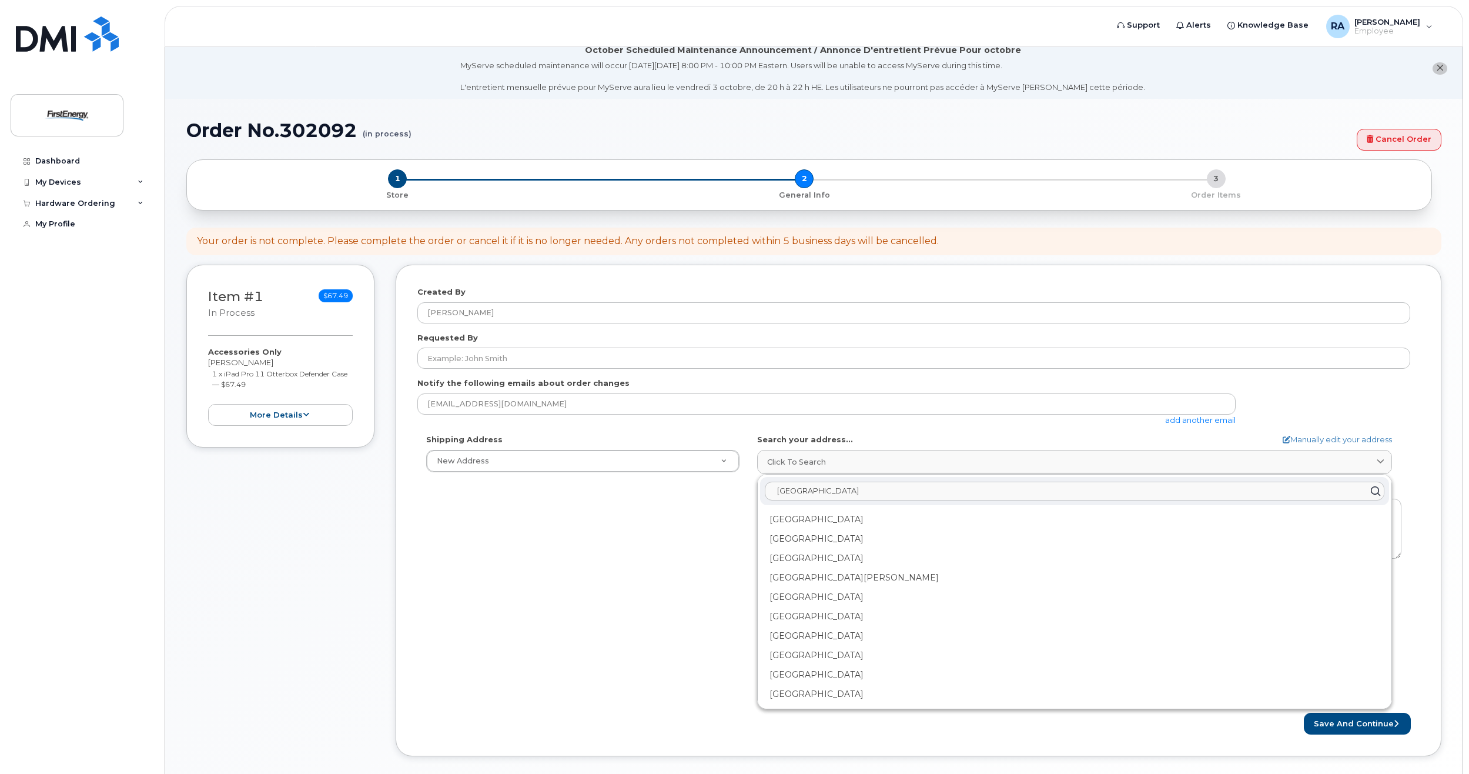
type input "valley road"
click at [728, 532] on div "Shipping Address New Address New Address AB Search your address... Manually edi…" at bounding box center [913, 569] width 993 height 270
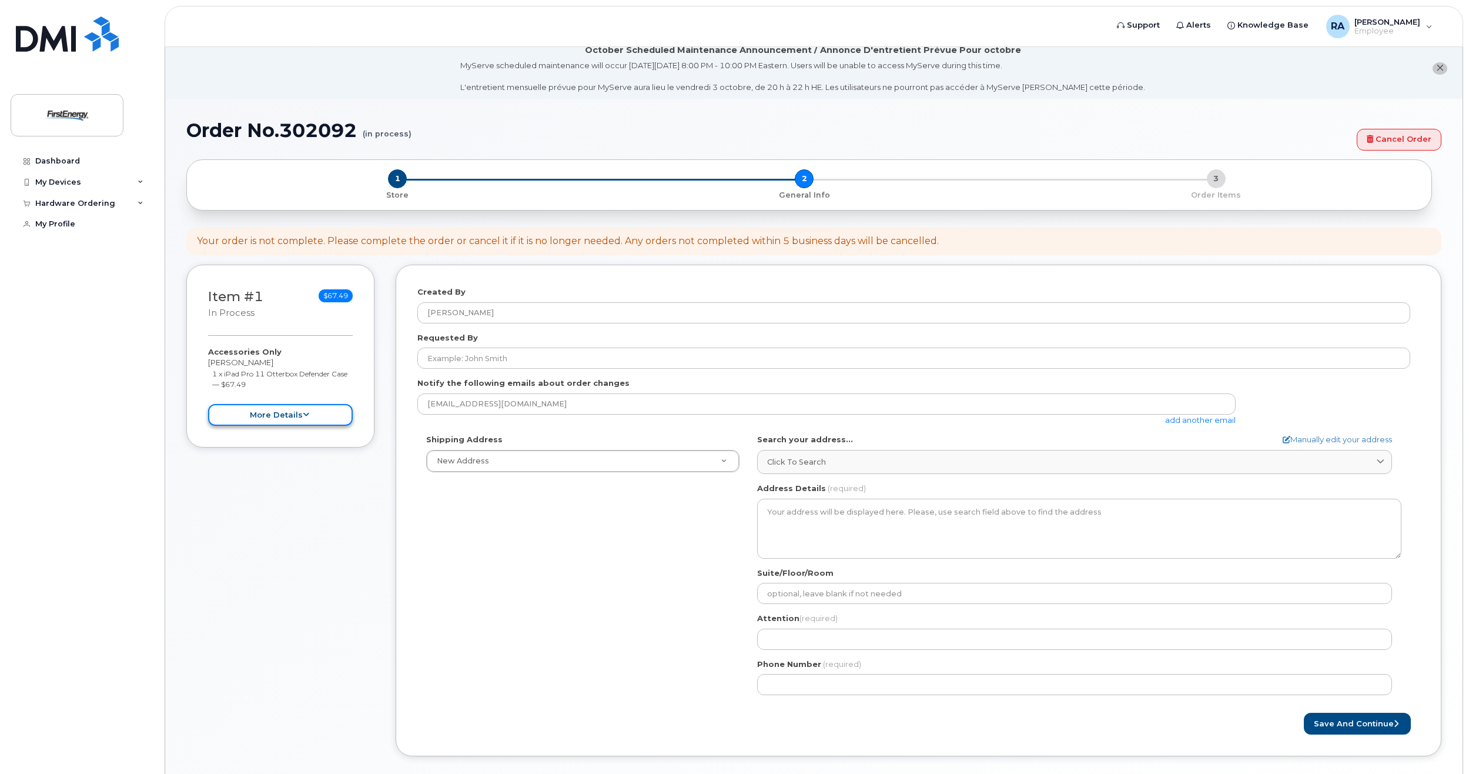
click at [327, 418] on button "more details" at bounding box center [280, 415] width 145 height 22
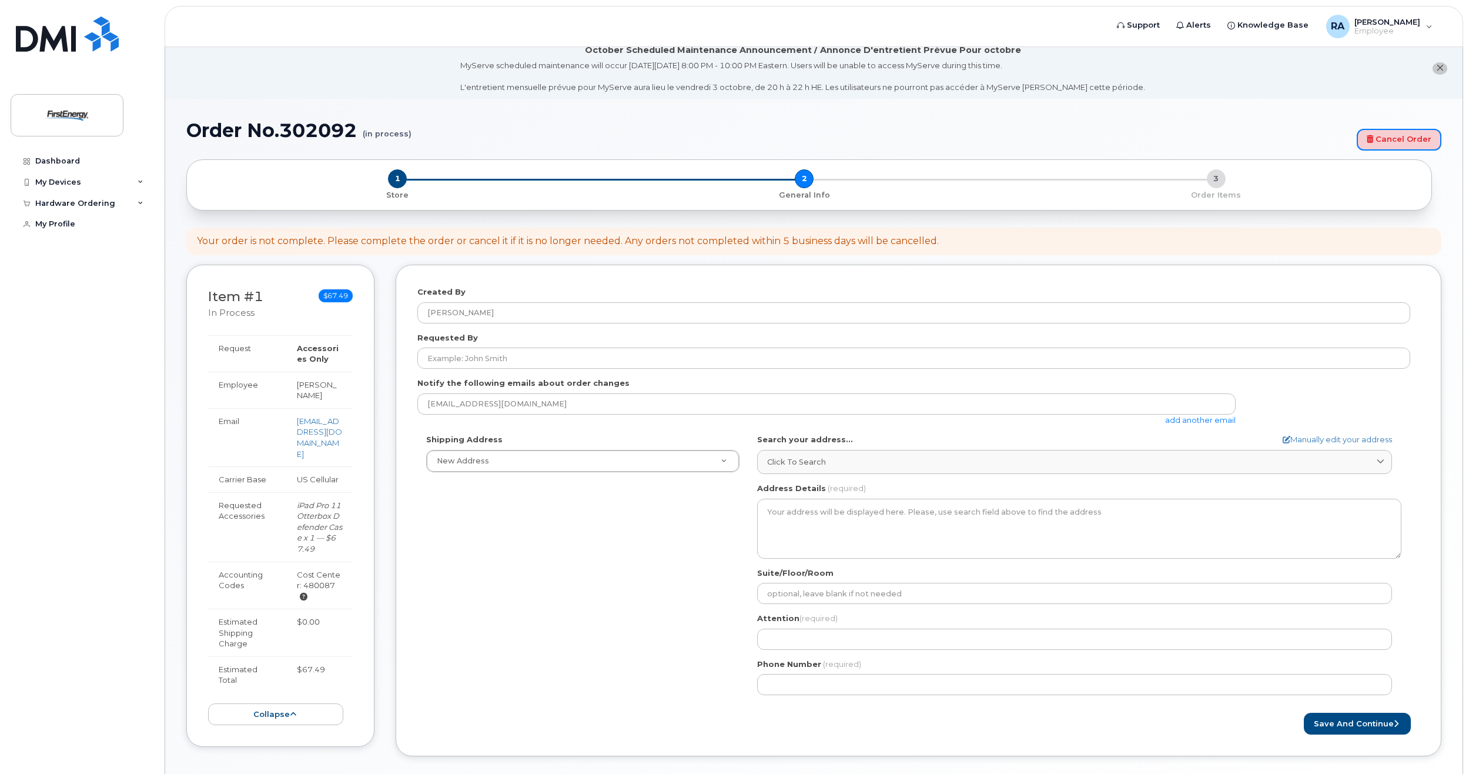
drag, startPoint x: 1415, startPoint y: 133, endPoint x: 784, endPoint y: 48, distance: 637.2
click at [1415, 133] on link "Cancel Order" at bounding box center [1399, 140] width 85 height 22
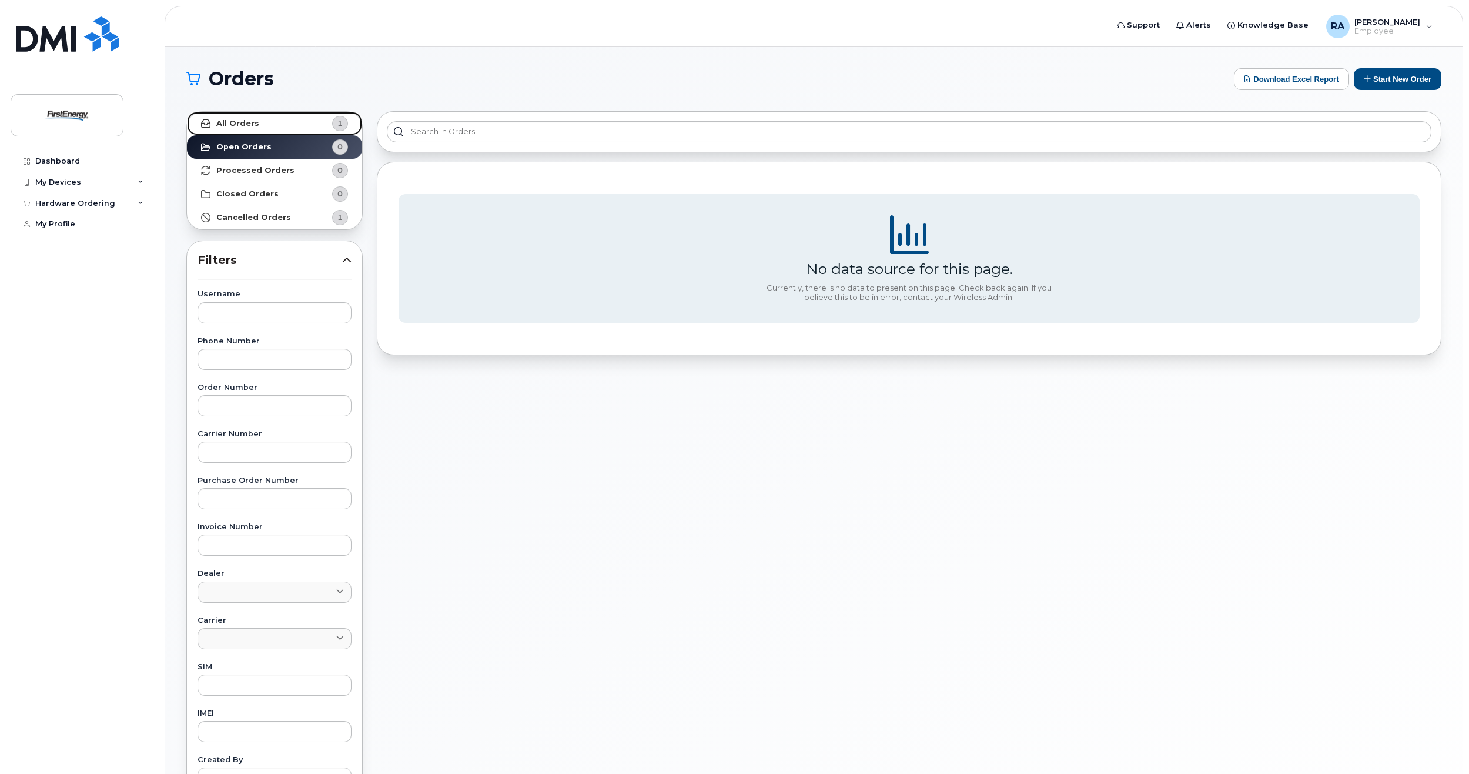
click at [305, 128] on link "All Orders 1" at bounding box center [274, 124] width 175 height 24
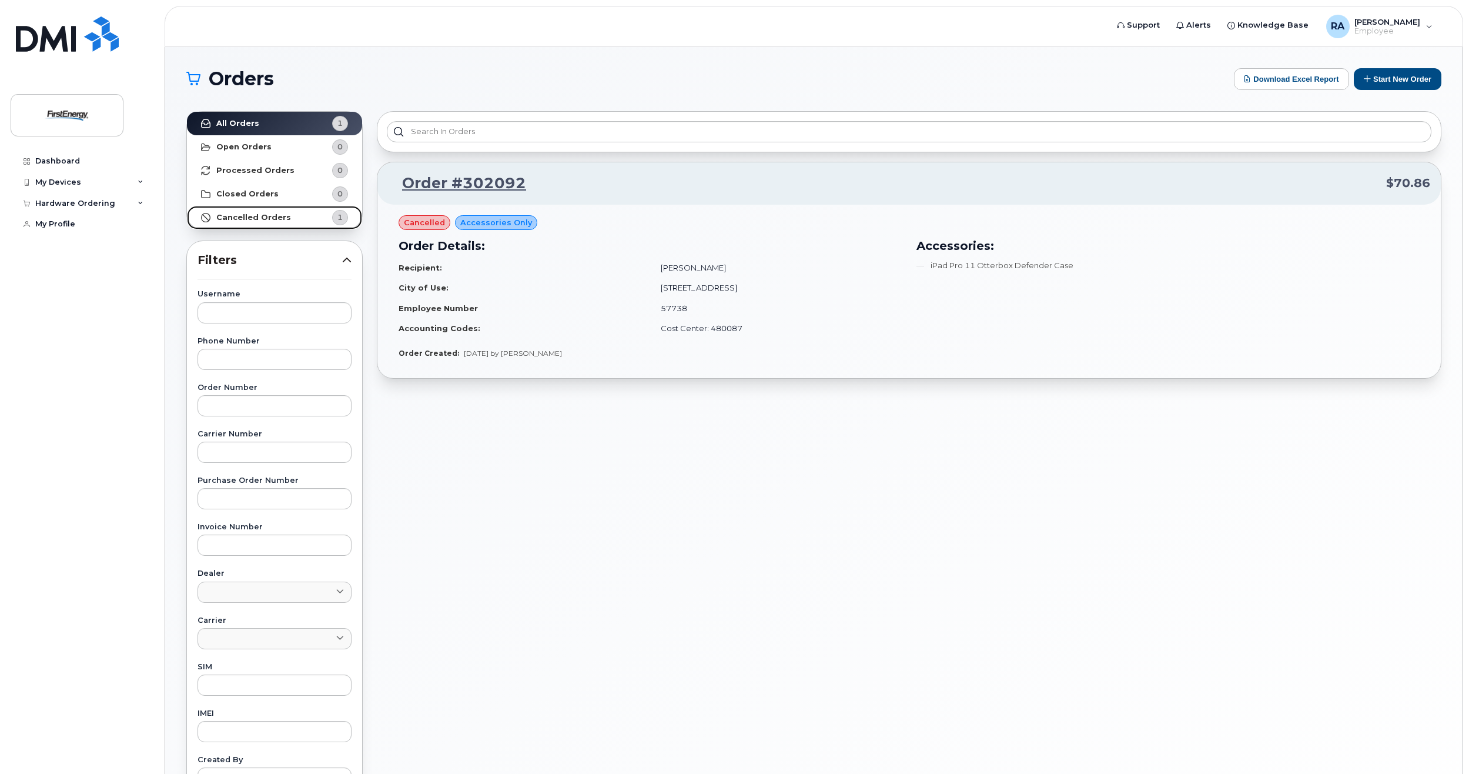
click at [299, 224] on link "Cancelled Orders 1" at bounding box center [274, 218] width 175 height 24
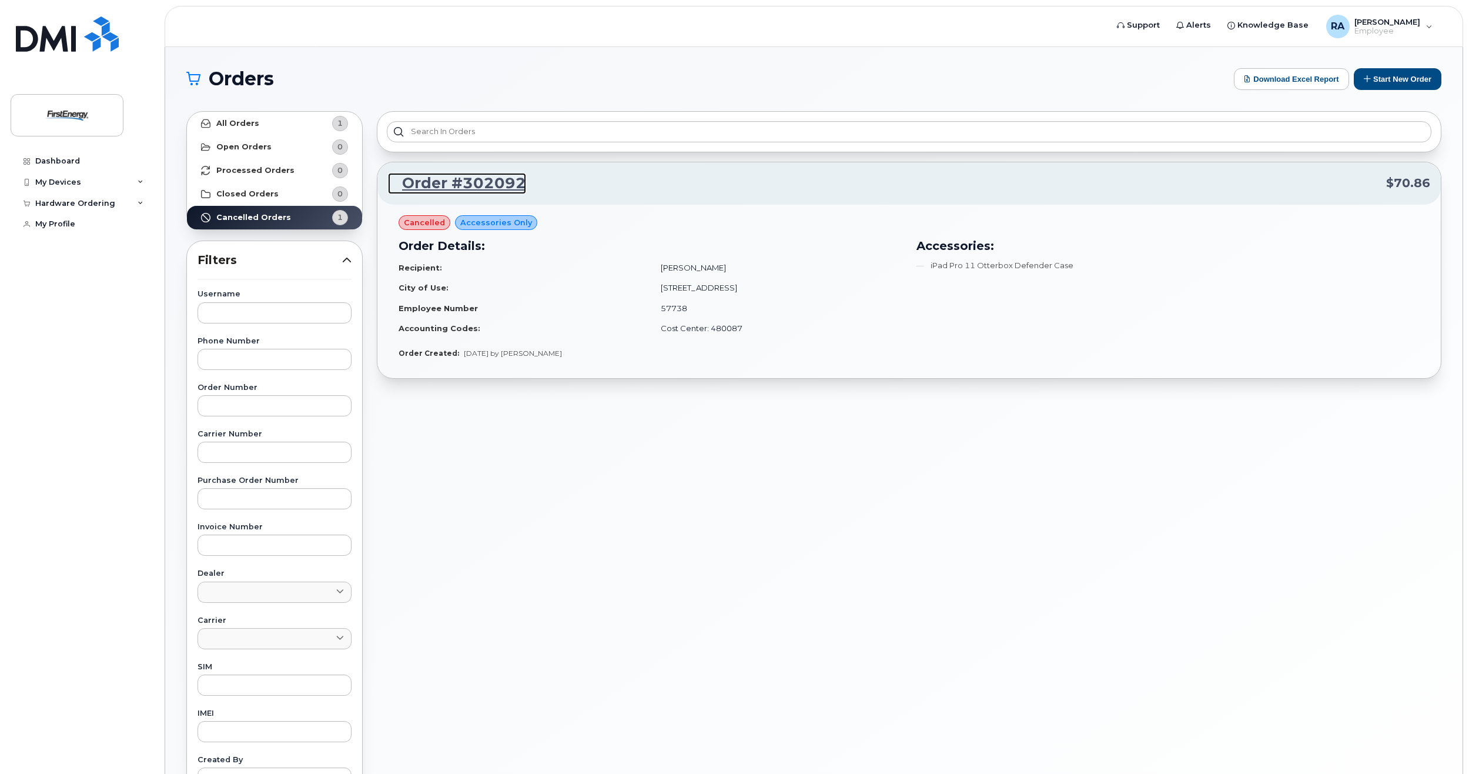
click at [444, 178] on link "Order #302092" at bounding box center [457, 183] width 138 height 21
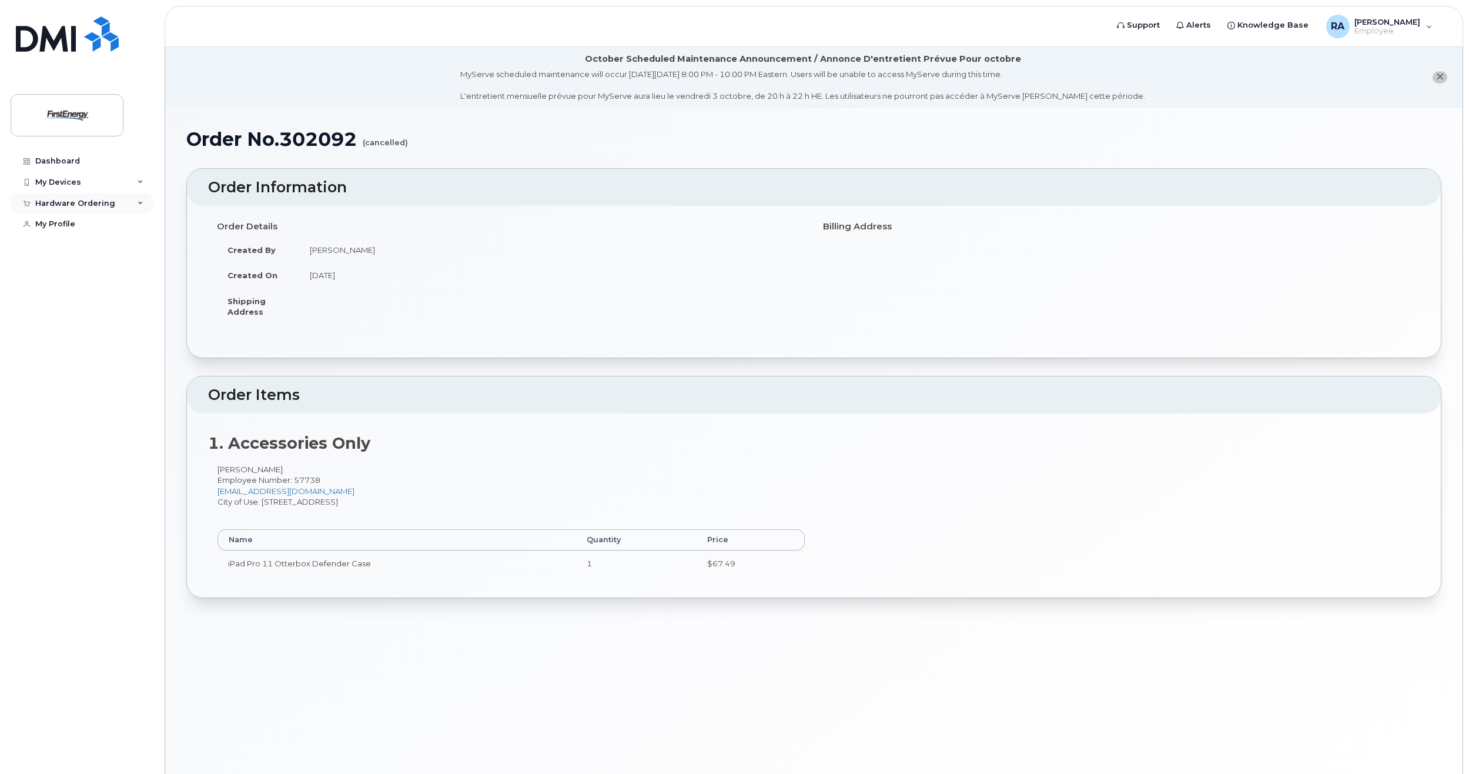
click at [88, 206] on div "Hardware Ordering" at bounding box center [75, 203] width 80 height 9
click at [93, 176] on div "My Devices" at bounding box center [82, 182] width 142 height 21
click at [92, 326] on div "Hardware Ordering" at bounding box center [75, 320] width 80 height 9
click at [83, 353] on link "My Orders" at bounding box center [92, 343] width 122 height 22
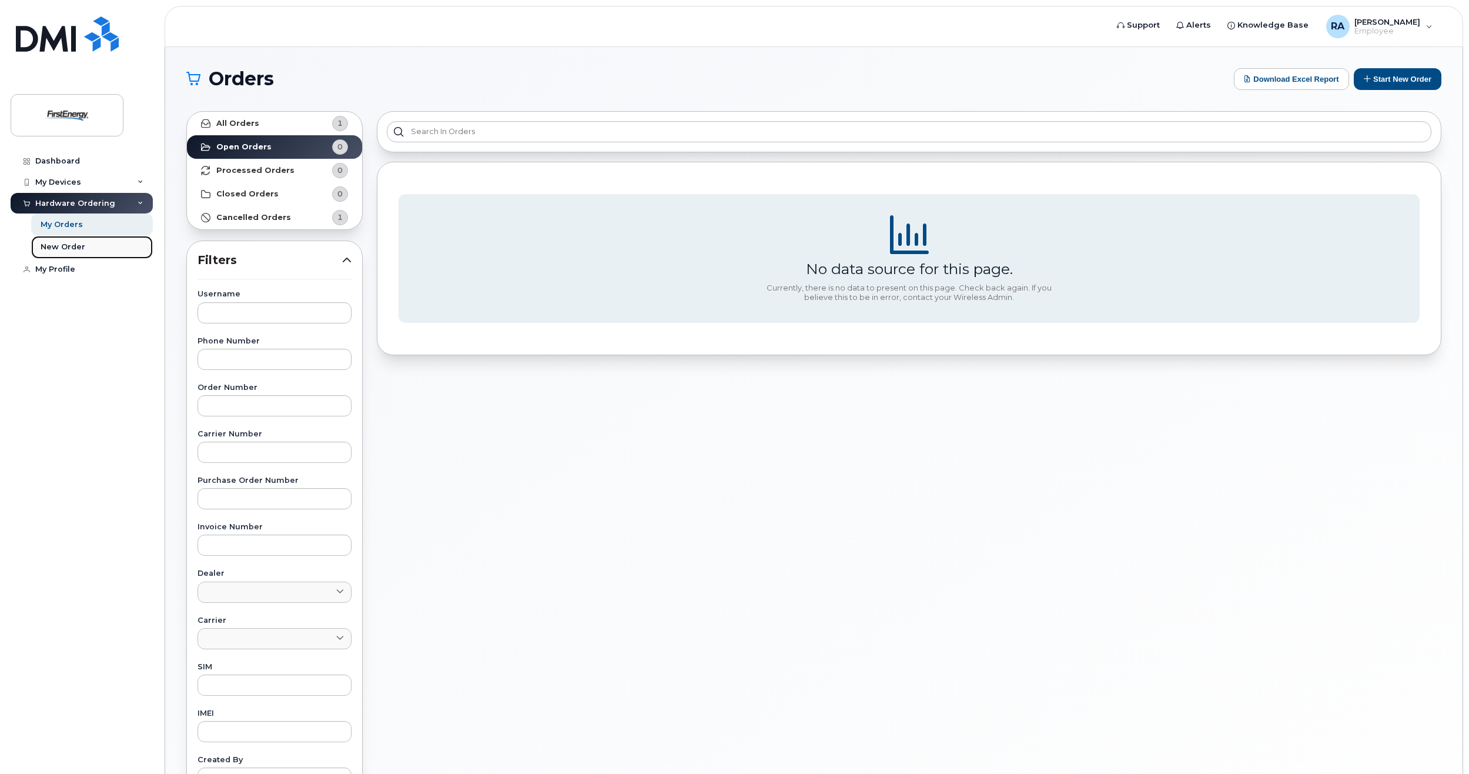
click at [61, 243] on div "New Order" at bounding box center [63, 247] width 45 height 11
click at [69, 246] on div "New Order" at bounding box center [63, 247] width 45 height 11
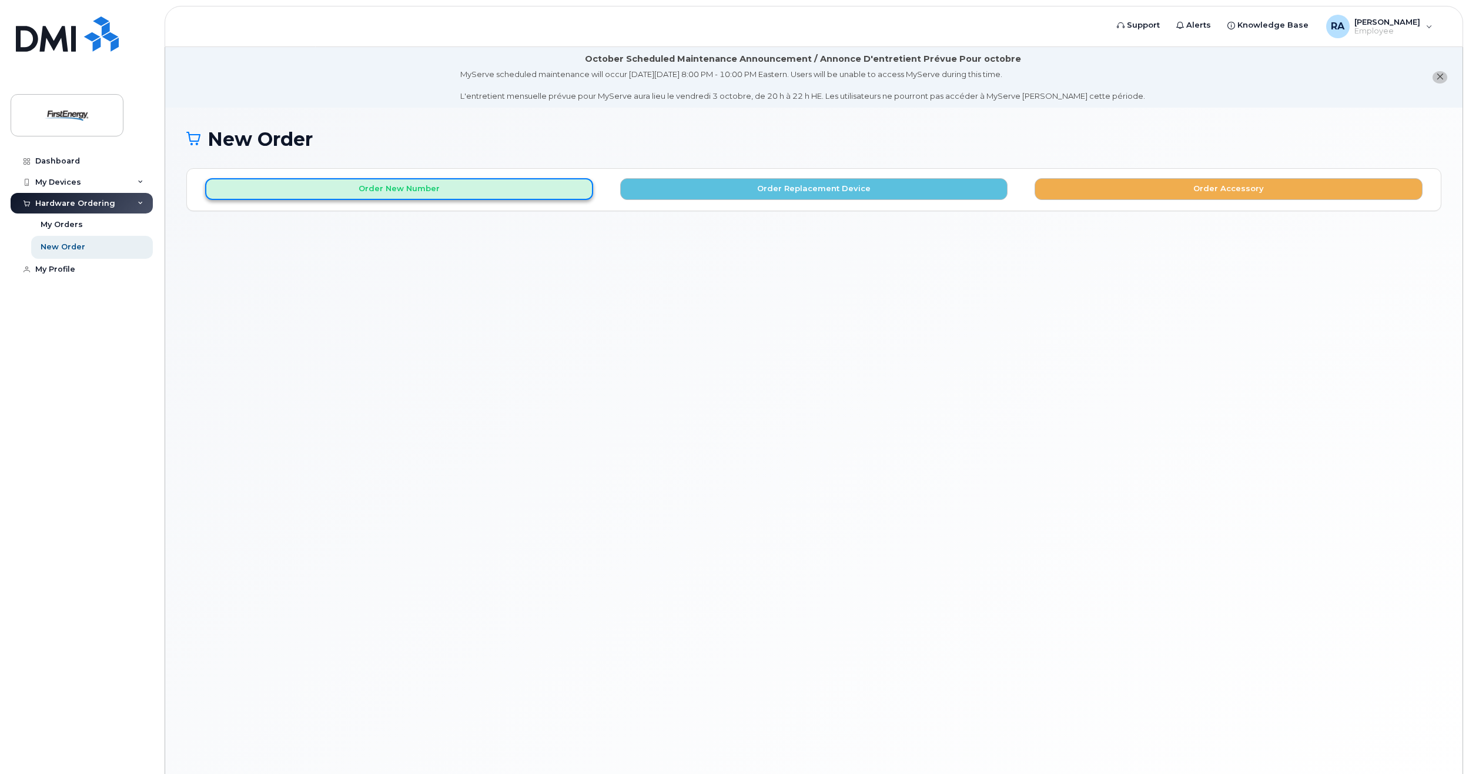
click at [554, 195] on button "Order New Number" at bounding box center [399, 189] width 388 height 22
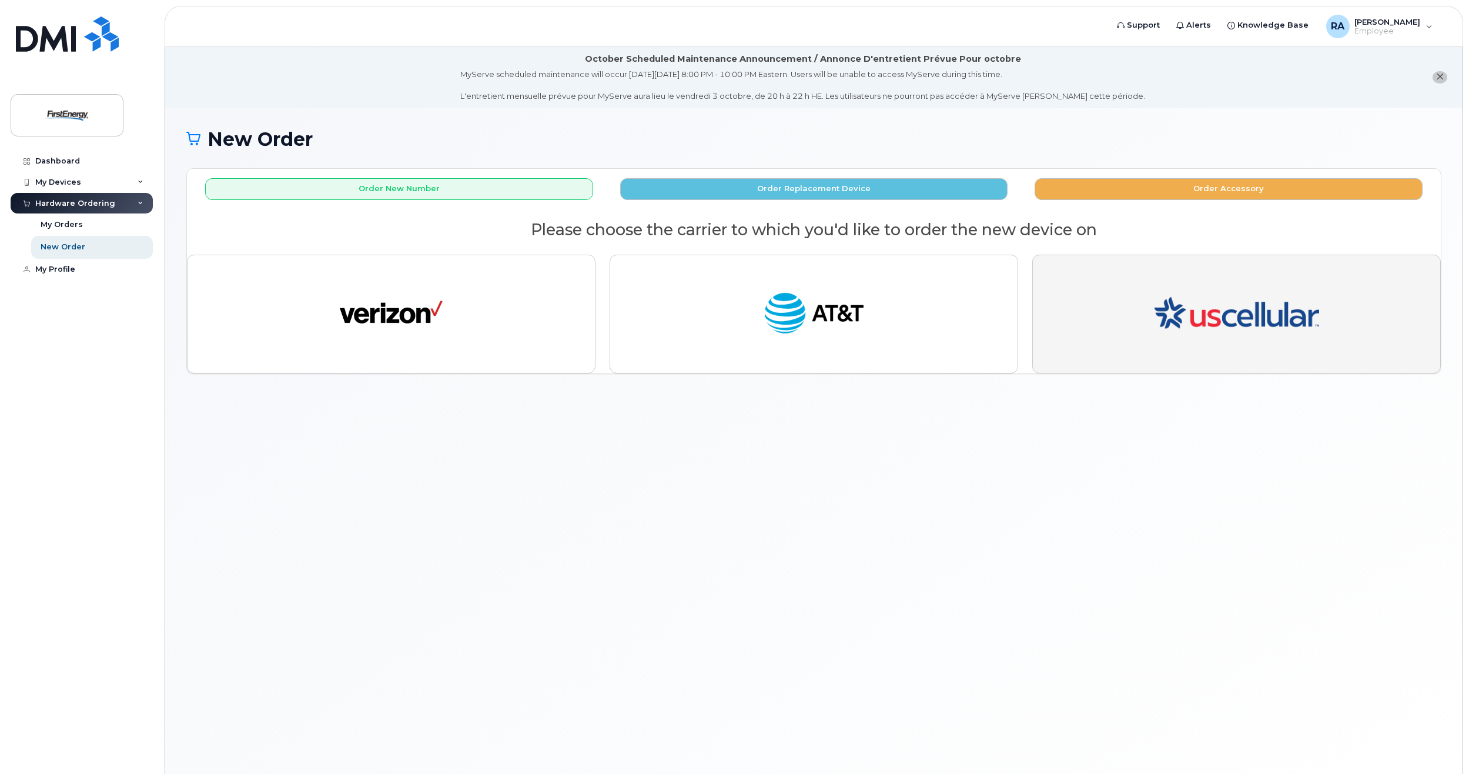
click at [1164, 283] on img "button" at bounding box center [1237, 314] width 165 height 99
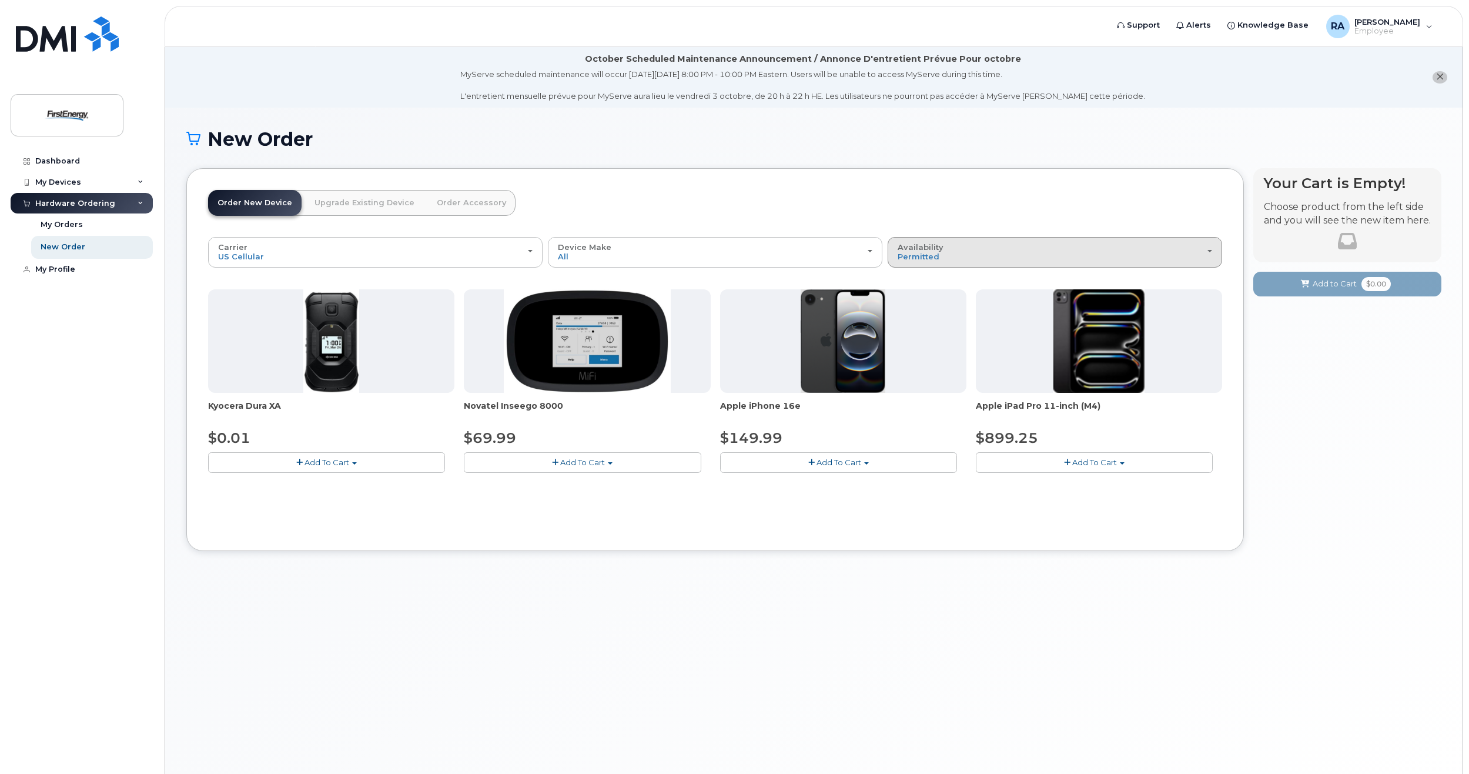
click at [996, 251] on div "Availability Permitted All" at bounding box center [1055, 252] width 315 height 18
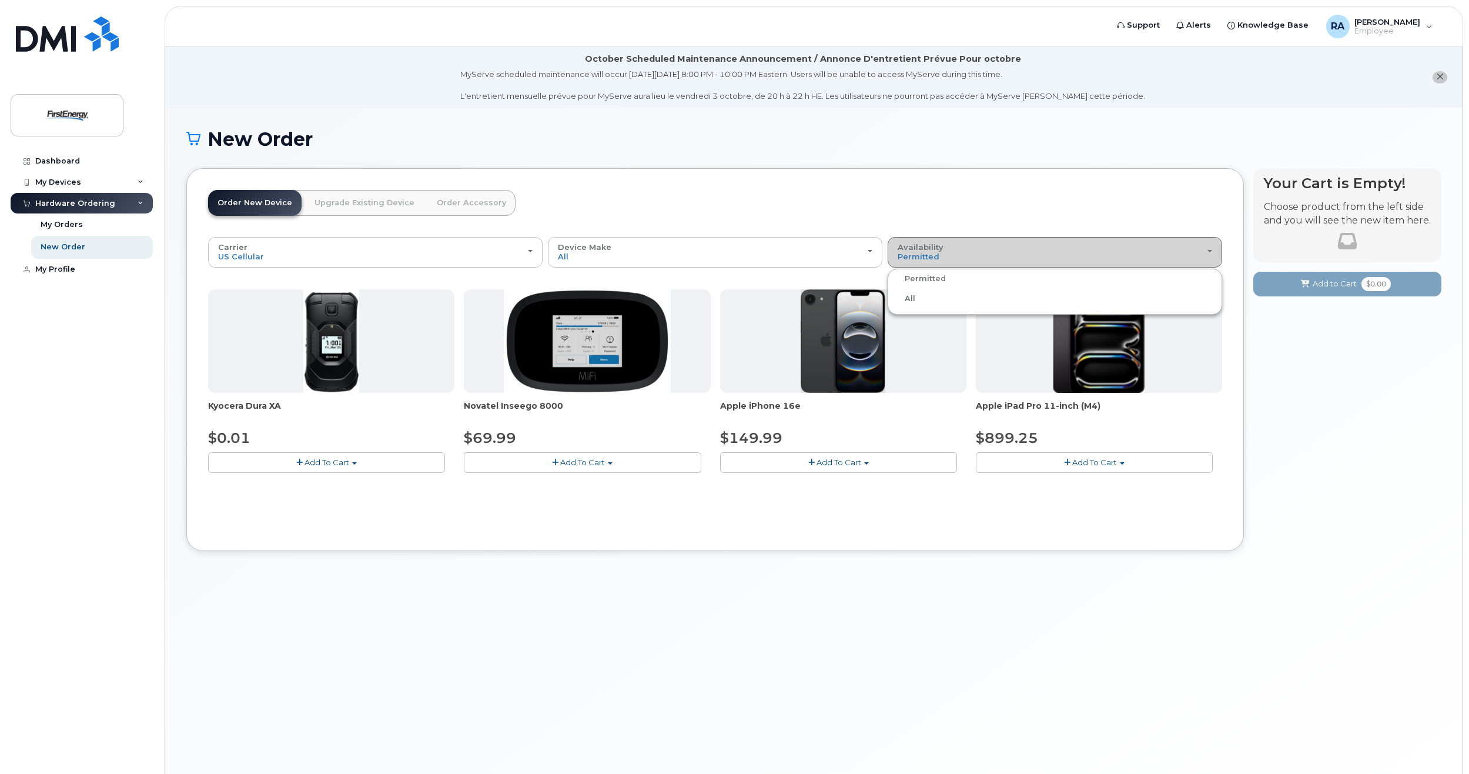
click at [996, 251] on div "Availability Permitted All" at bounding box center [1055, 252] width 315 height 18
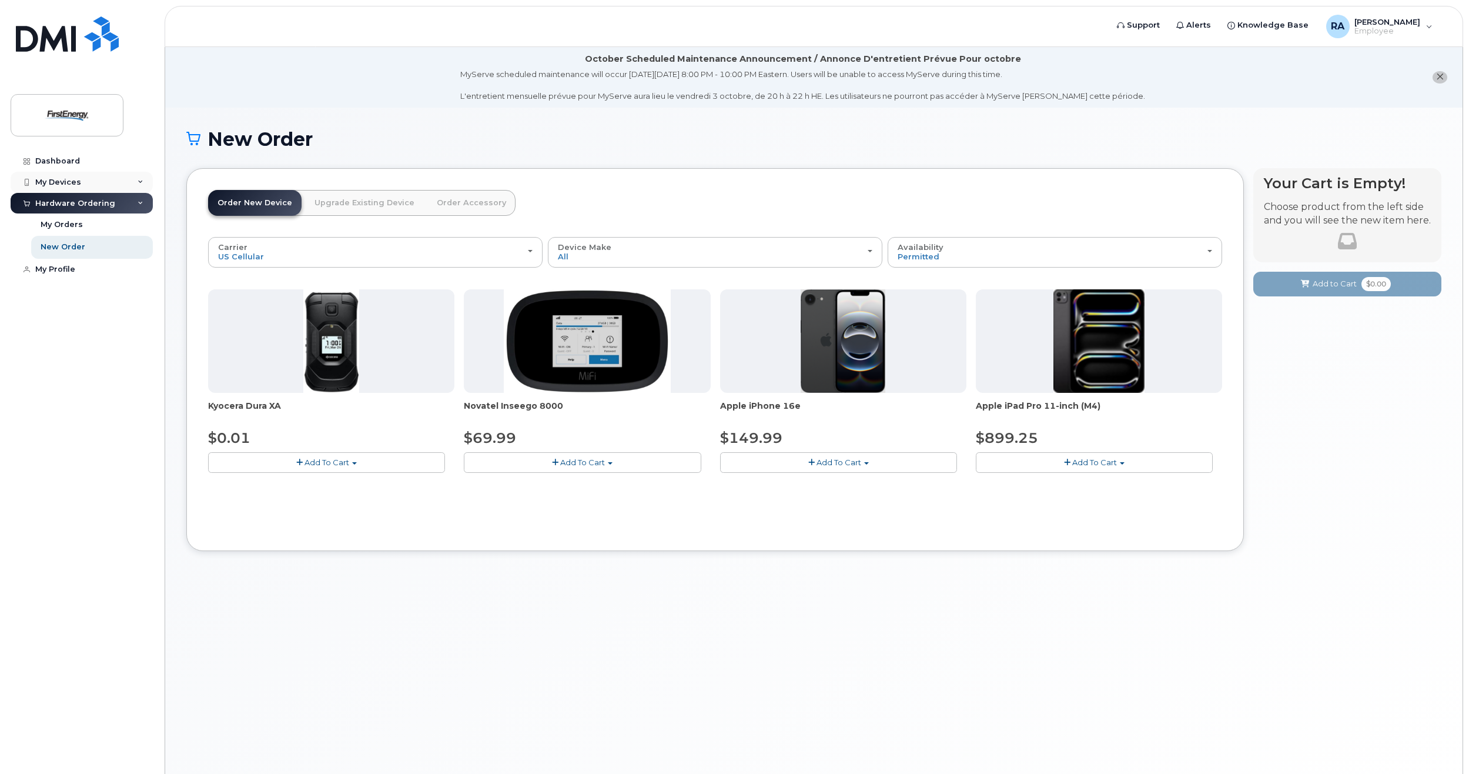
click at [75, 182] on div "My Devices" at bounding box center [58, 182] width 46 height 9
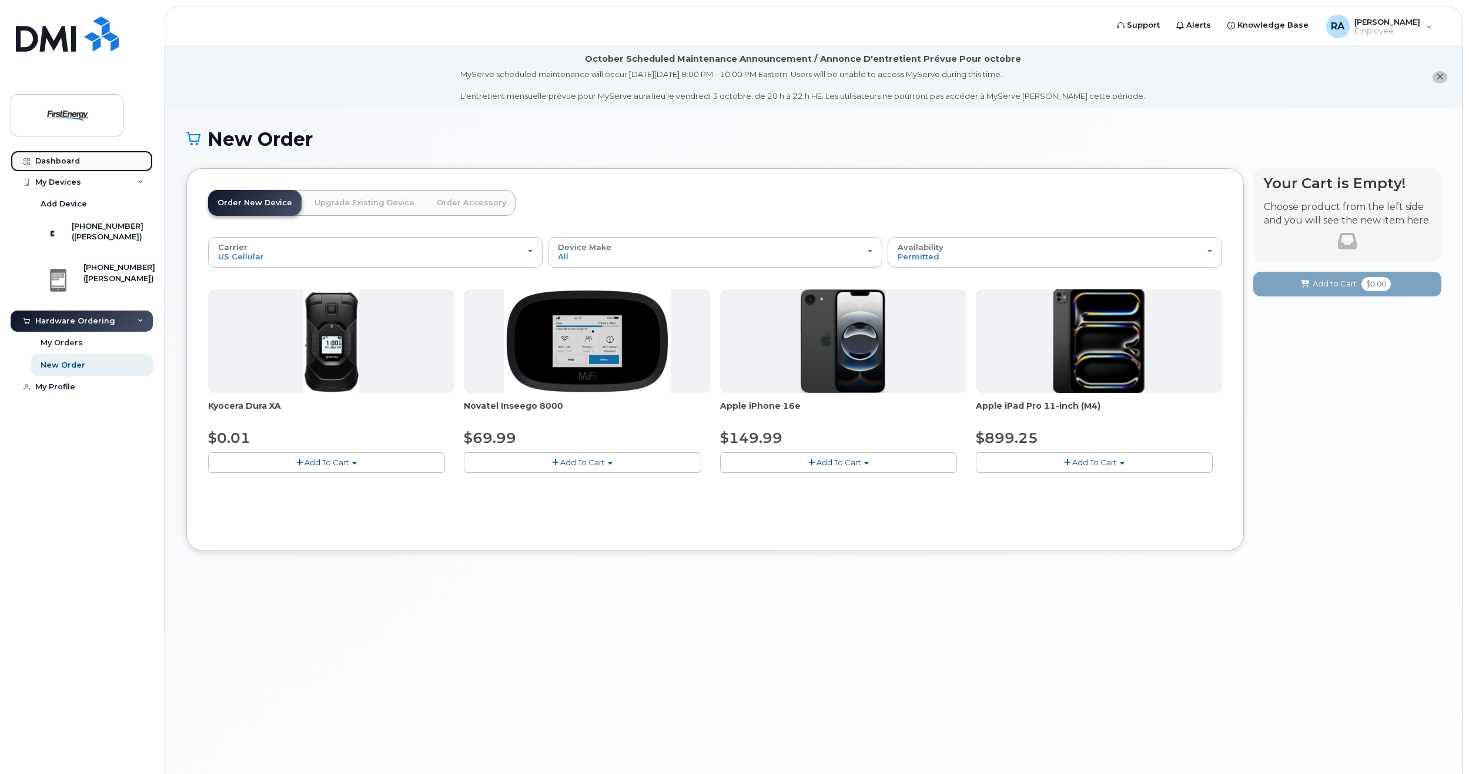
click at [68, 163] on div "Dashboard" at bounding box center [57, 160] width 45 height 9
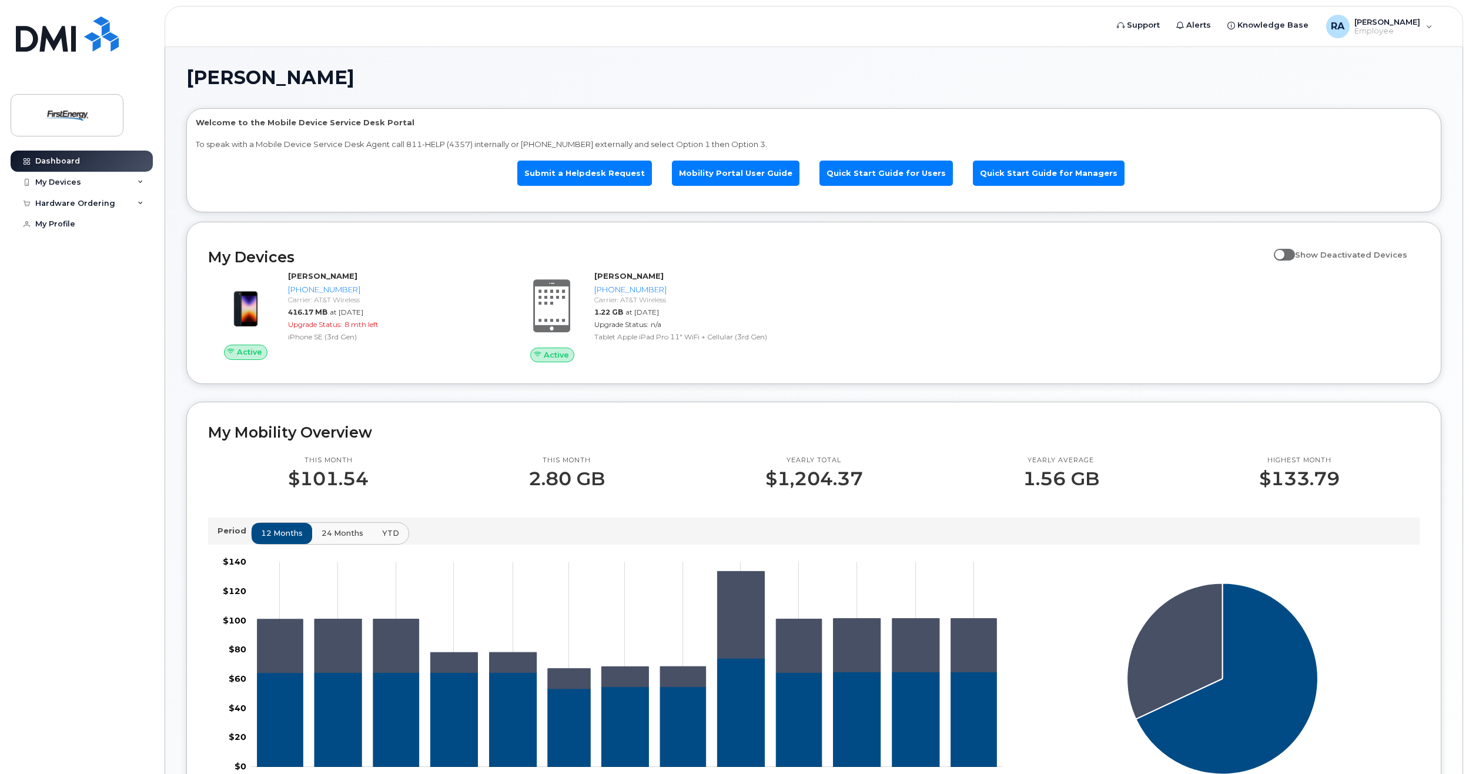
click at [349, 534] on span "24 months" at bounding box center [343, 532] width 42 height 11
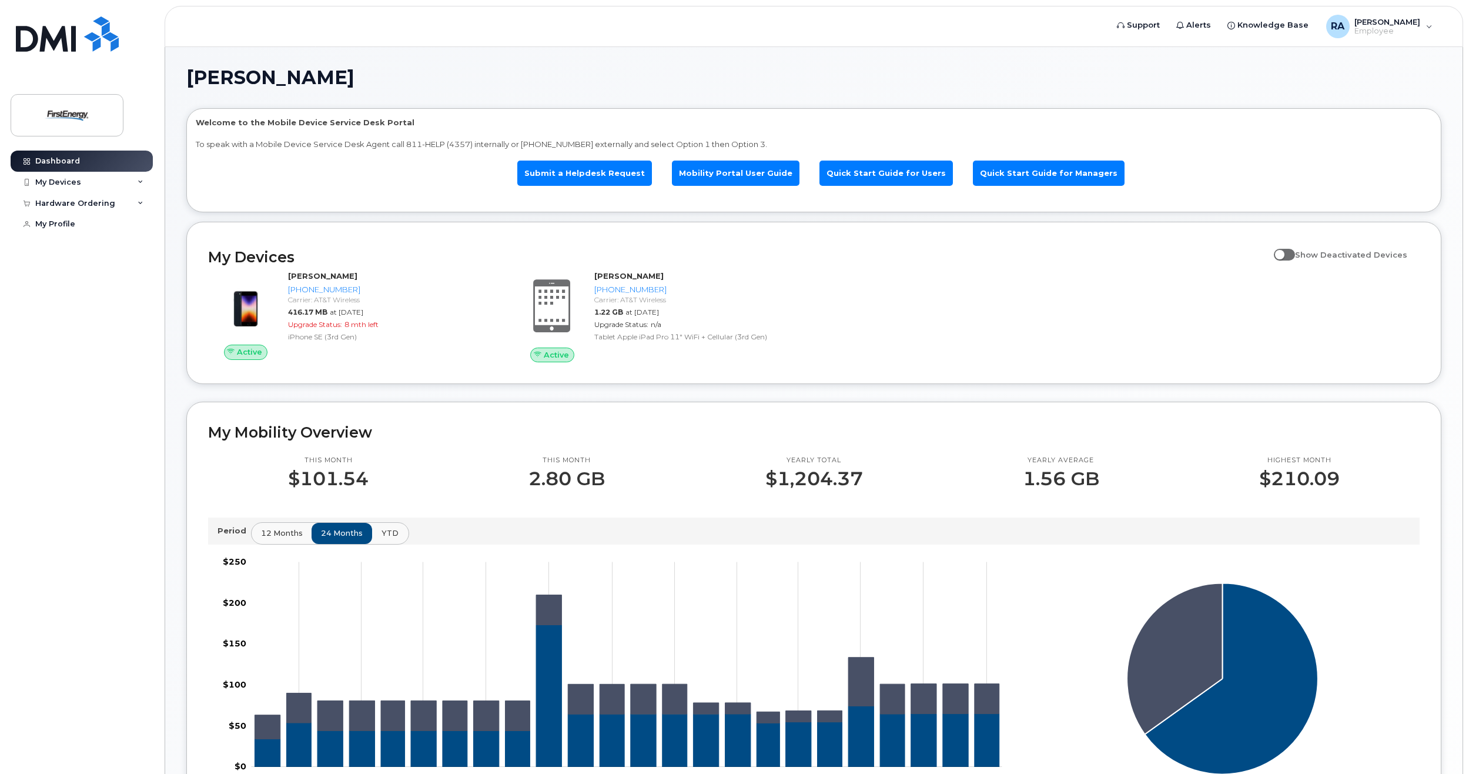
click at [378, 533] on button "YTD" at bounding box center [390, 533] width 37 height 21
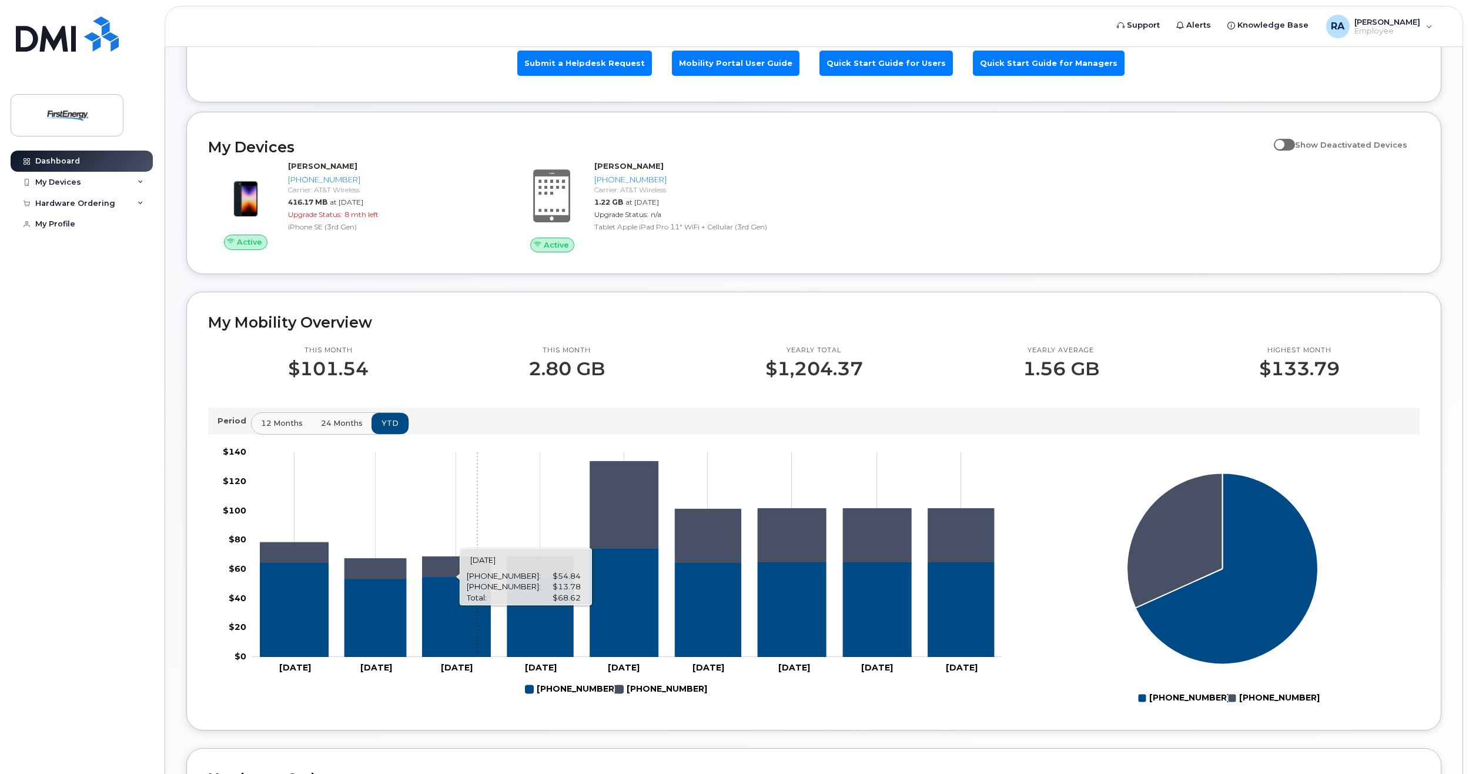
scroll to position [118, 0]
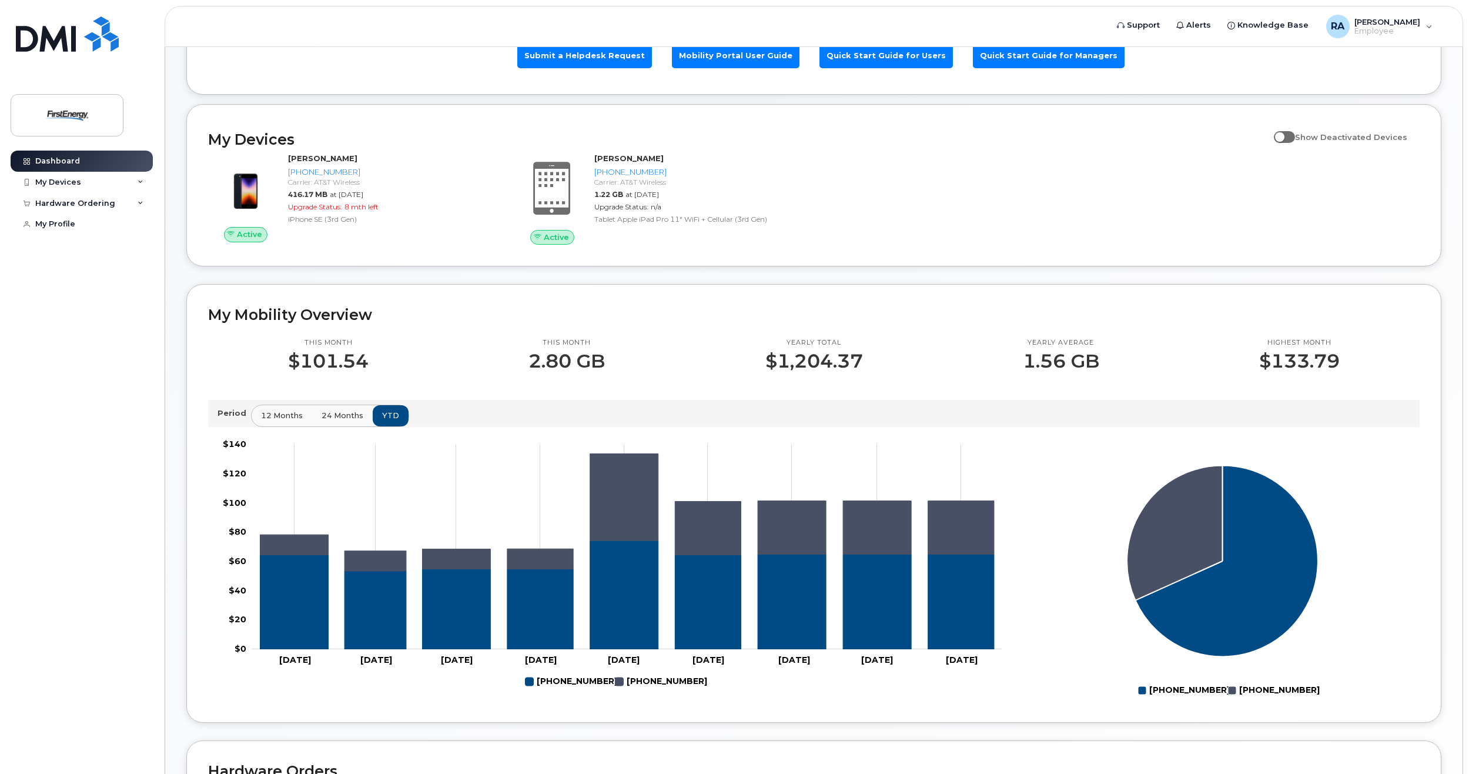
click at [353, 416] on span "24 months" at bounding box center [343, 415] width 42 height 11
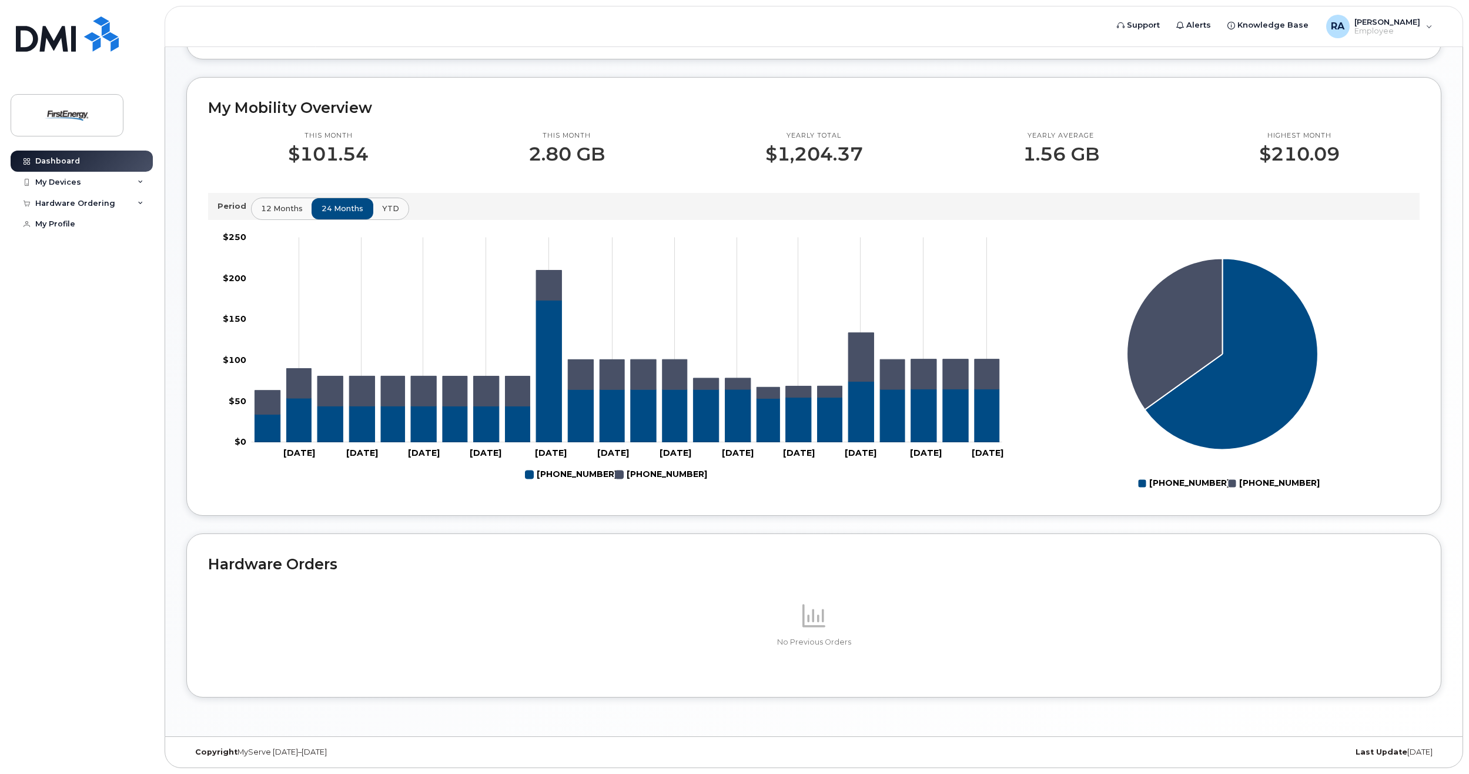
scroll to position [31, 0]
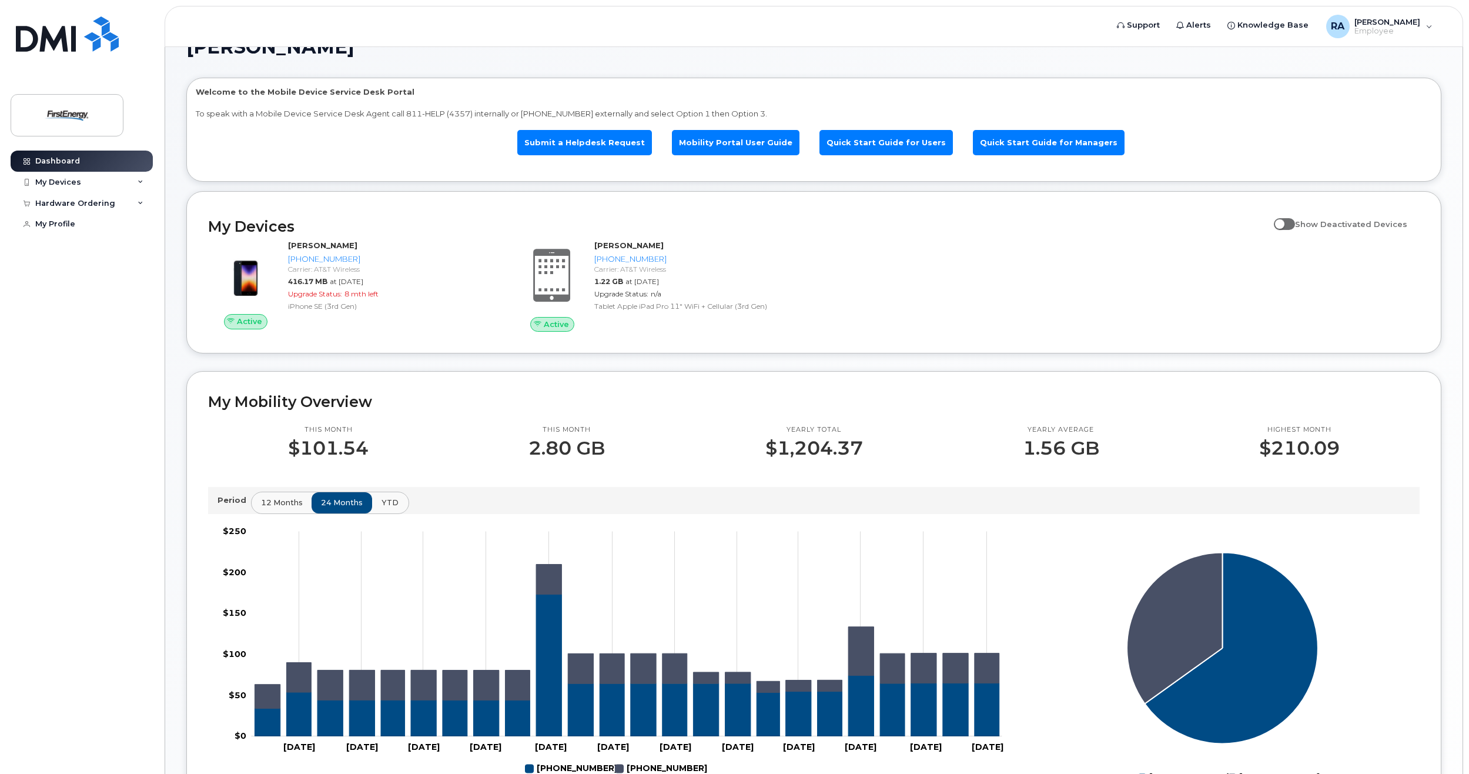
click at [384, 501] on span "YTD" at bounding box center [390, 502] width 17 height 11
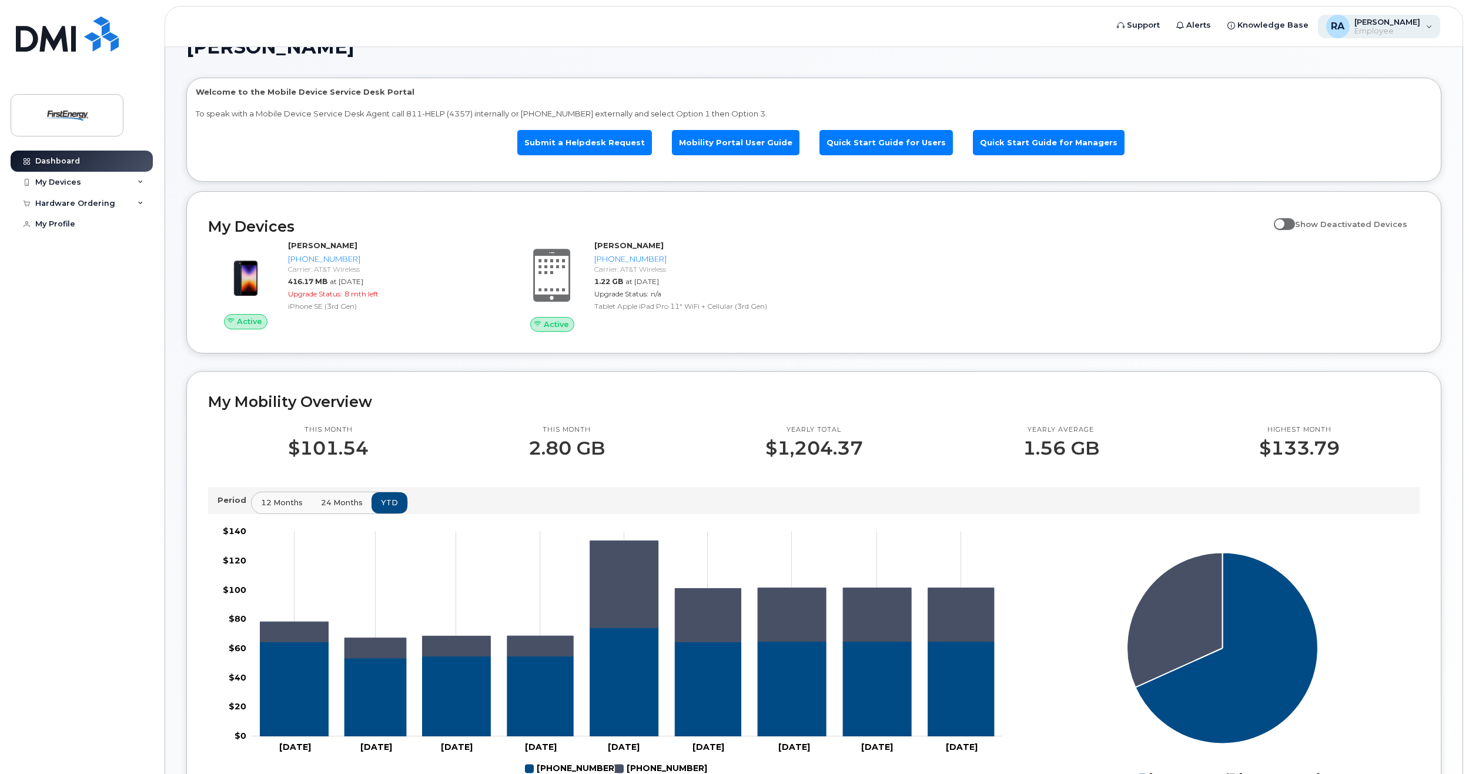
click at [1382, 17] on span "[PERSON_NAME]" at bounding box center [1388, 21] width 66 height 9
click at [1243, 21] on span "Knowledge Base" at bounding box center [1273, 25] width 71 height 12
